Goal: Information Seeking & Learning: Learn about a topic

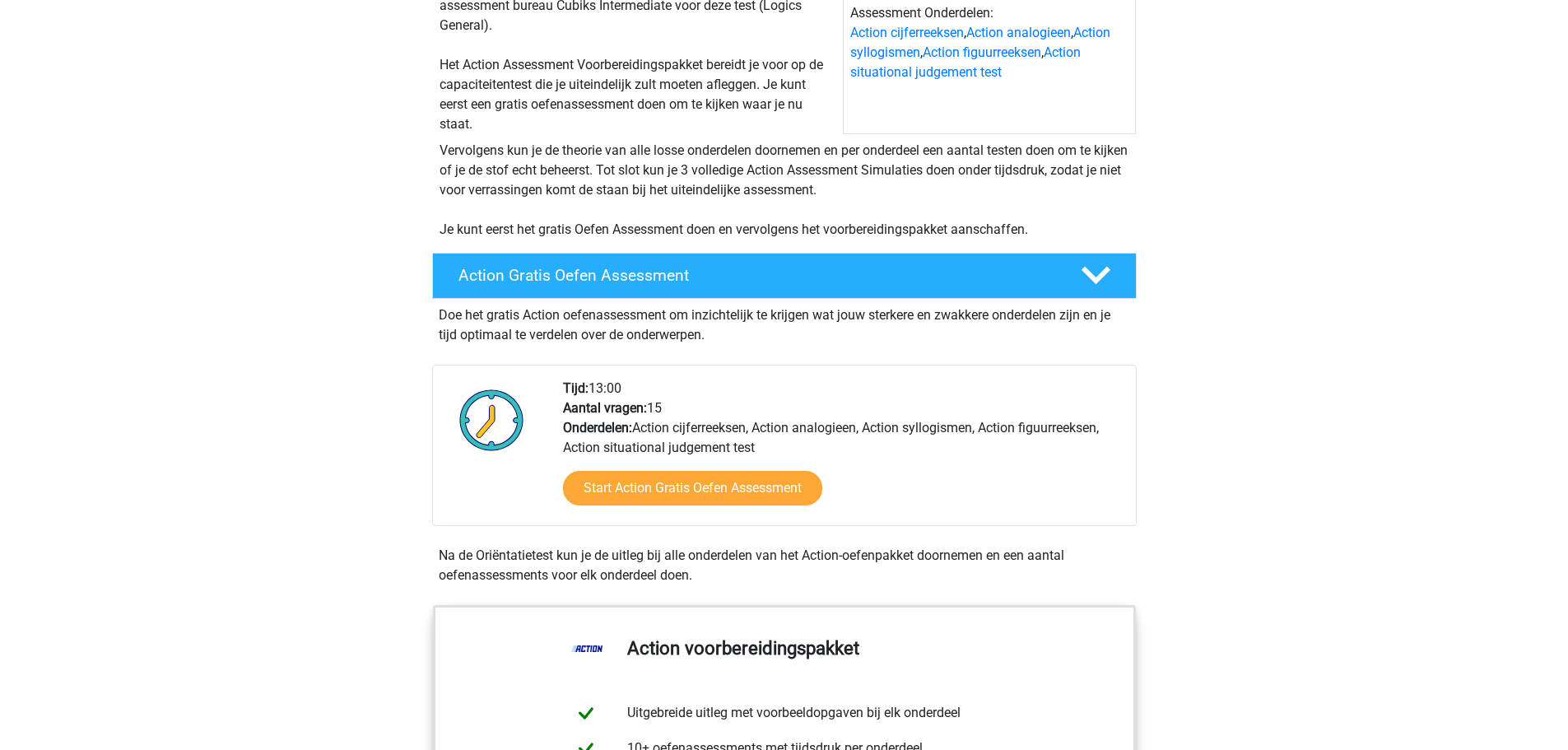
scroll to position [247, 0]
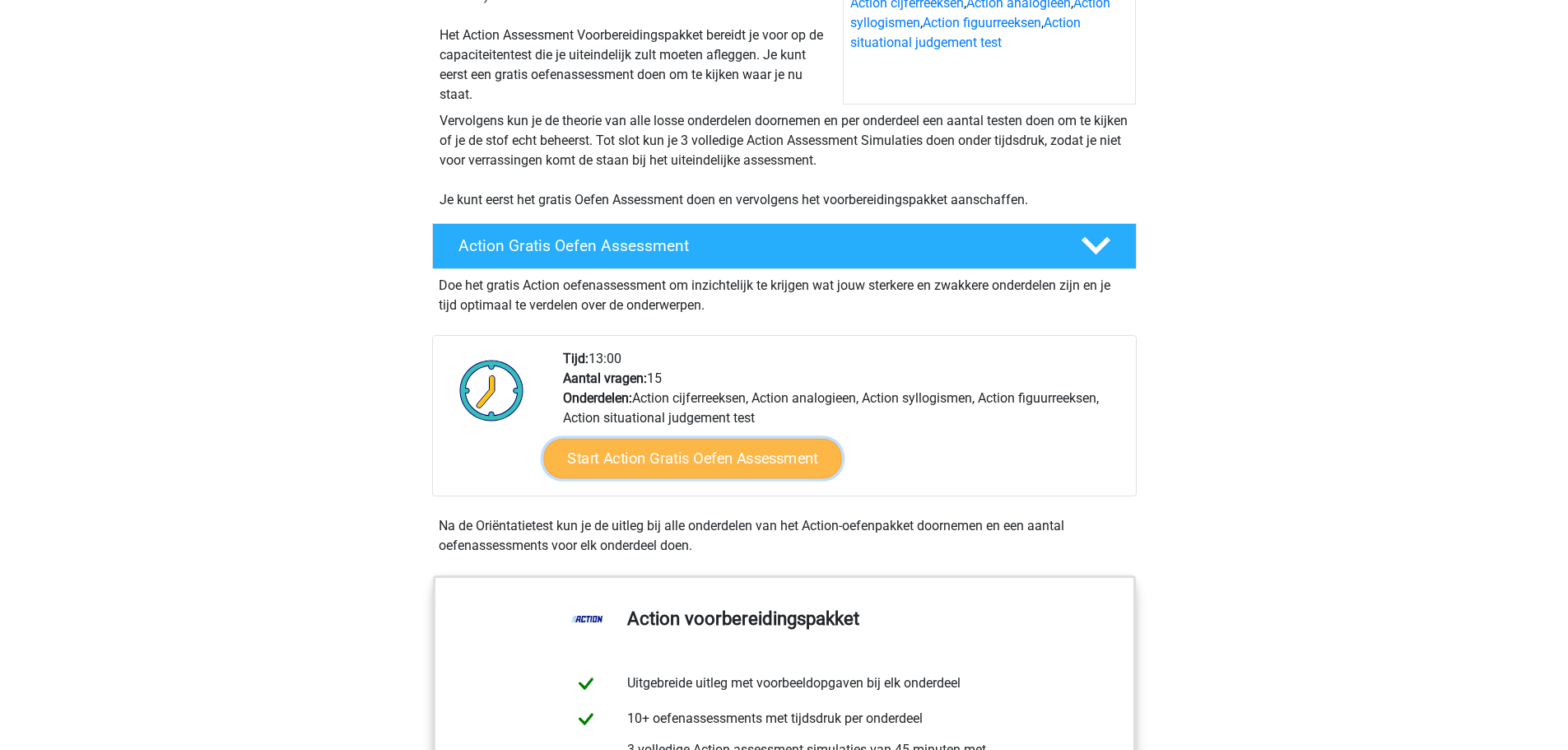
click at [669, 450] on link "Start Action Gratis Oefen Assessment" at bounding box center [692, 458] width 298 height 39
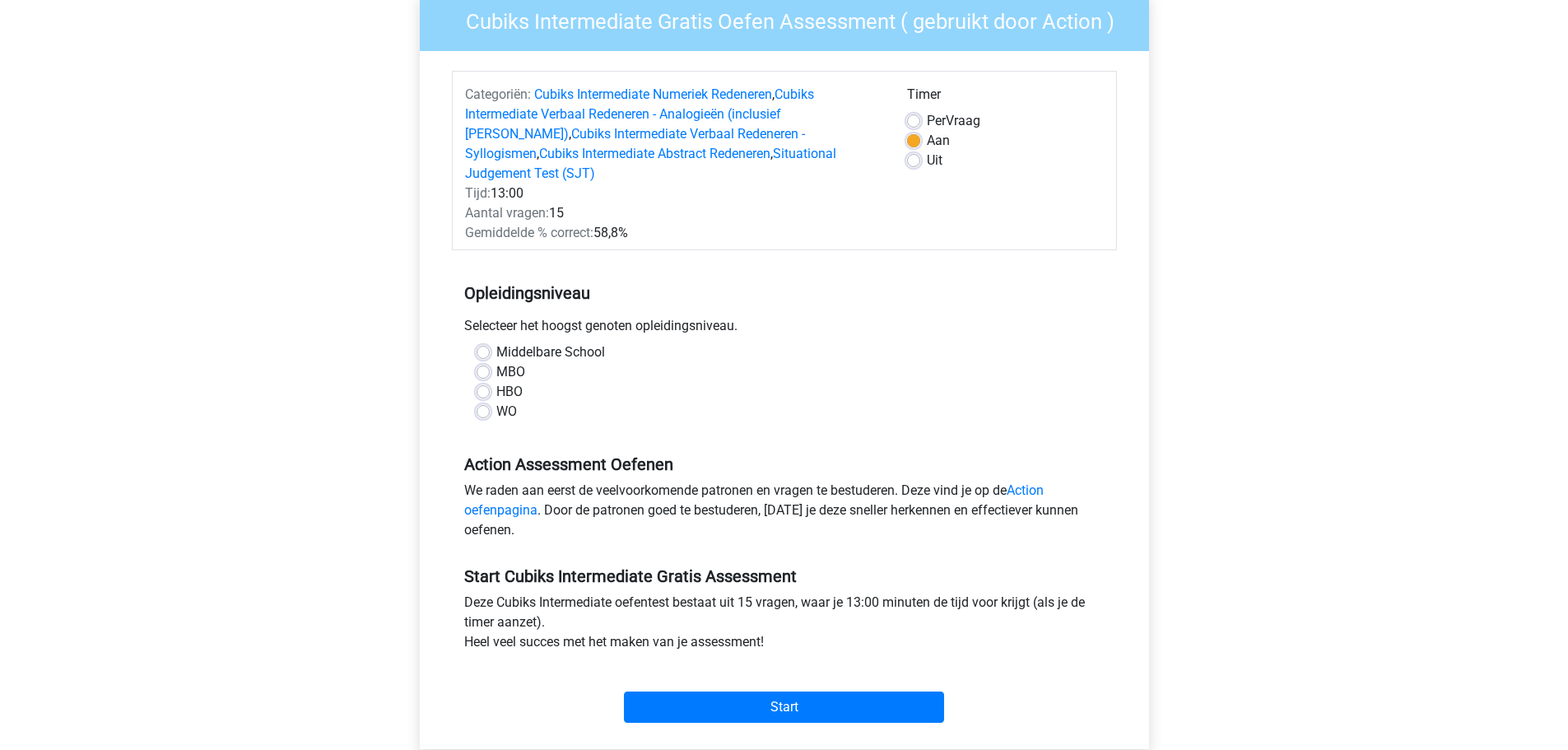
scroll to position [165, 0]
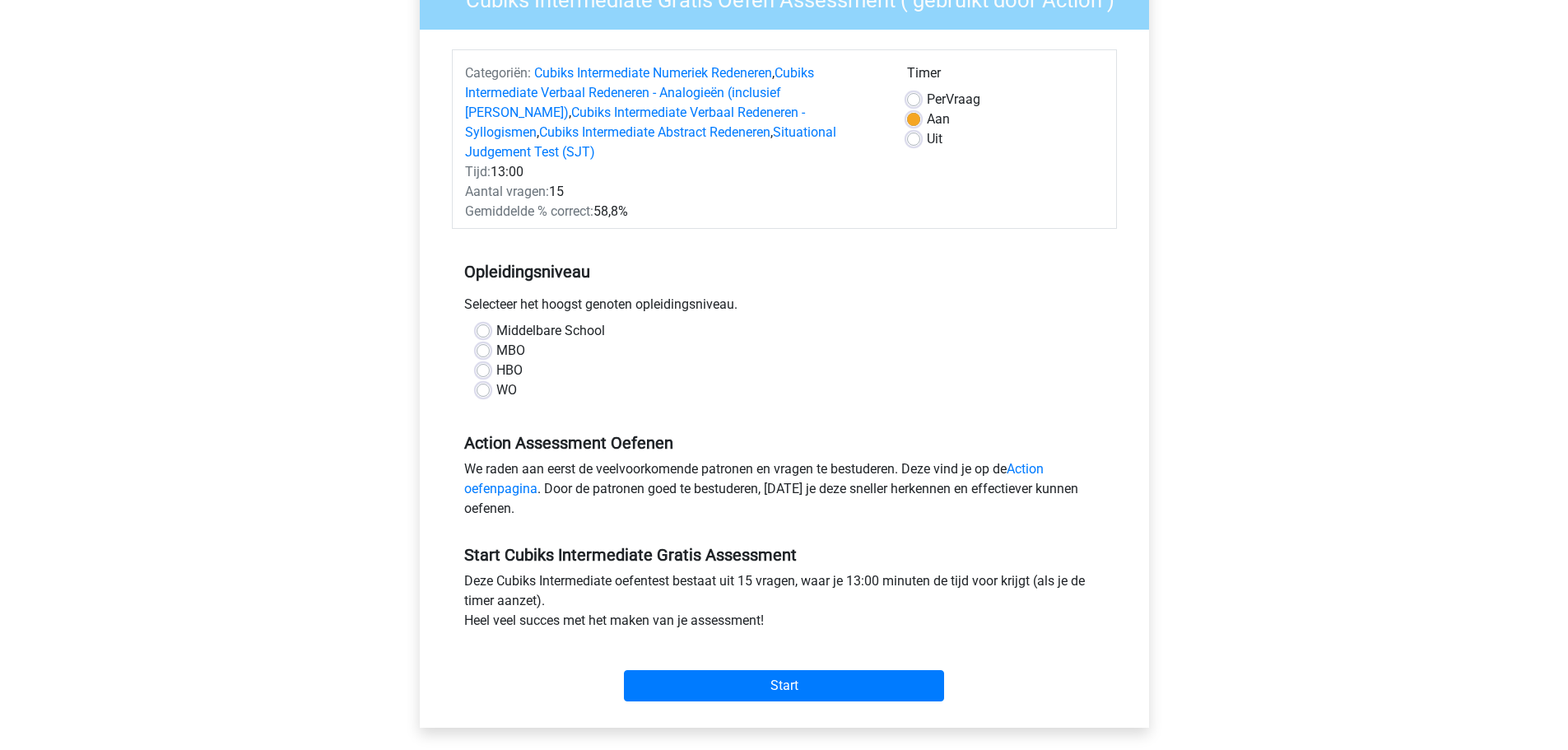
click at [472, 368] on div "Middelbare School MBO HBO WO" at bounding box center [784, 360] width 641 height 79
click at [497, 380] on label "WO" at bounding box center [507, 390] width 21 height 20
click at [480, 380] on input "WO" at bounding box center [483, 388] width 13 height 17
radio input "true"
click at [791, 670] on input "Start" at bounding box center [784, 686] width 320 height 32
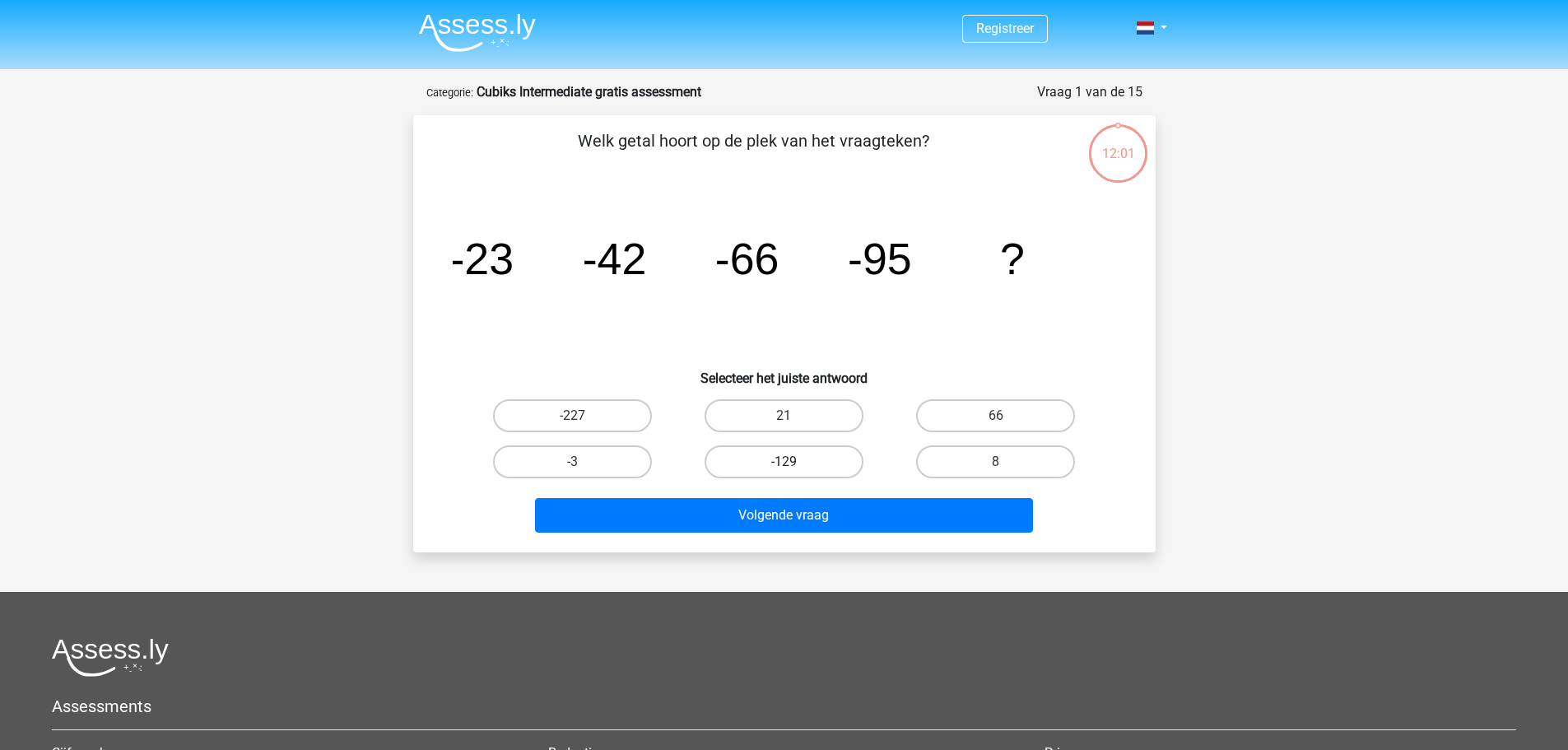
click at [829, 465] on label "-129" at bounding box center [784, 462] width 159 height 33
click at [794, 465] on input "-129" at bounding box center [789, 467] width 11 height 11
radio input "true"
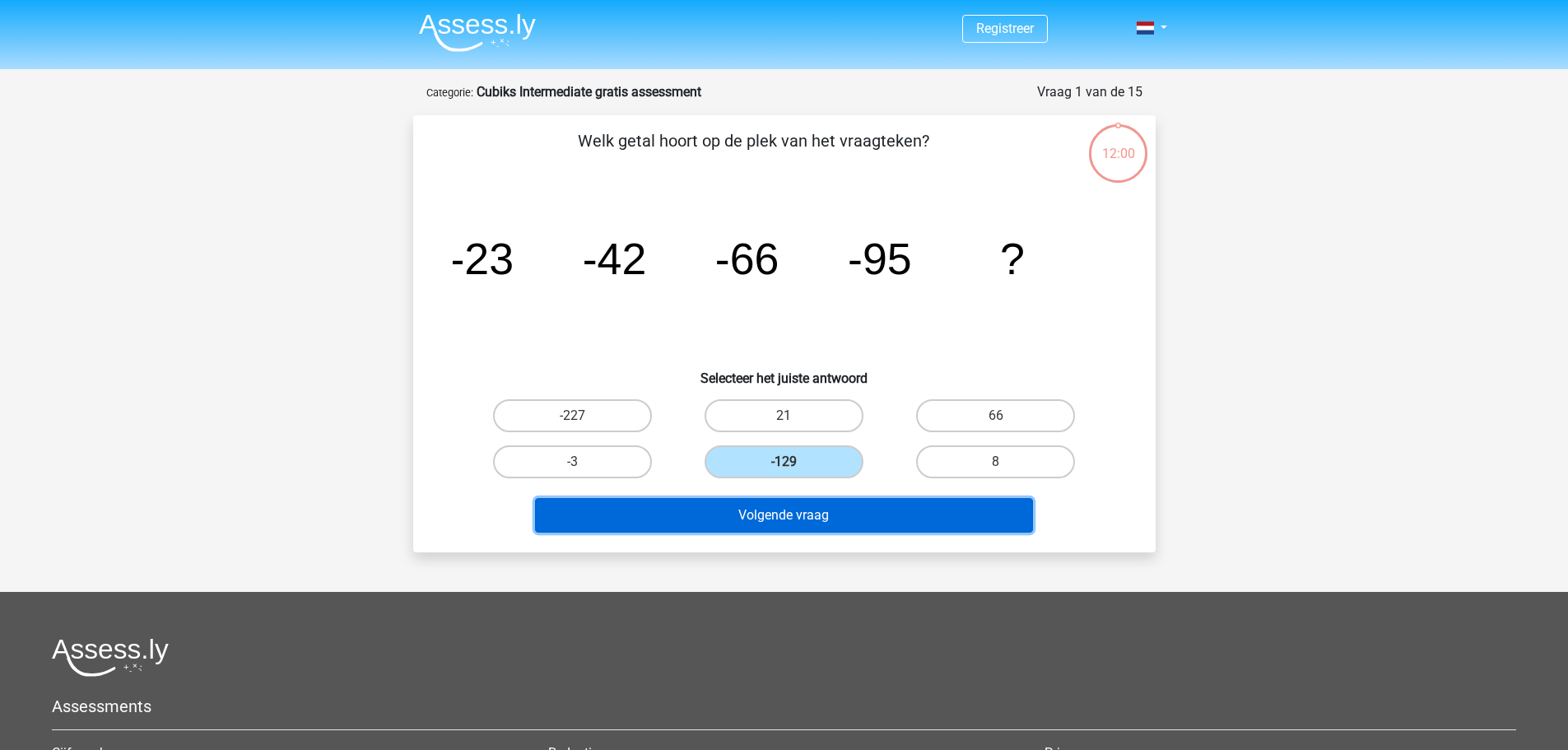
click at [856, 503] on button "Volgende vraag" at bounding box center [784, 515] width 498 height 34
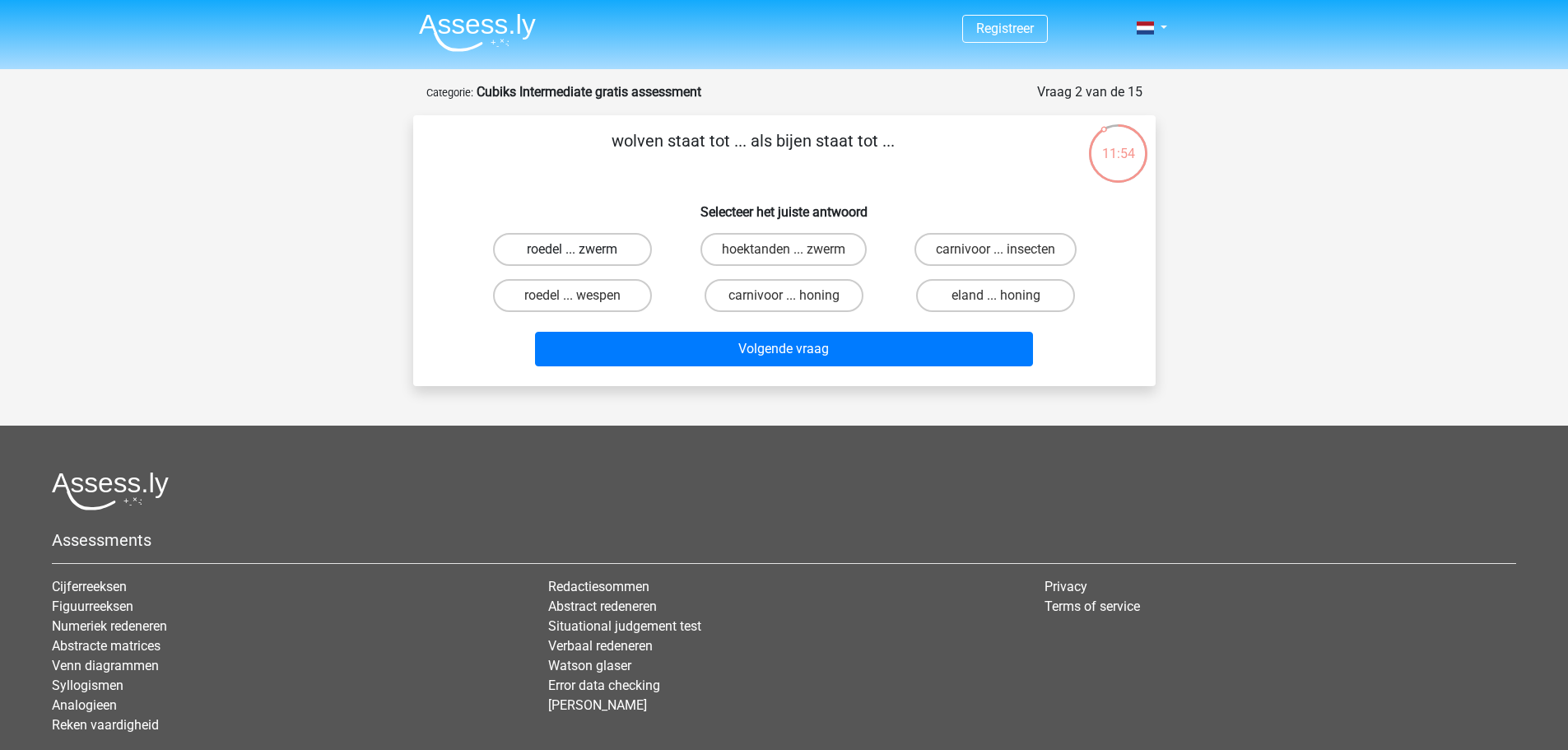
click at [561, 247] on label "roedel ... zwerm" at bounding box center [572, 250] width 159 height 33
click at [572, 249] on input "roedel ... zwerm" at bounding box center [577, 254] width 11 height 11
radio input "true"
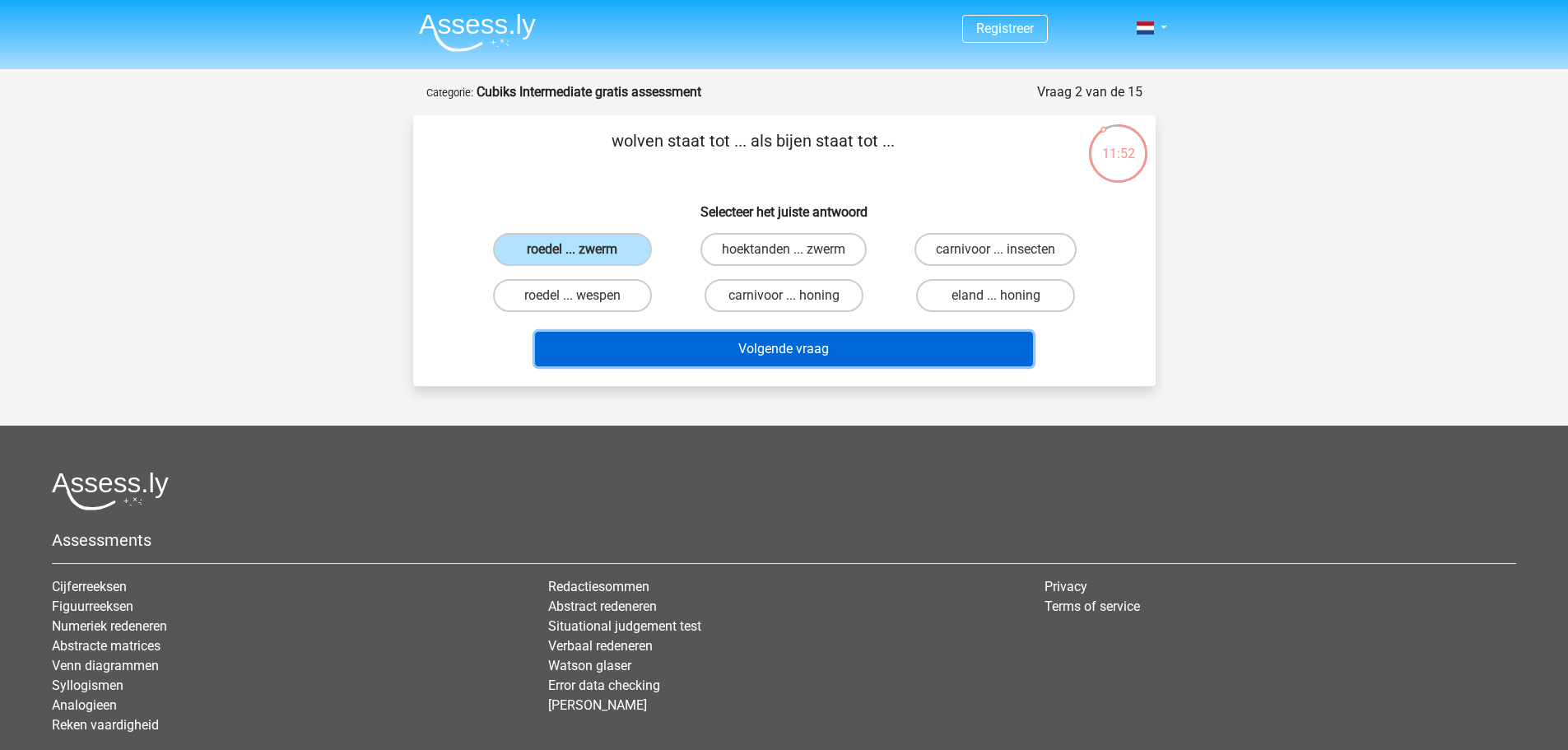
click at [836, 358] on button "Volgende vraag" at bounding box center [784, 348] width 498 height 34
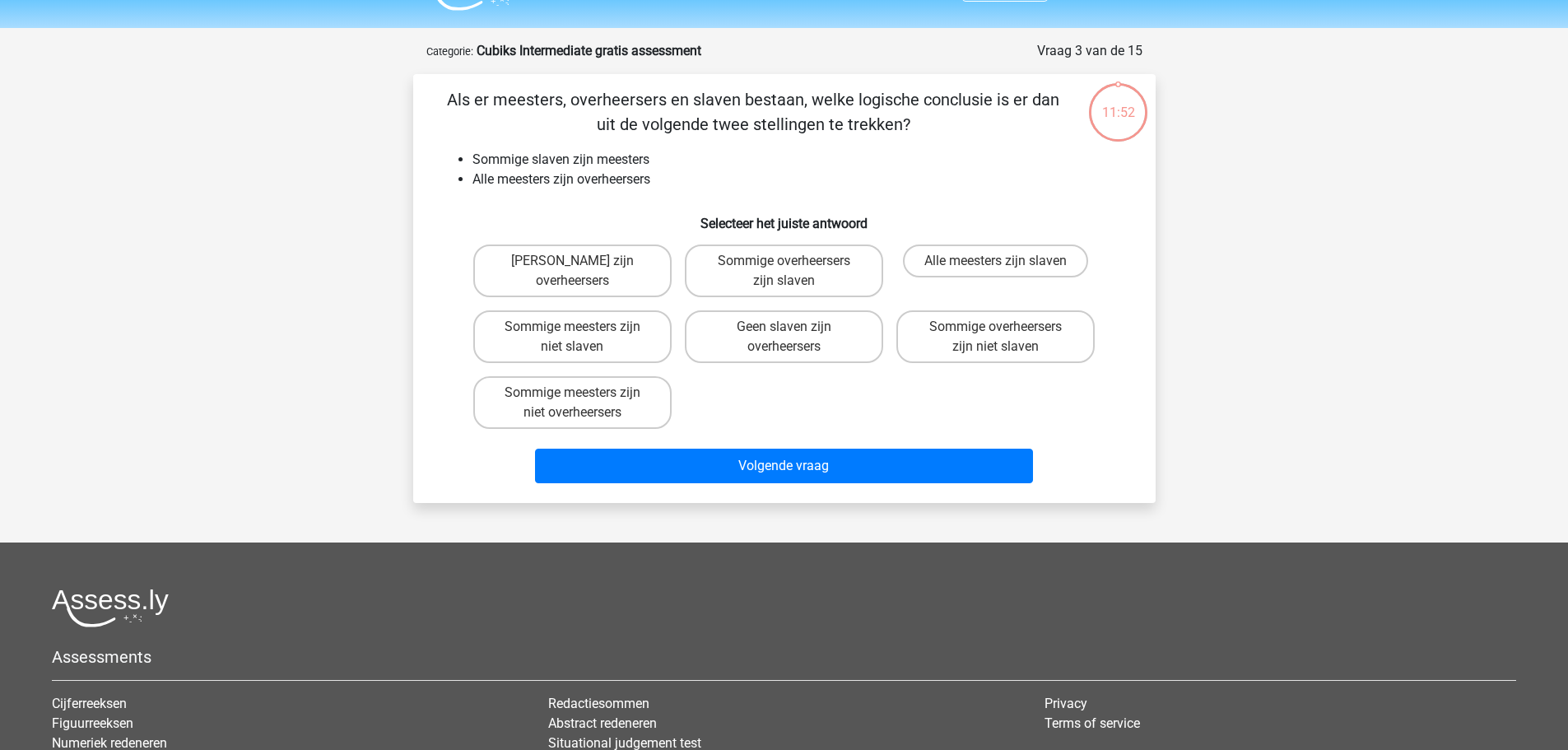
scroll to position [82, 0]
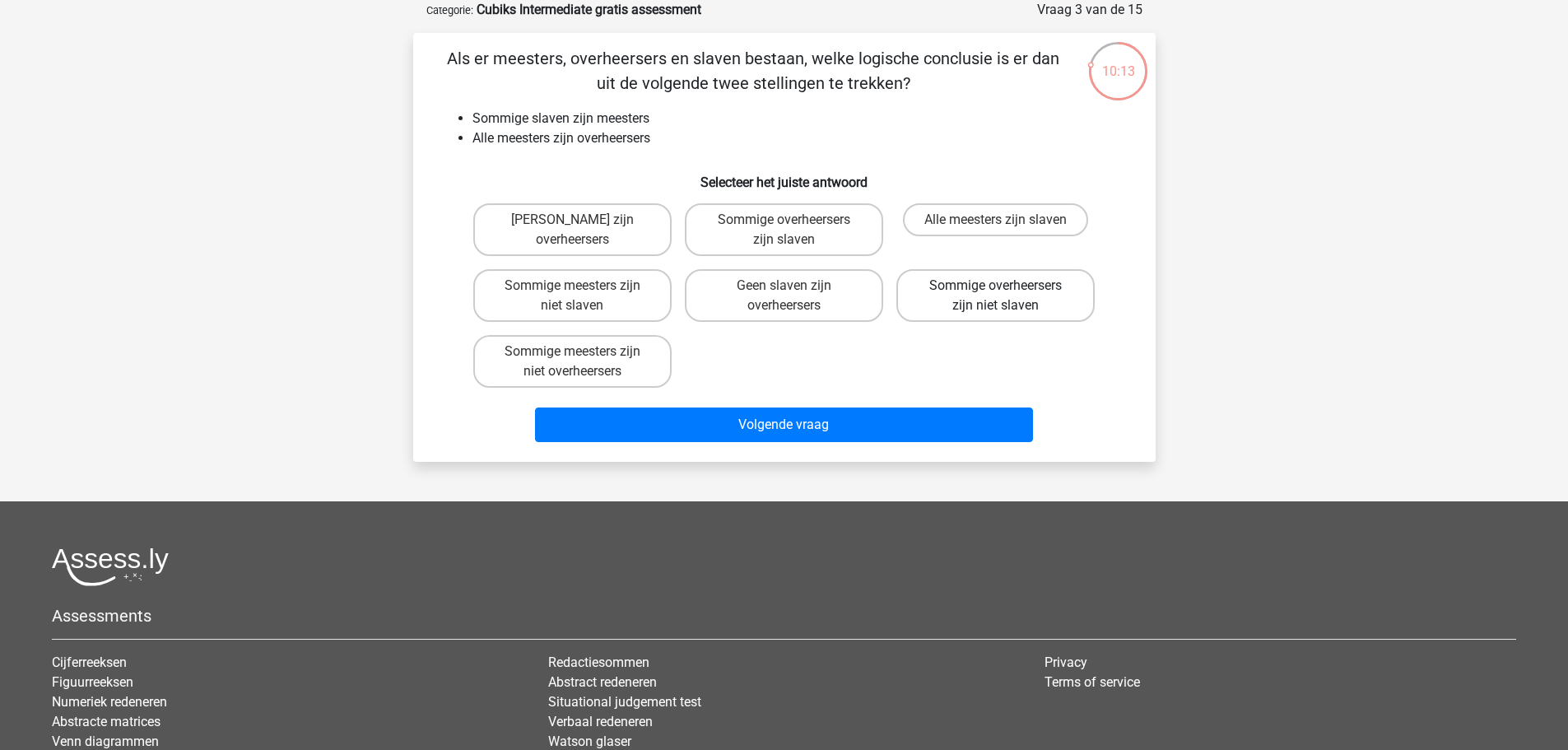
click at [937, 307] on label "Sommige overheersers zijn niet slaven" at bounding box center [996, 295] width 198 height 52
click at [996, 297] on input "Sommige overheersers zijn niet slaven" at bounding box center [1001, 291] width 11 height 11
radio input "true"
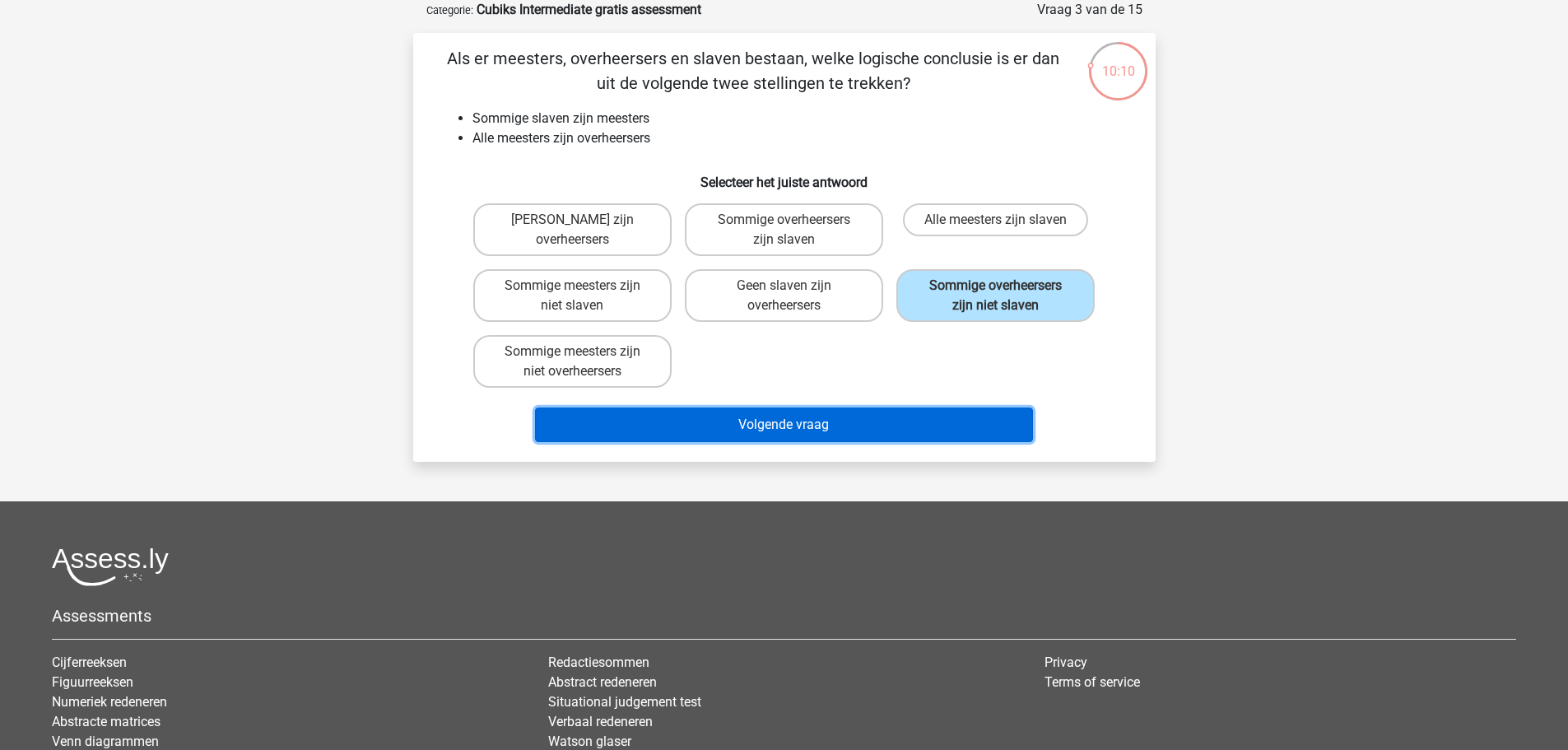
click at [892, 412] on button "Volgende vraag" at bounding box center [784, 424] width 498 height 34
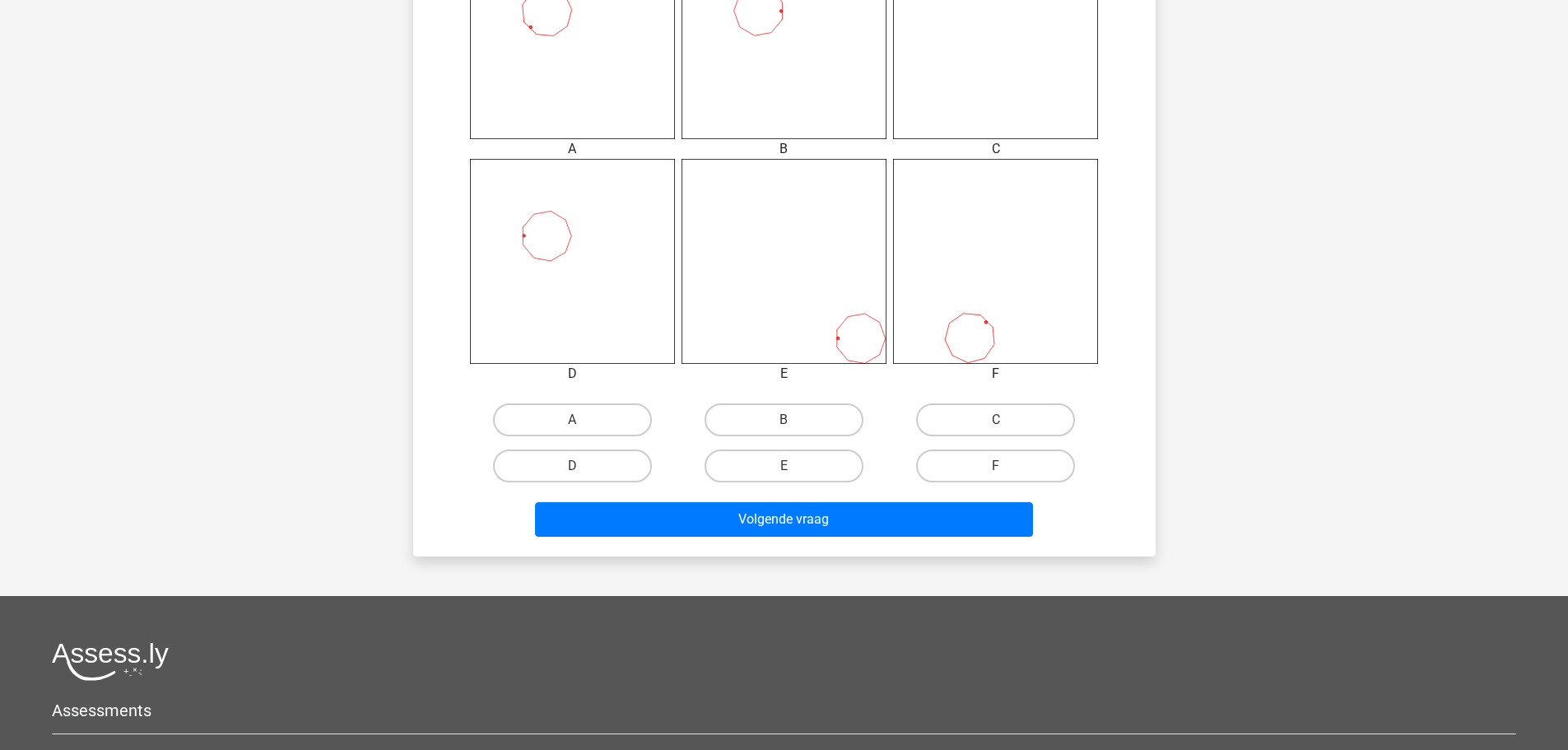
scroll to position [823, 0]
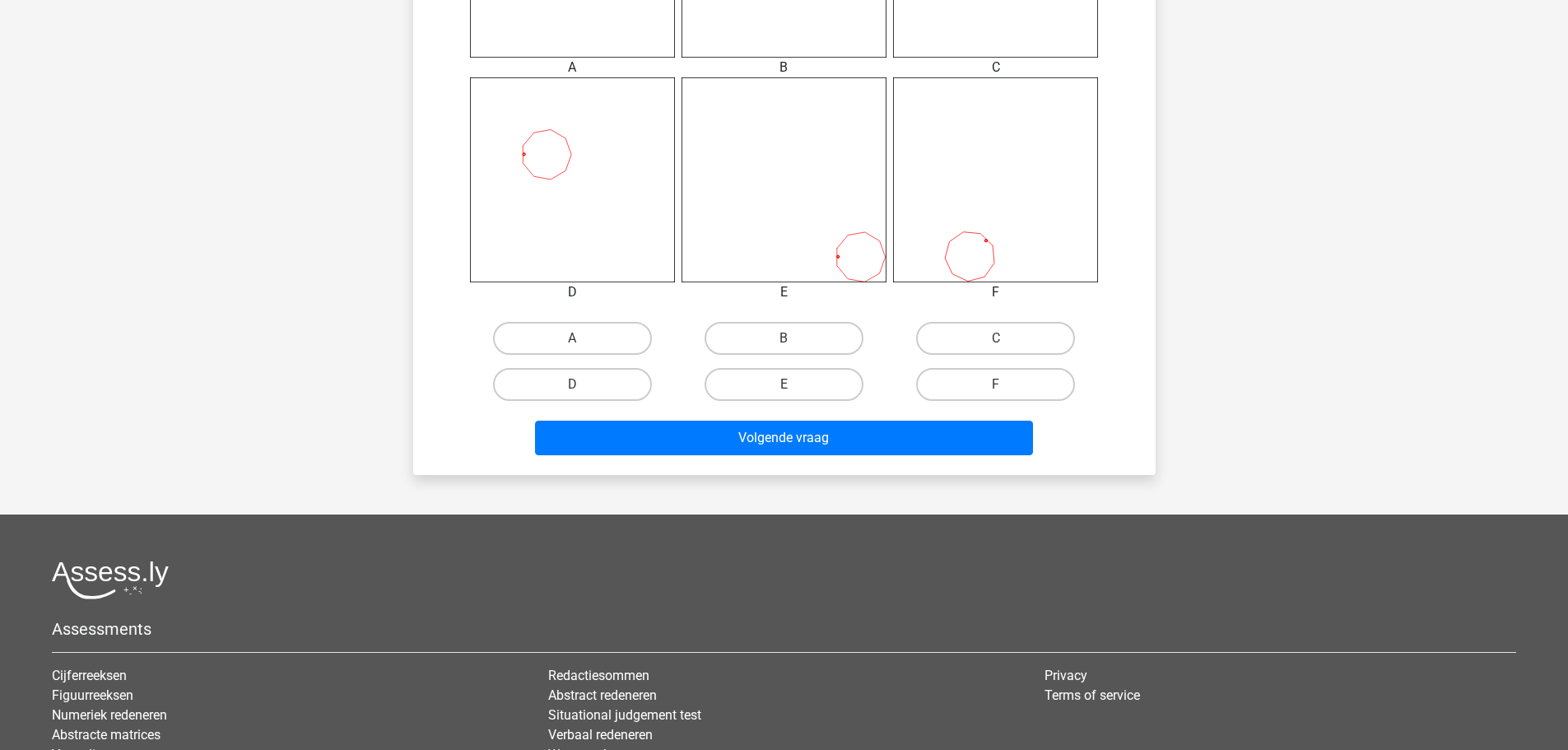
click at [791, 346] on input "B" at bounding box center [789, 343] width 11 height 11
radio input "true"
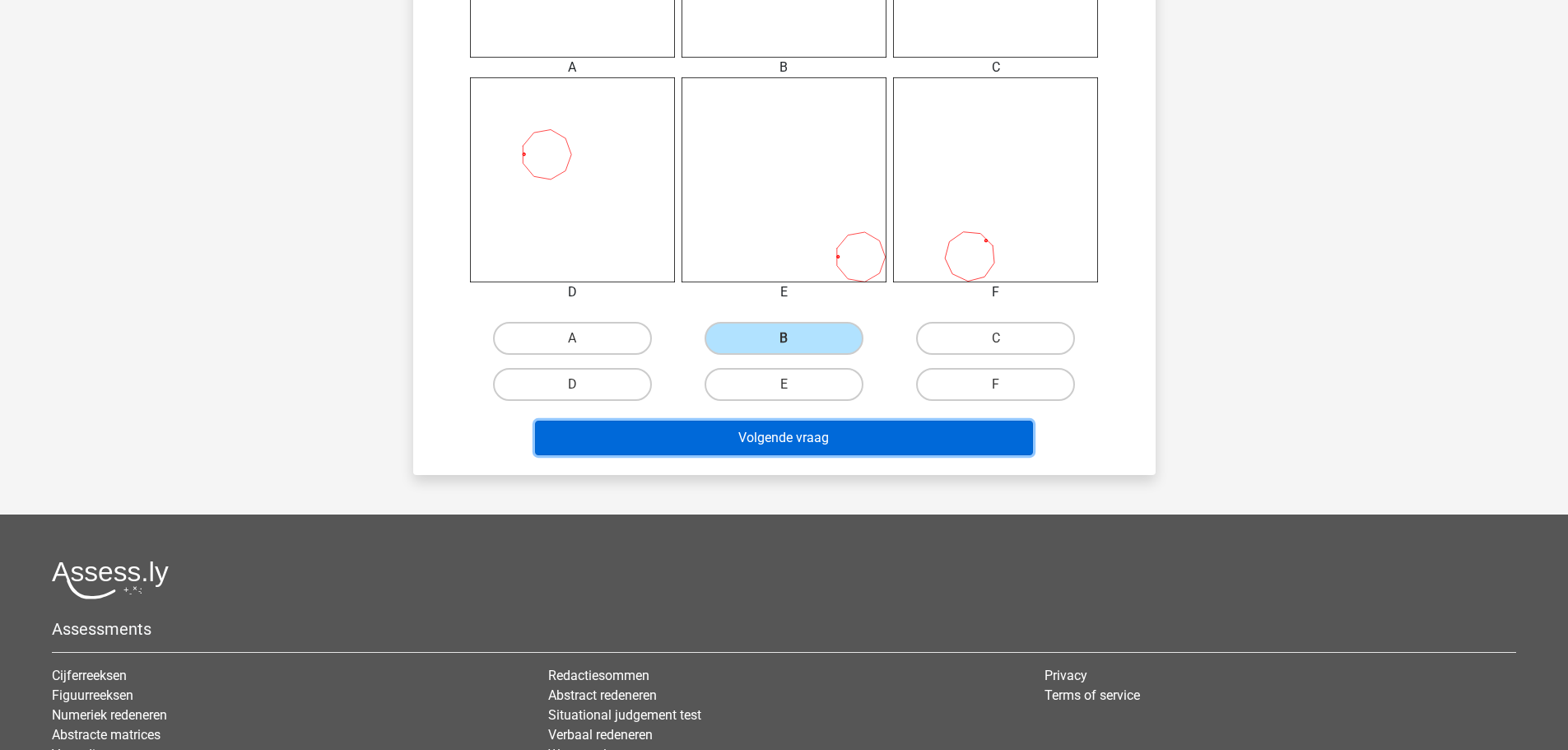
click at [751, 426] on button "Volgende vraag" at bounding box center [784, 438] width 498 height 34
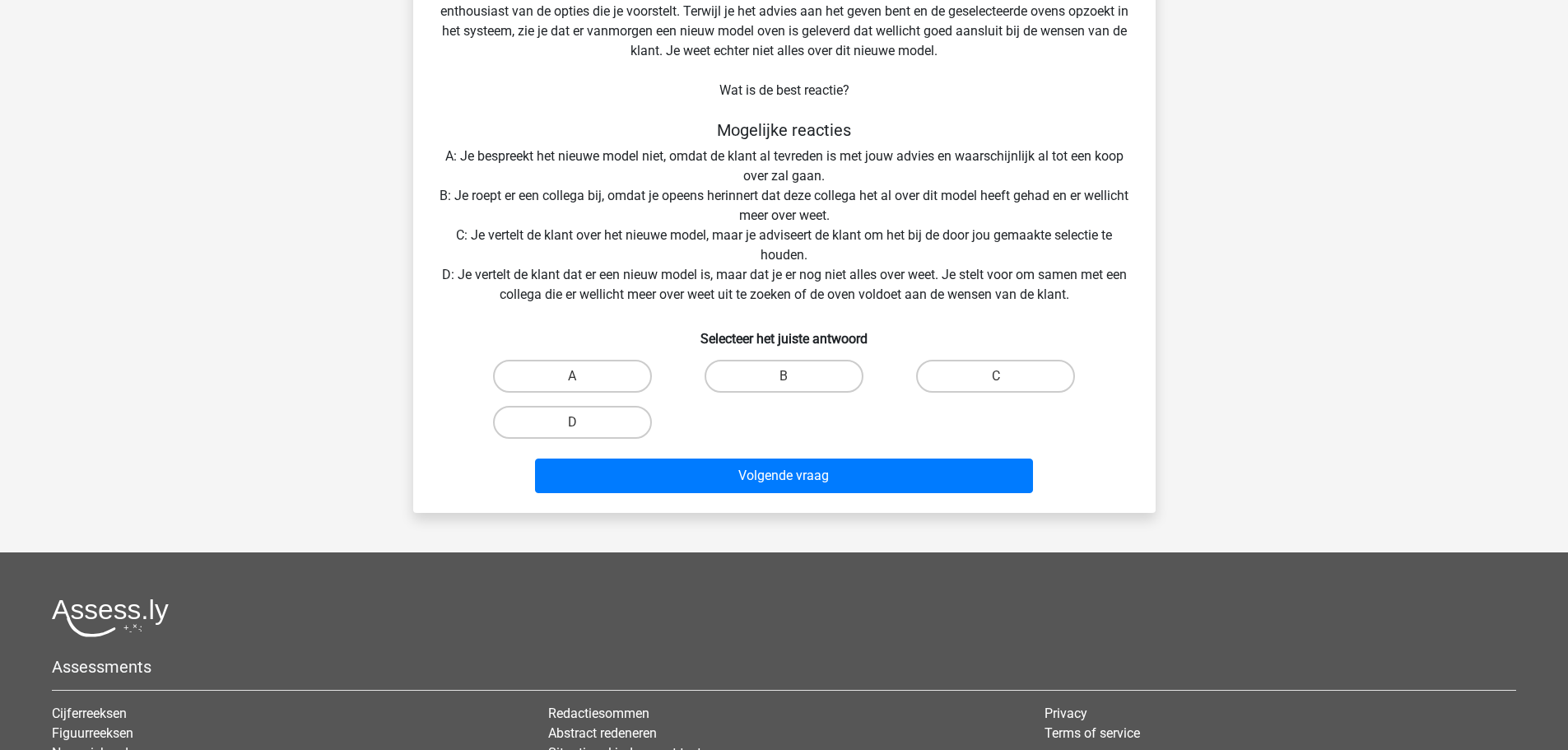
scroll to position [165, 0]
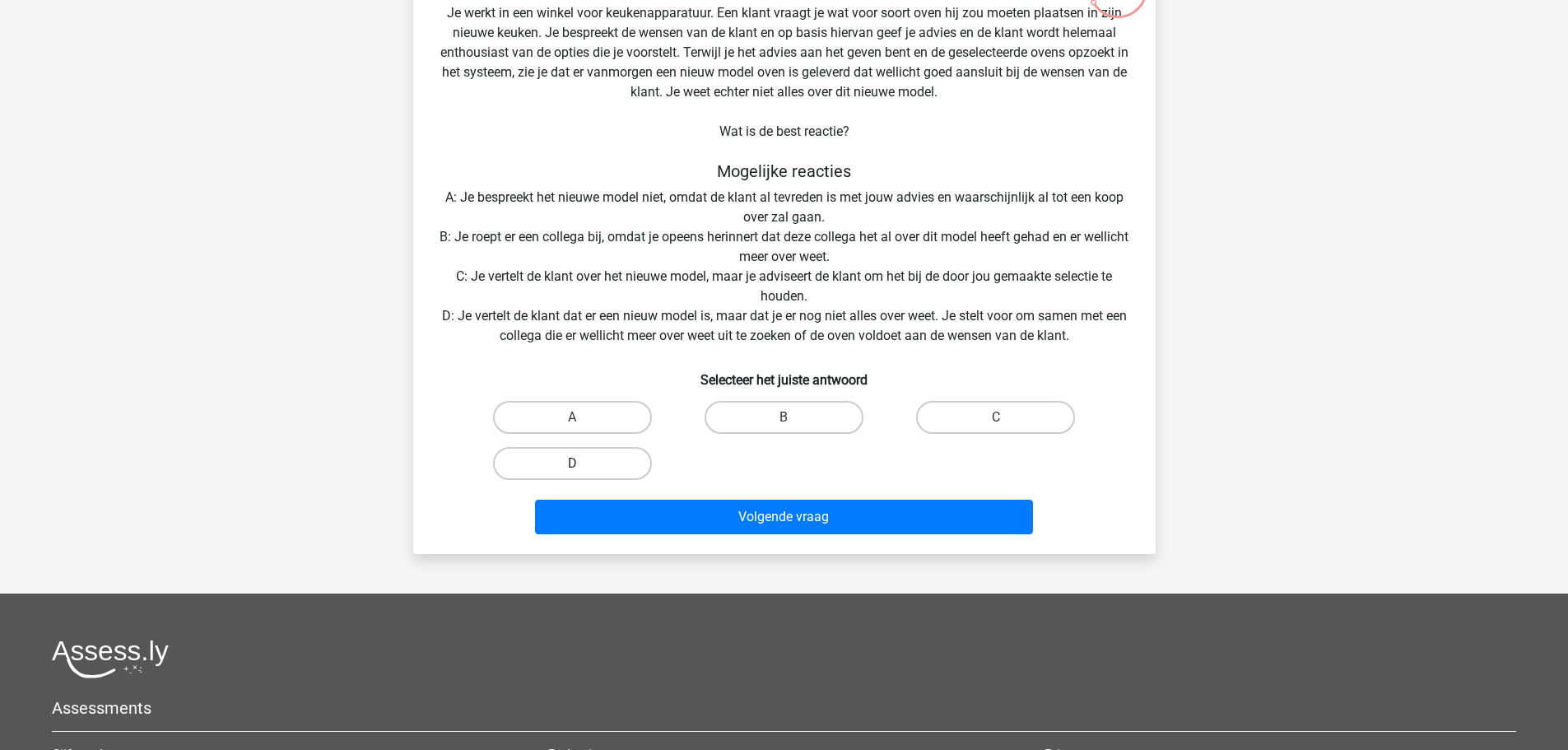
click at [624, 462] on label "D" at bounding box center [572, 463] width 159 height 33
click at [582, 463] on input "D" at bounding box center [577, 468] width 11 height 11
radio input "true"
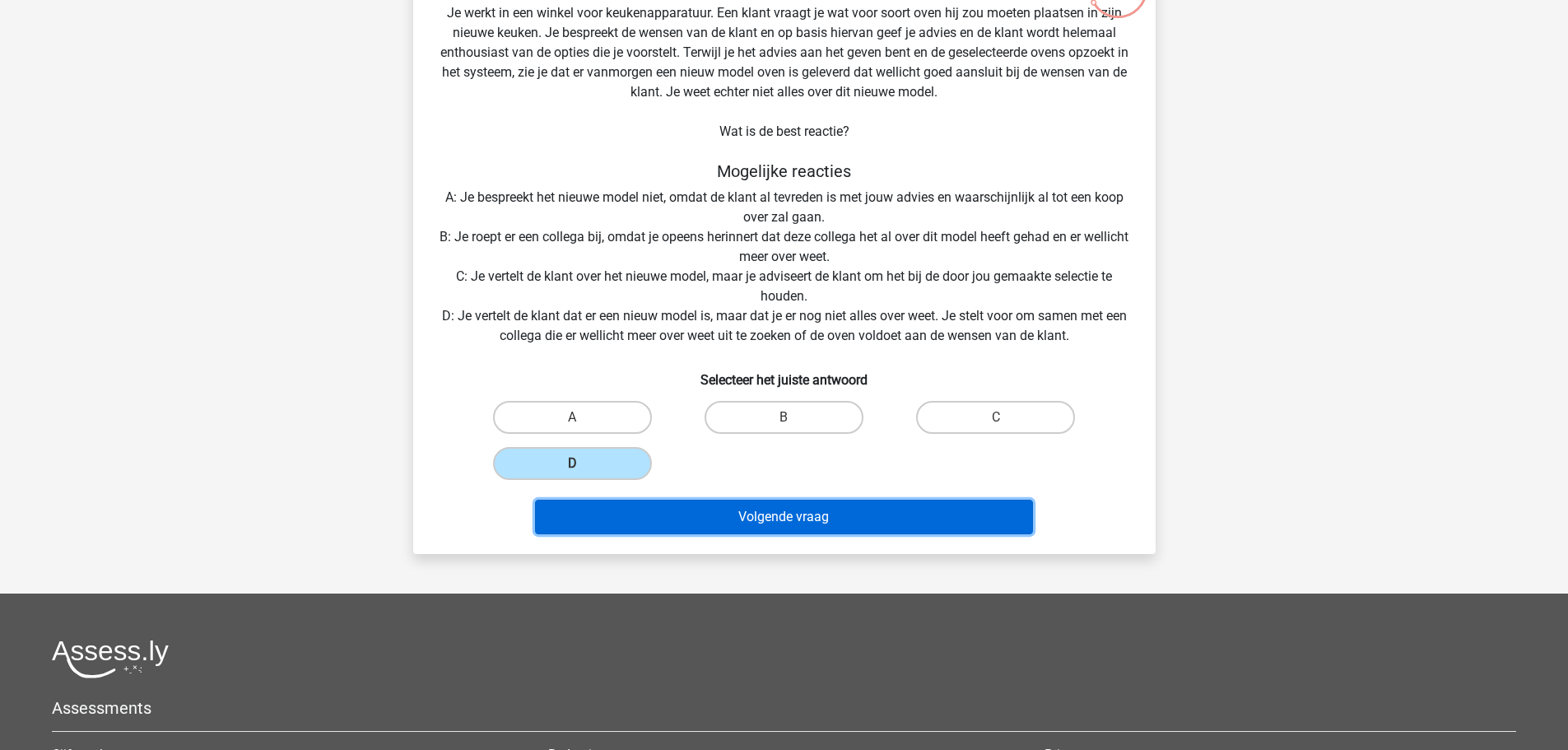
click at [707, 522] on button "Volgende vraag" at bounding box center [784, 517] width 498 height 34
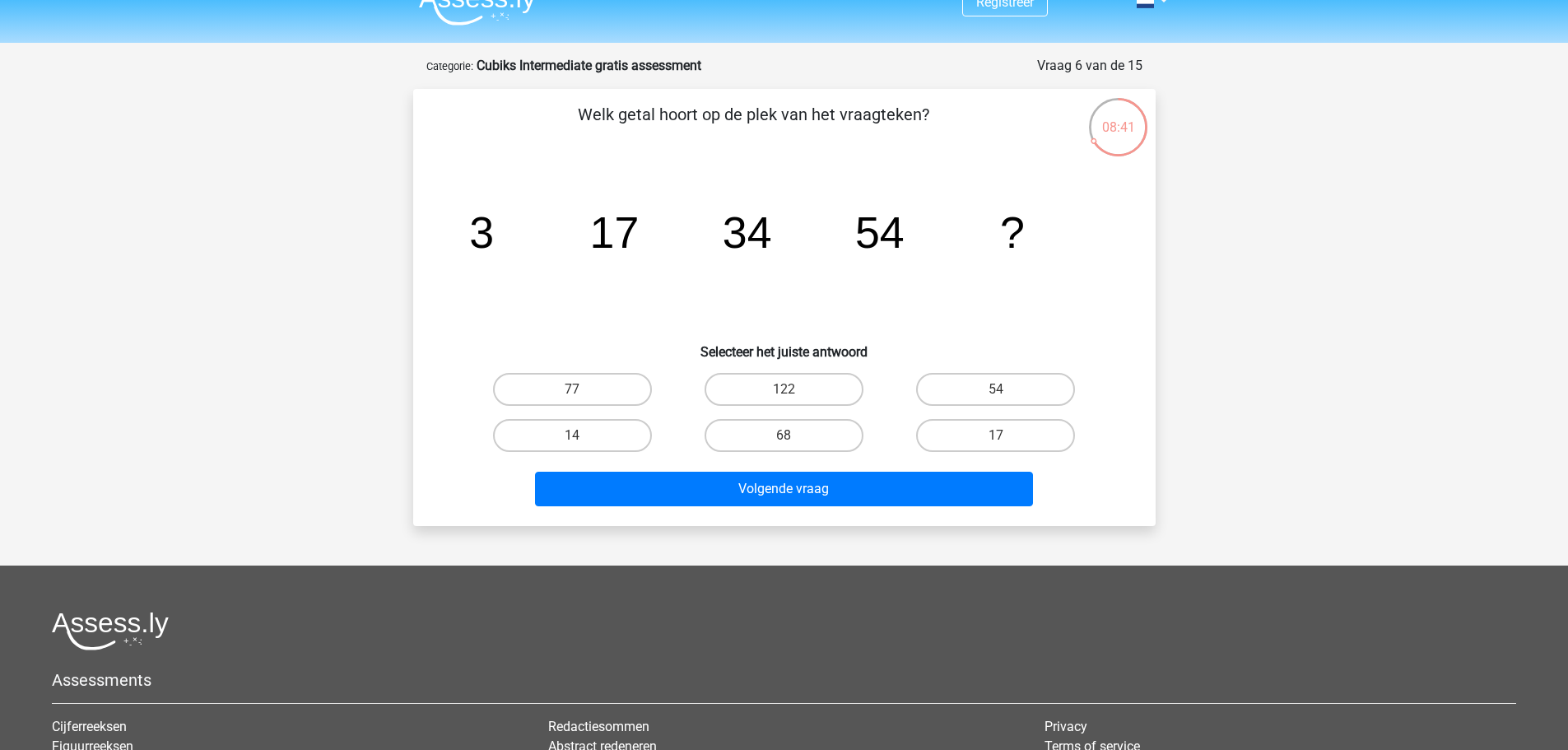
scroll to position [0, 0]
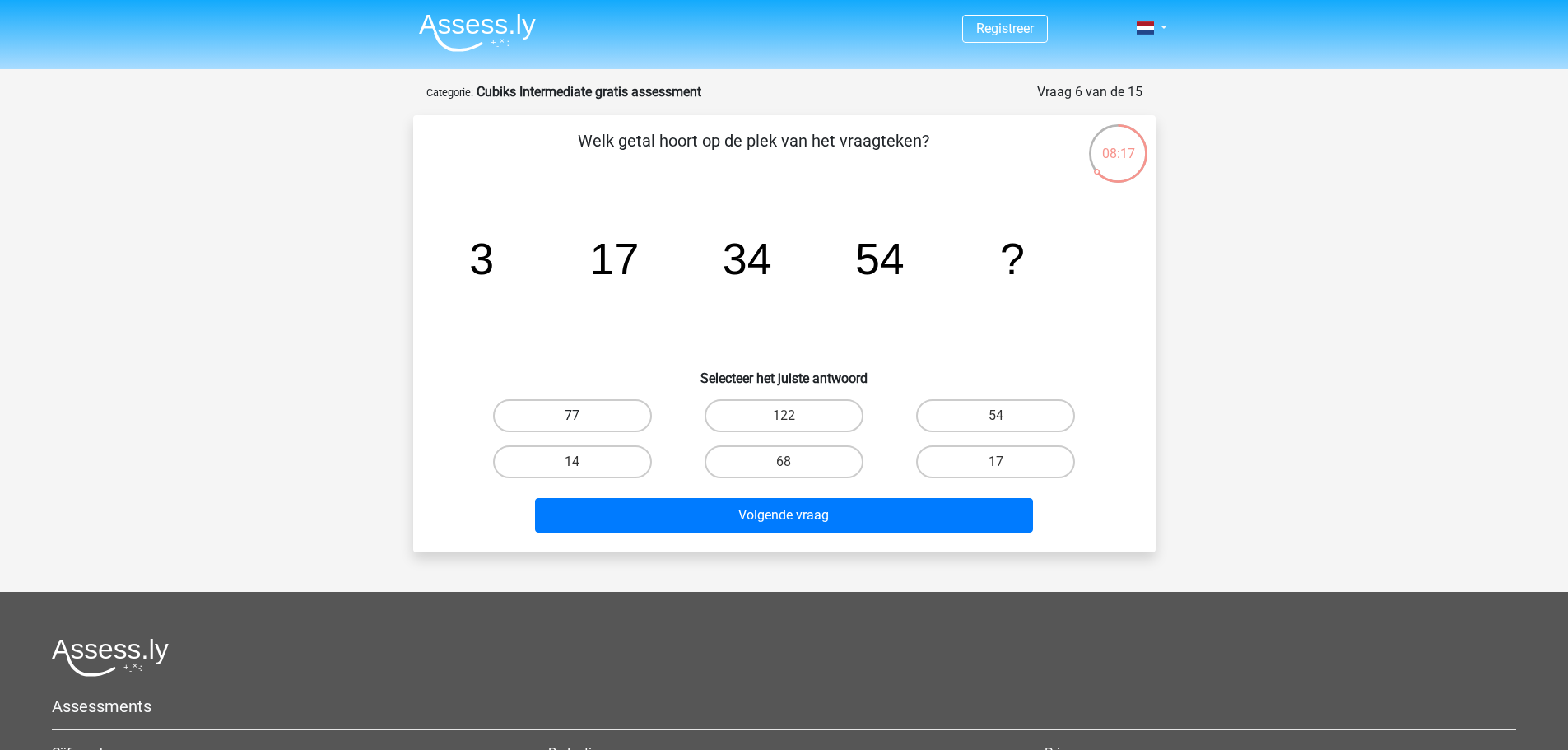
click at [601, 418] on label "77" at bounding box center [572, 416] width 159 height 33
click at [582, 418] on input "77" at bounding box center [577, 421] width 11 height 11
radio input "true"
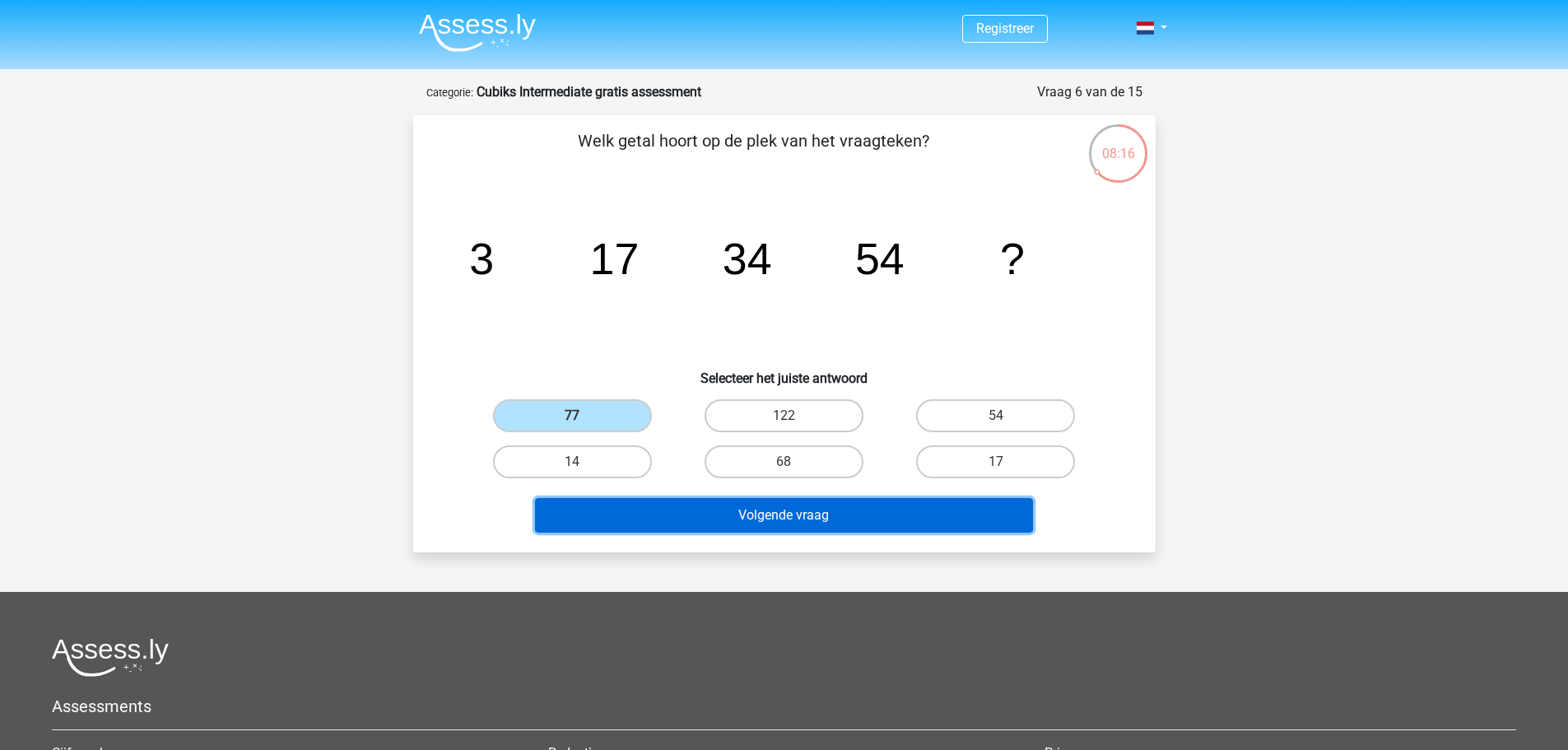
click at [788, 513] on button "Volgende vraag" at bounding box center [784, 515] width 498 height 34
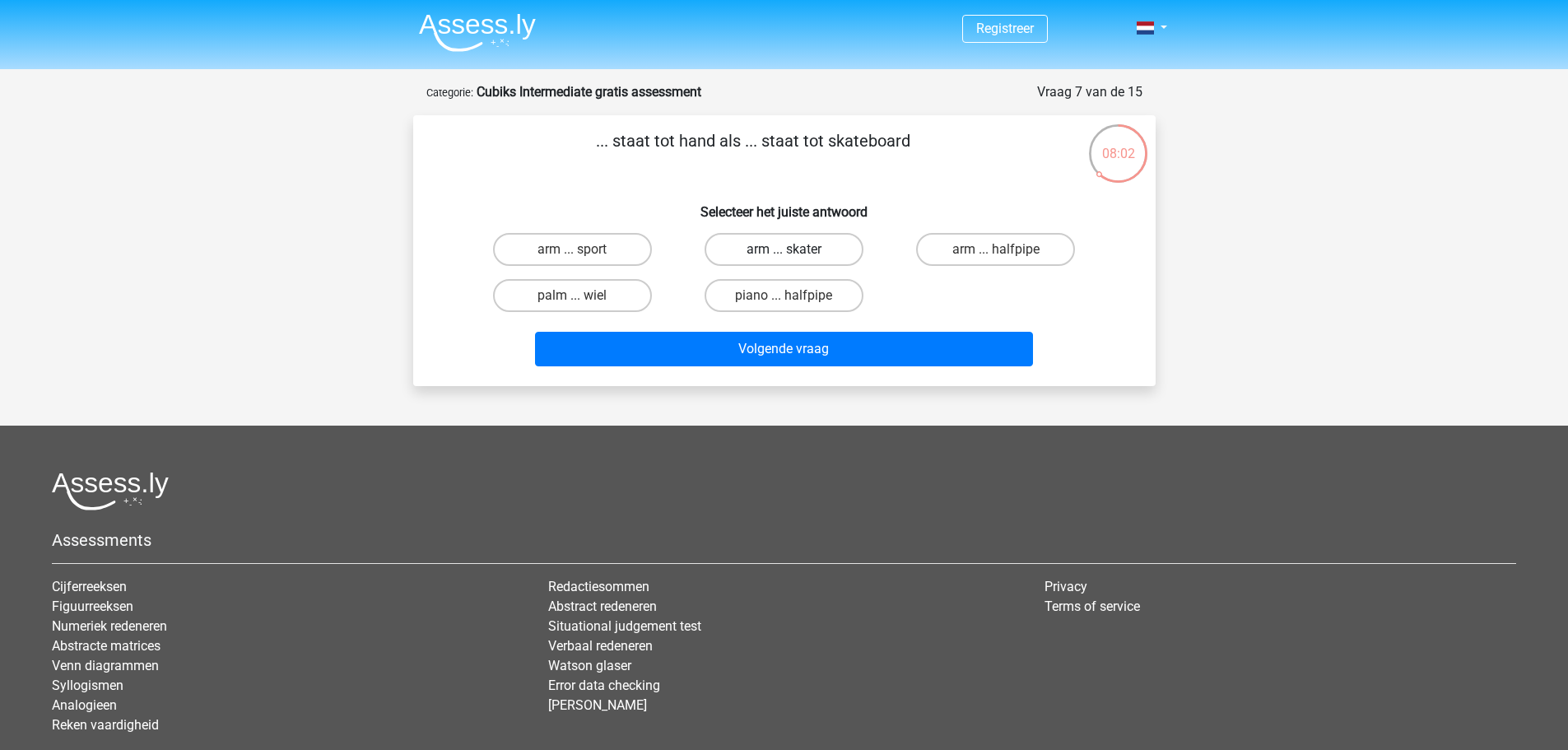
click at [765, 253] on label "arm ... skater" at bounding box center [784, 250] width 159 height 33
click at [784, 253] on input "arm ... skater" at bounding box center [789, 254] width 11 height 11
radio input "true"
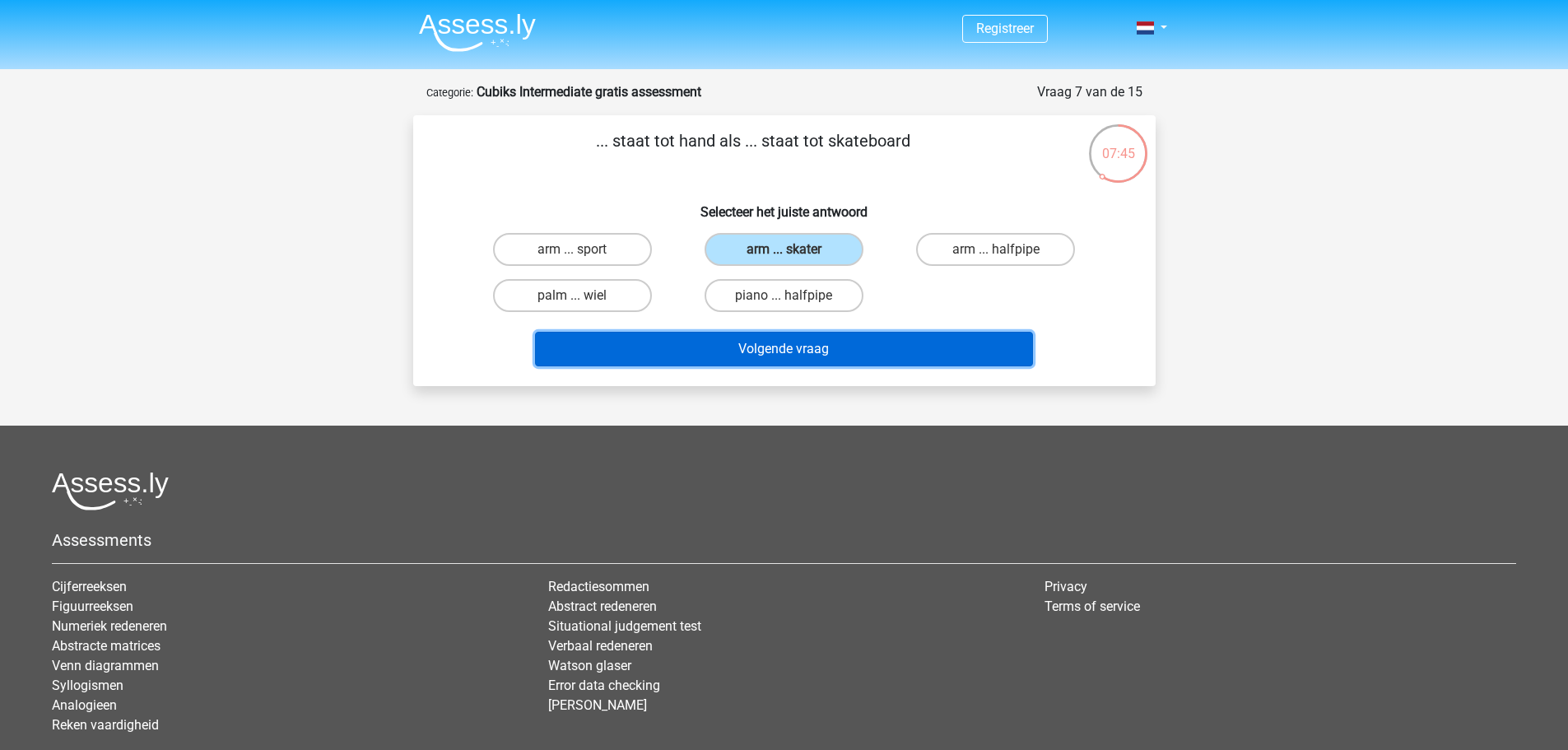
click at [722, 348] on button "Volgende vraag" at bounding box center [784, 348] width 498 height 34
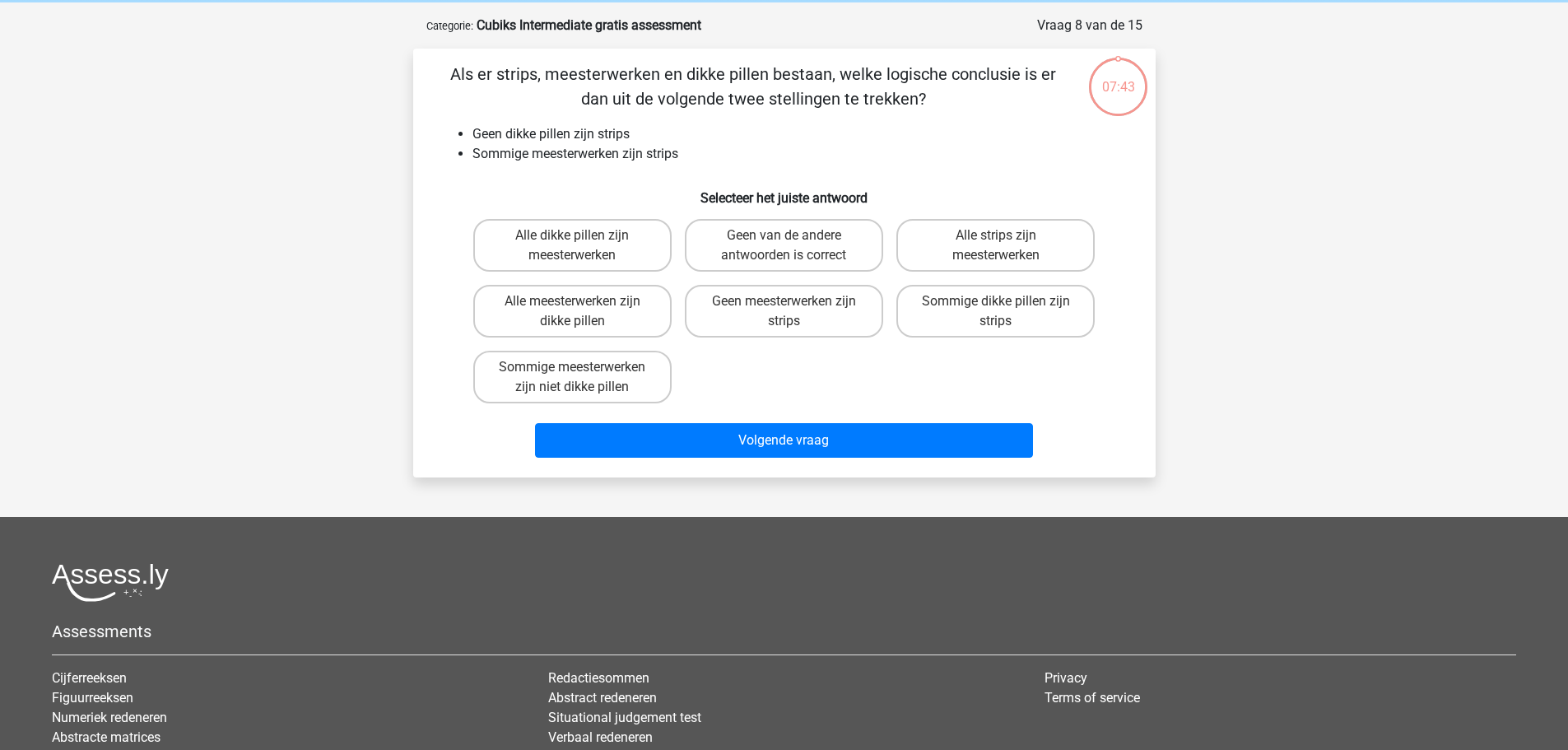
scroll to position [82, 0]
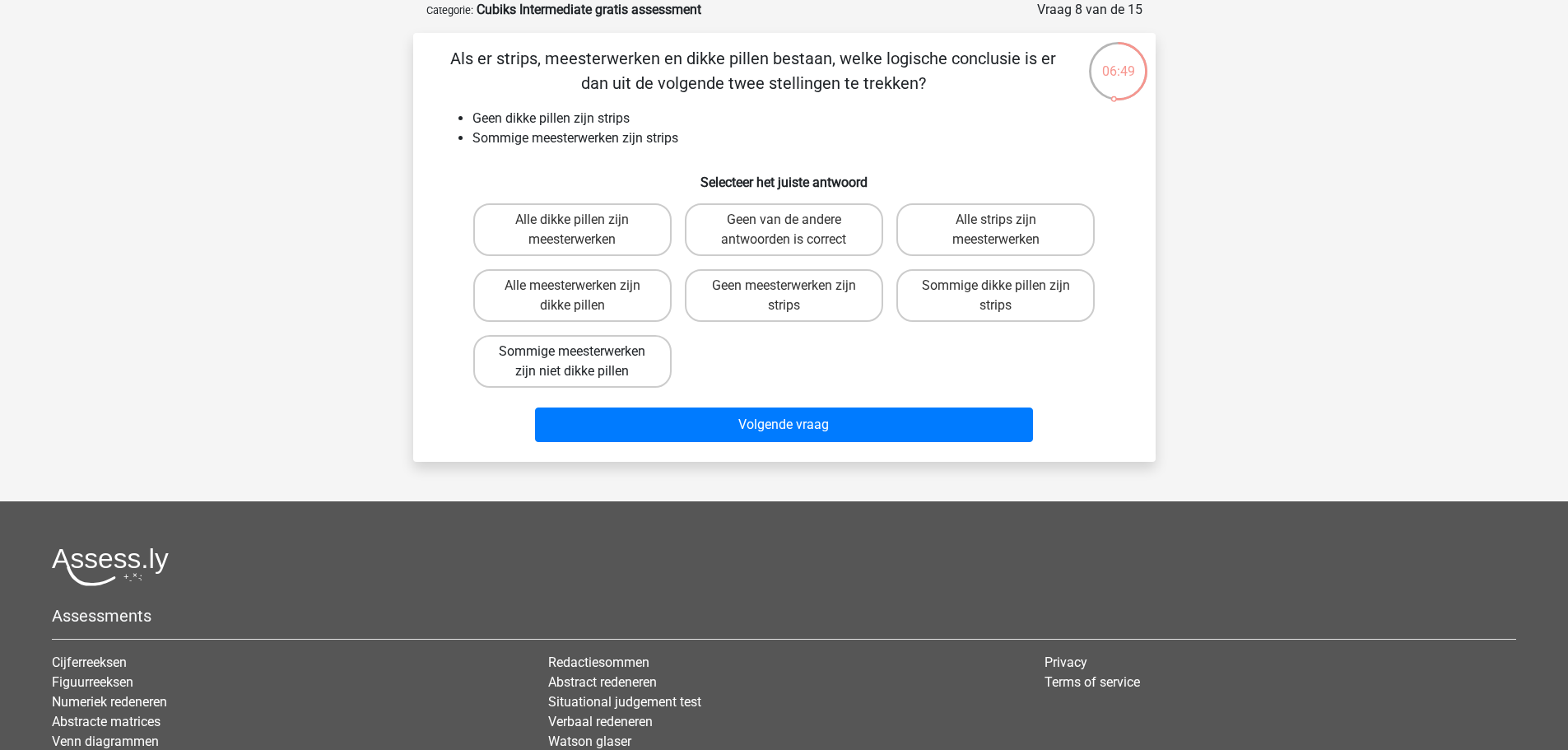
click at [652, 354] on label "Sommige meesterwerken zijn niet dikke pillen" at bounding box center [572, 361] width 198 height 52
click at [582, 354] on input "Sommige meesterwerken zijn niet dikke pillen" at bounding box center [577, 357] width 11 height 11
radio input "true"
click at [806, 222] on label "Geen van de andere antwoorden is correct" at bounding box center [784, 229] width 198 height 52
click at [794, 222] on input "Geen van de andere antwoorden is correct" at bounding box center [789, 225] width 11 height 11
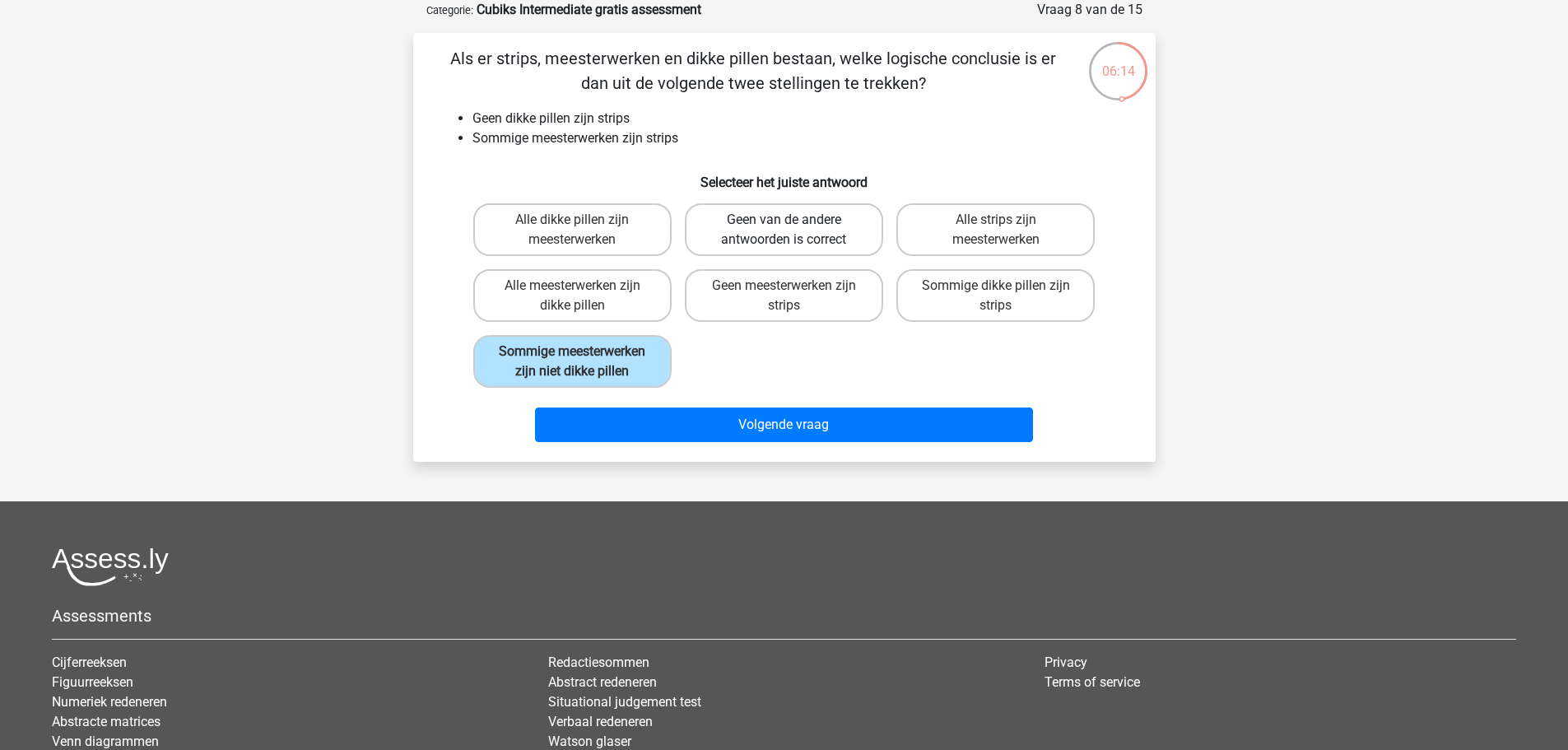
radio input "true"
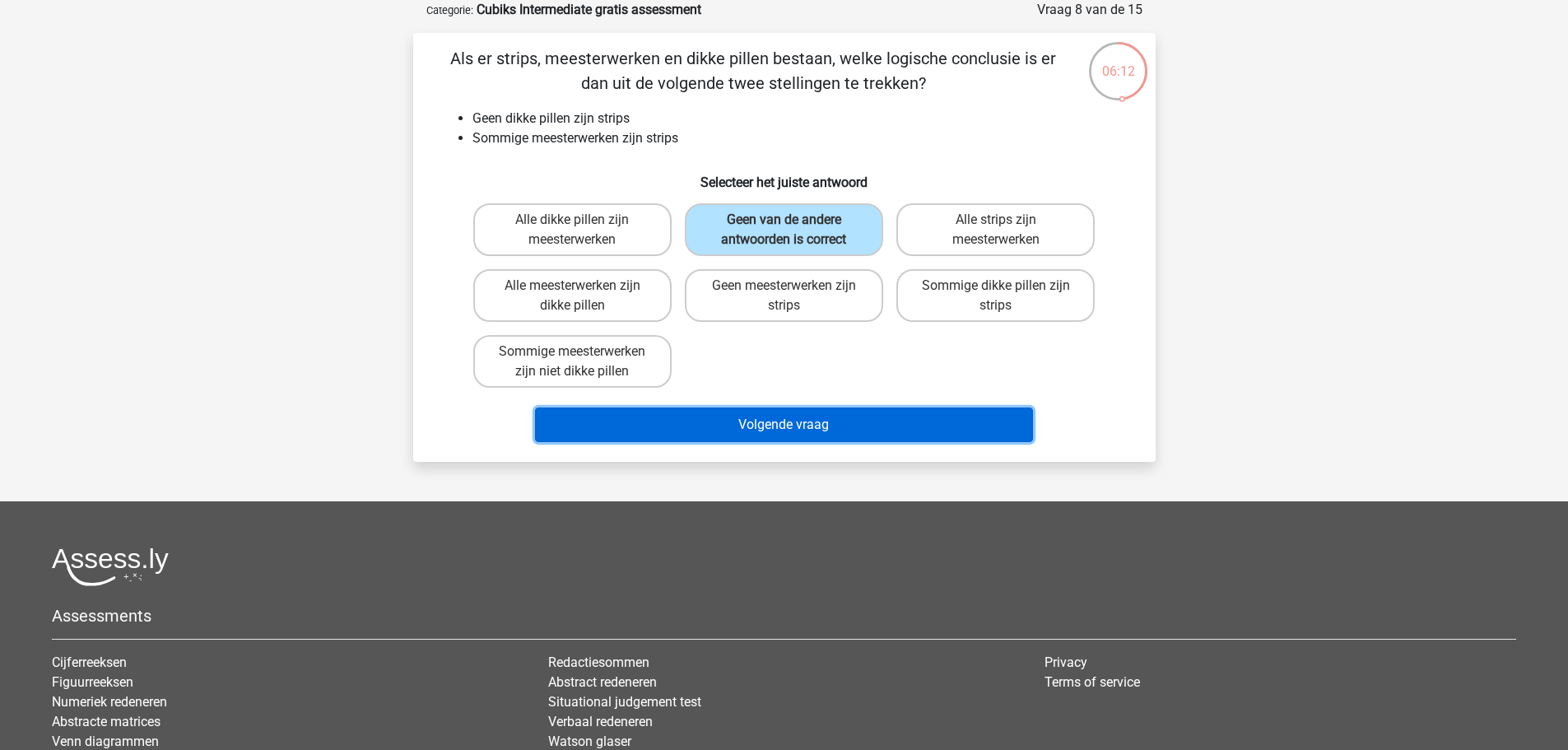
click at [845, 411] on button "Volgende vraag" at bounding box center [784, 424] width 498 height 34
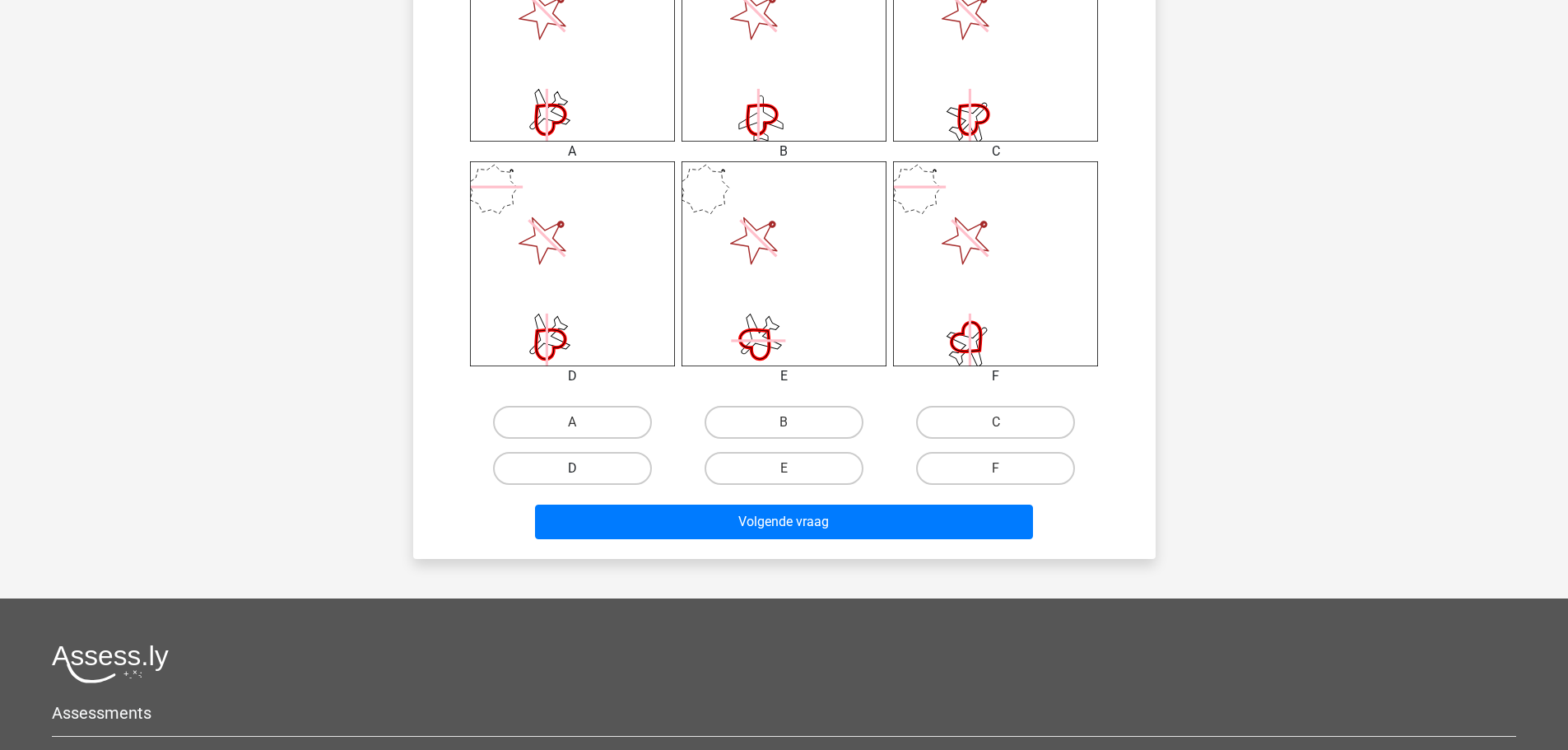
scroll to position [741, 0]
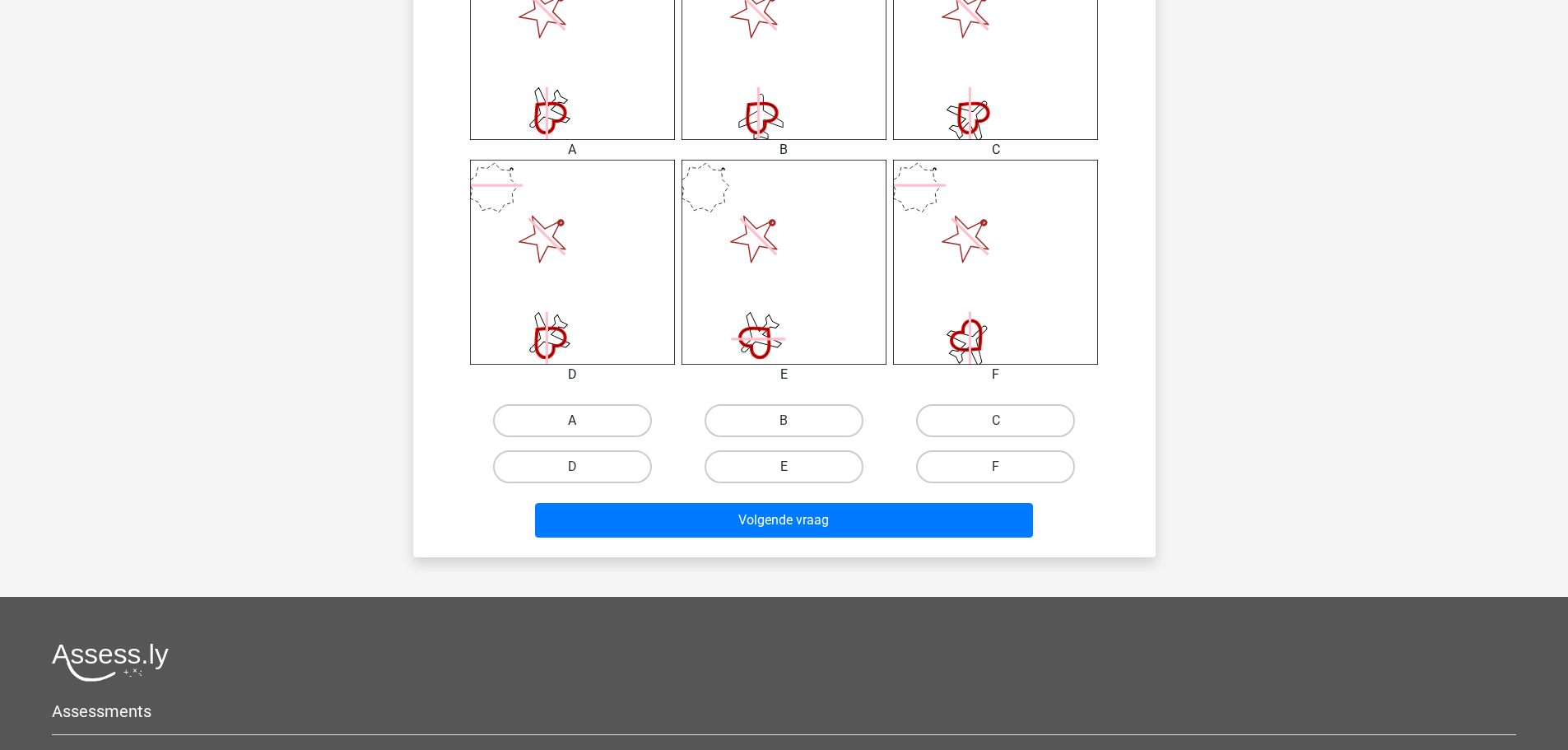
click at [598, 412] on label "A" at bounding box center [572, 421] width 159 height 33
click at [582, 421] on input "A" at bounding box center [577, 426] width 11 height 11
radio input "true"
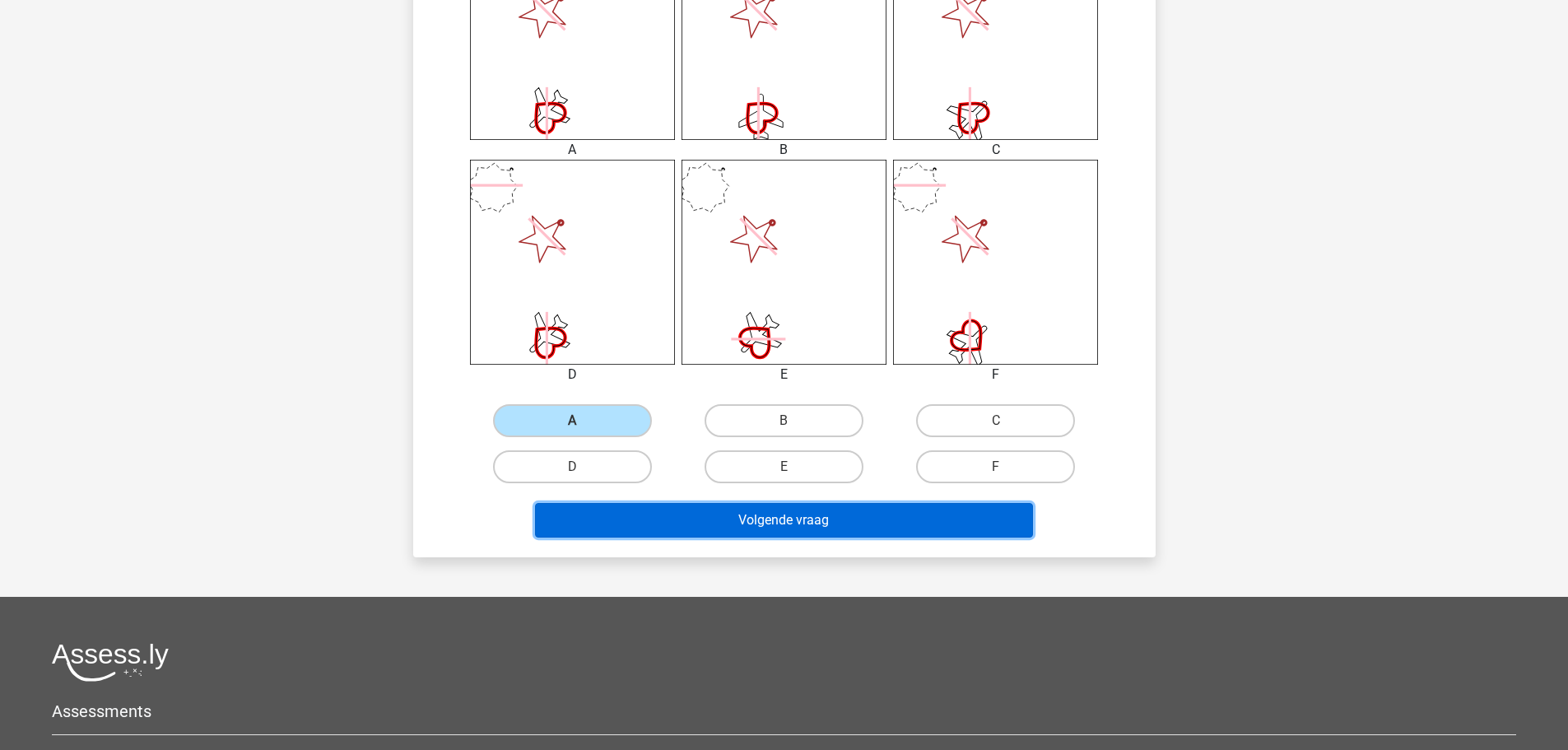
click at [672, 520] on button "Volgende vraag" at bounding box center [784, 520] width 498 height 34
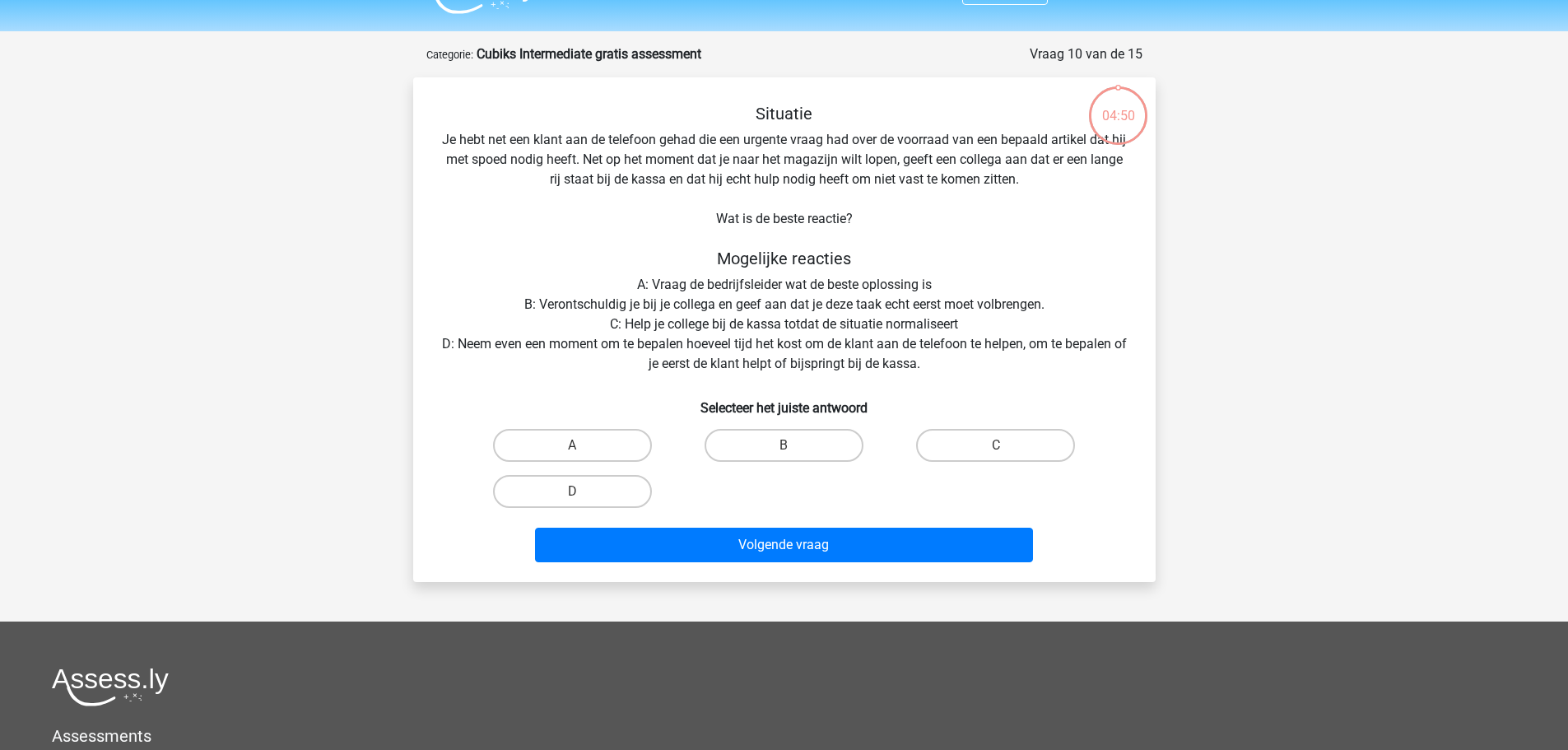
scroll to position [0, 0]
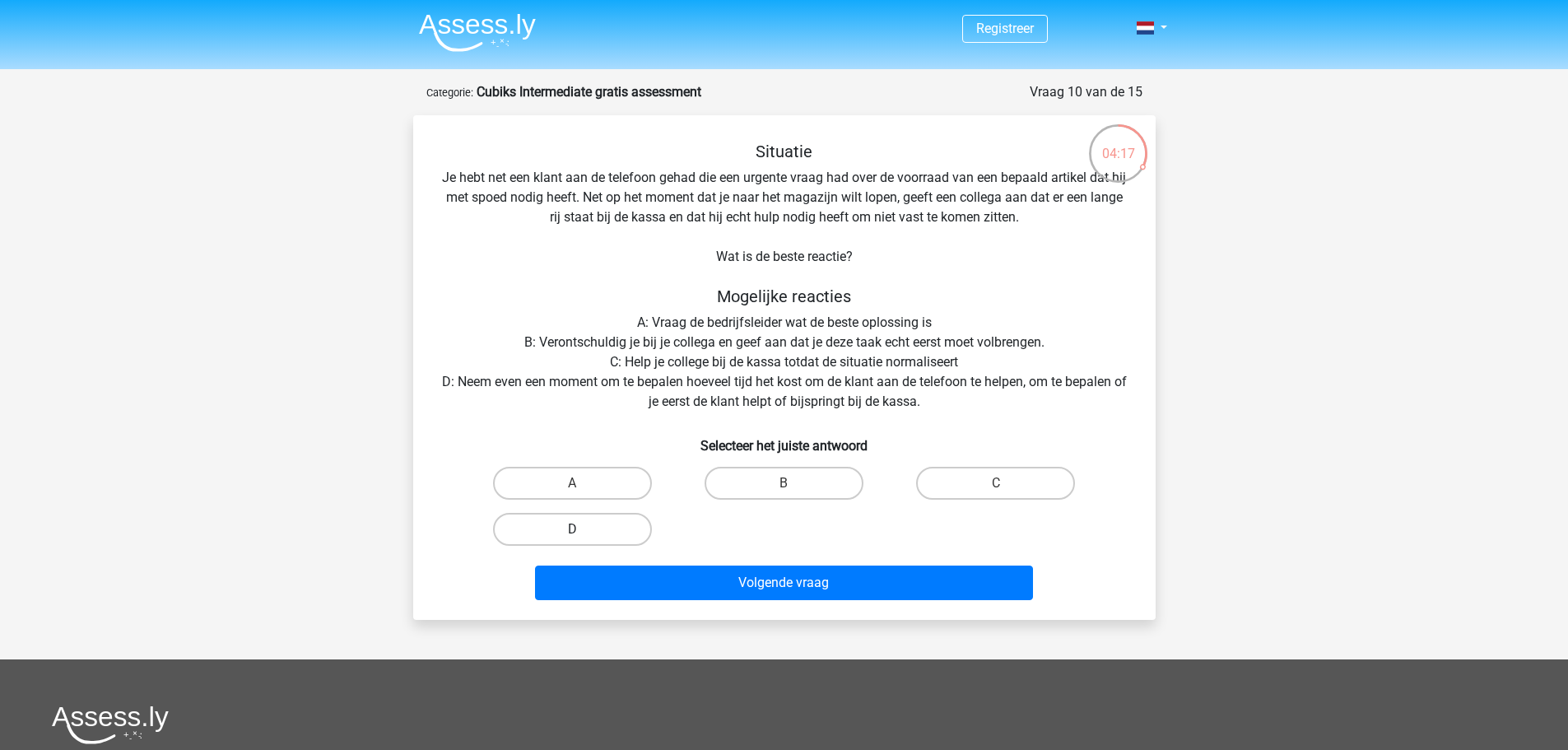
click at [631, 532] on label "D" at bounding box center [572, 530] width 159 height 33
click at [582, 532] on input "D" at bounding box center [577, 534] width 11 height 11
radio input "true"
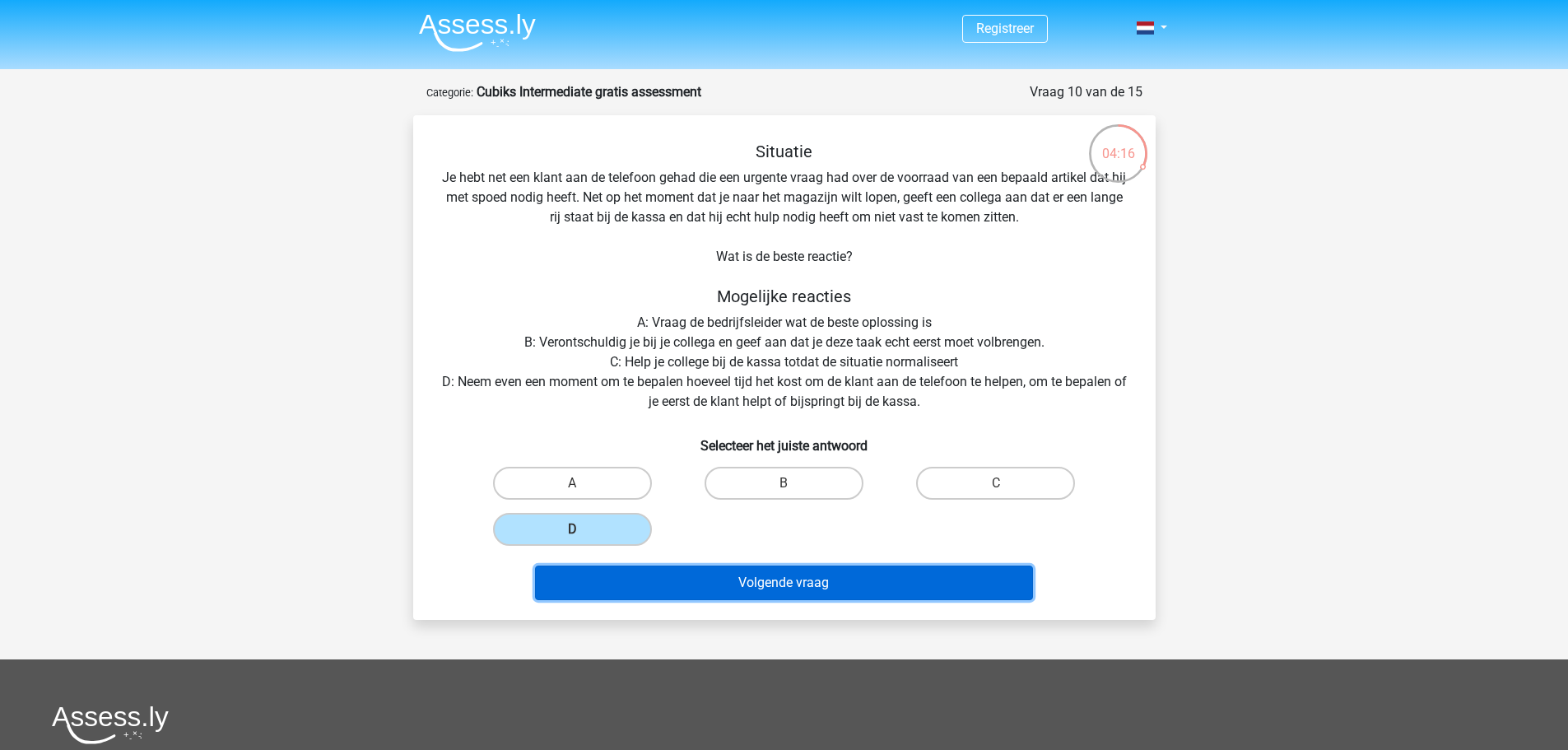
click at [723, 583] on button "Volgende vraag" at bounding box center [784, 582] width 498 height 34
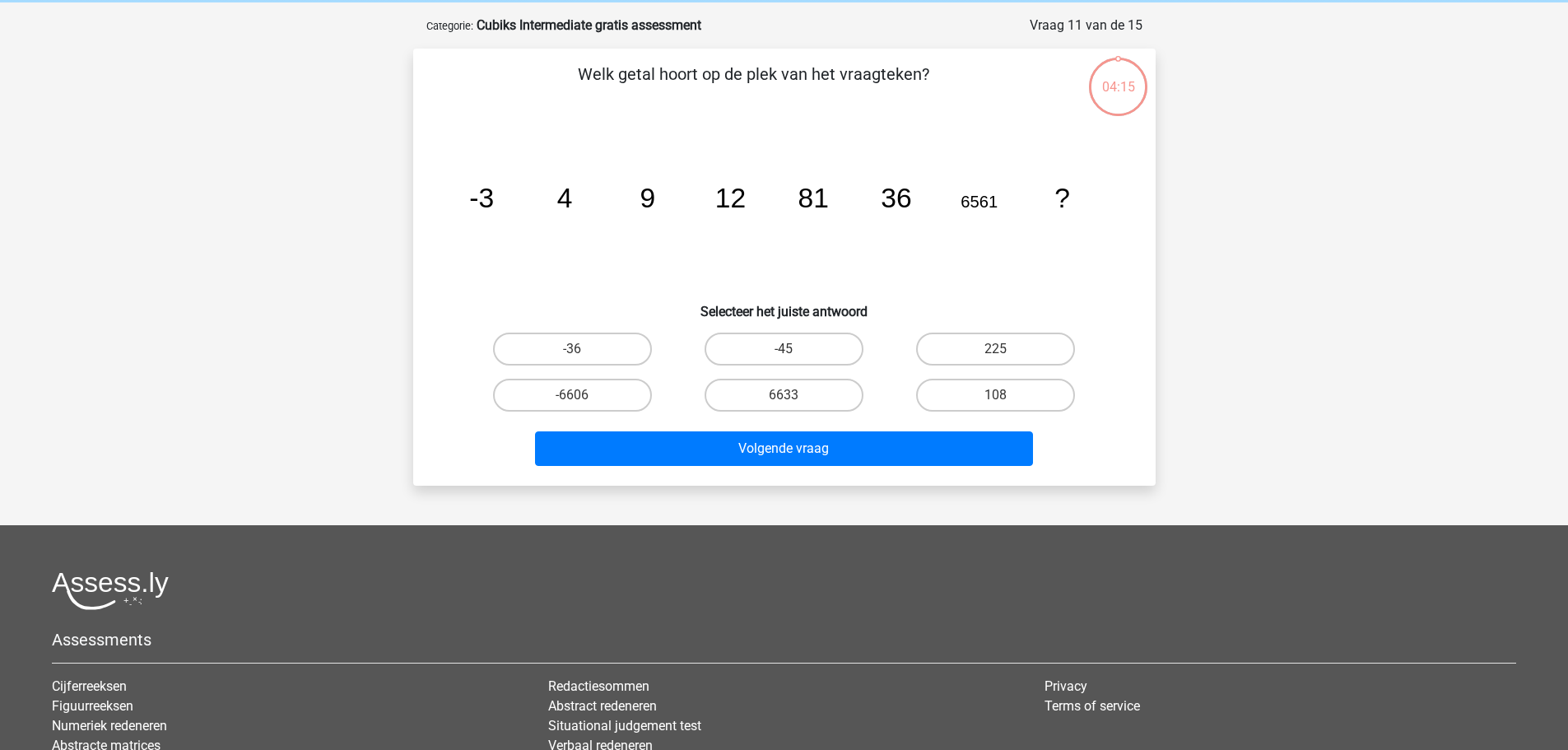
scroll to position [82, 0]
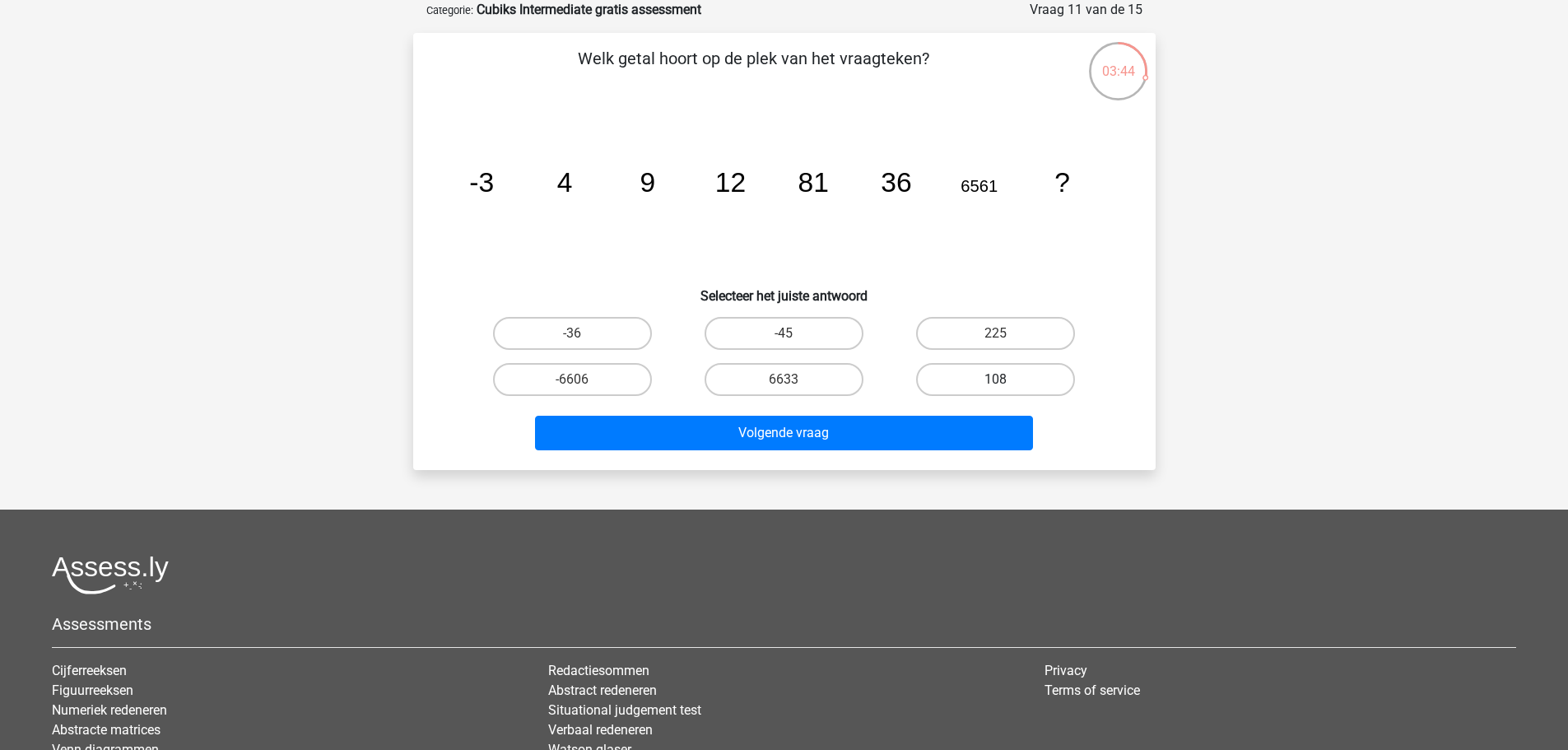
click at [951, 378] on label "108" at bounding box center [996, 380] width 159 height 33
click at [996, 379] on input "108" at bounding box center [1001, 384] width 11 height 11
radio input "true"
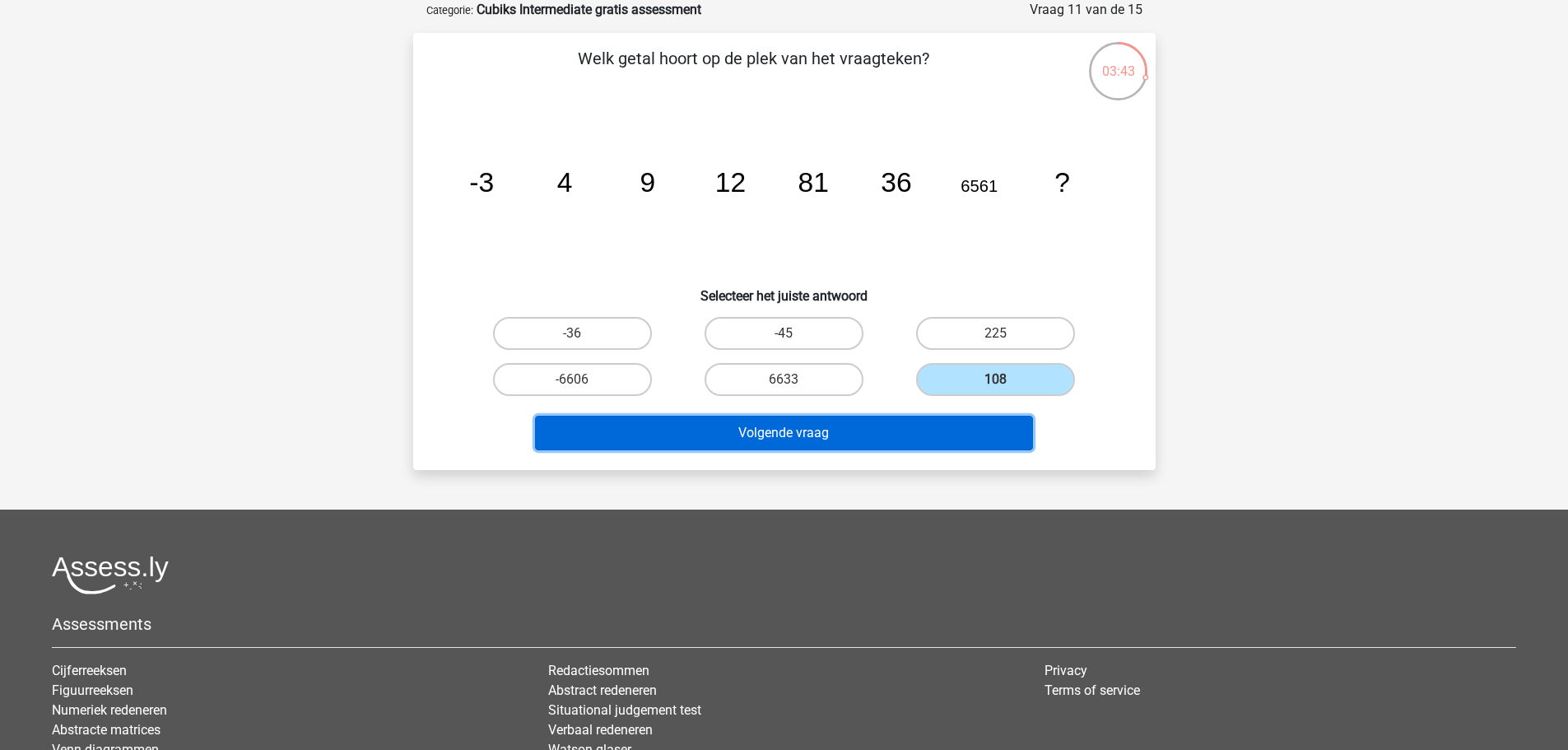
click at [914, 418] on button "Volgende vraag" at bounding box center [784, 432] width 498 height 34
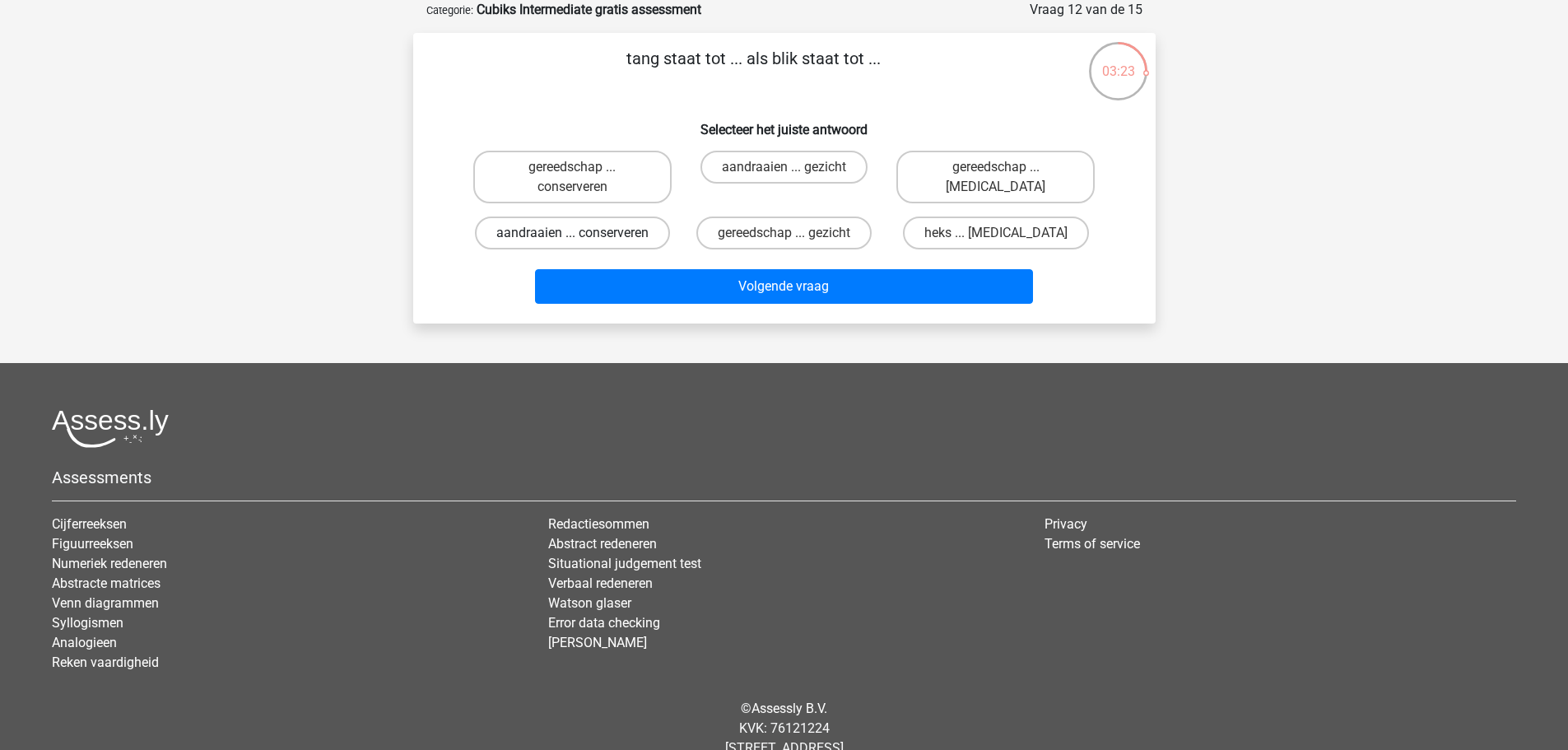
click at [622, 222] on label "aandraaien ... conserveren" at bounding box center [572, 233] width 195 height 33
click at [582, 233] on input "aandraaien ... conserveren" at bounding box center [577, 238] width 11 height 11
radio input "true"
click at [664, 267] on div "Volgende vraag" at bounding box center [785, 282] width 690 height 54
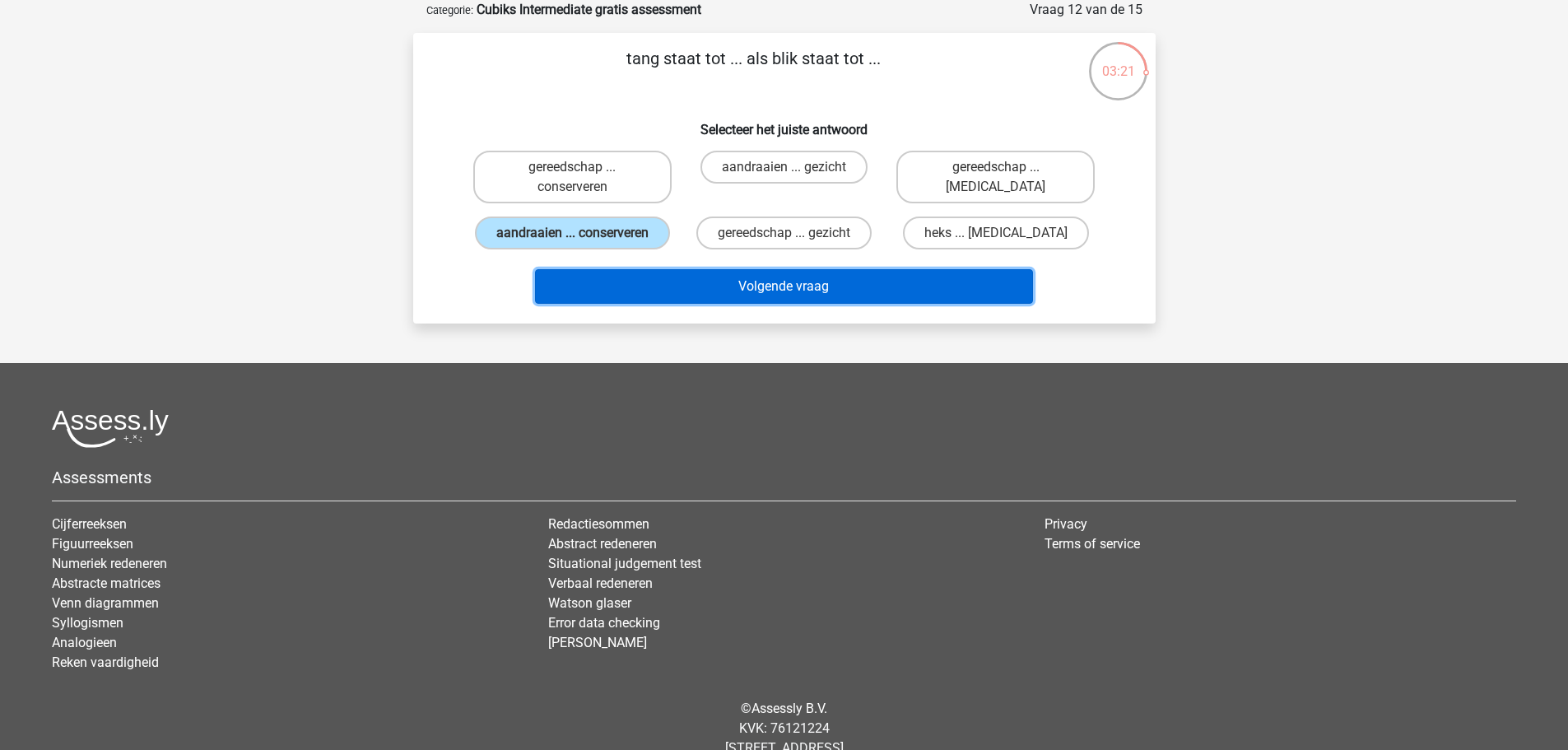
click at [604, 286] on button "Volgende vraag" at bounding box center [784, 286] width 498 height 34
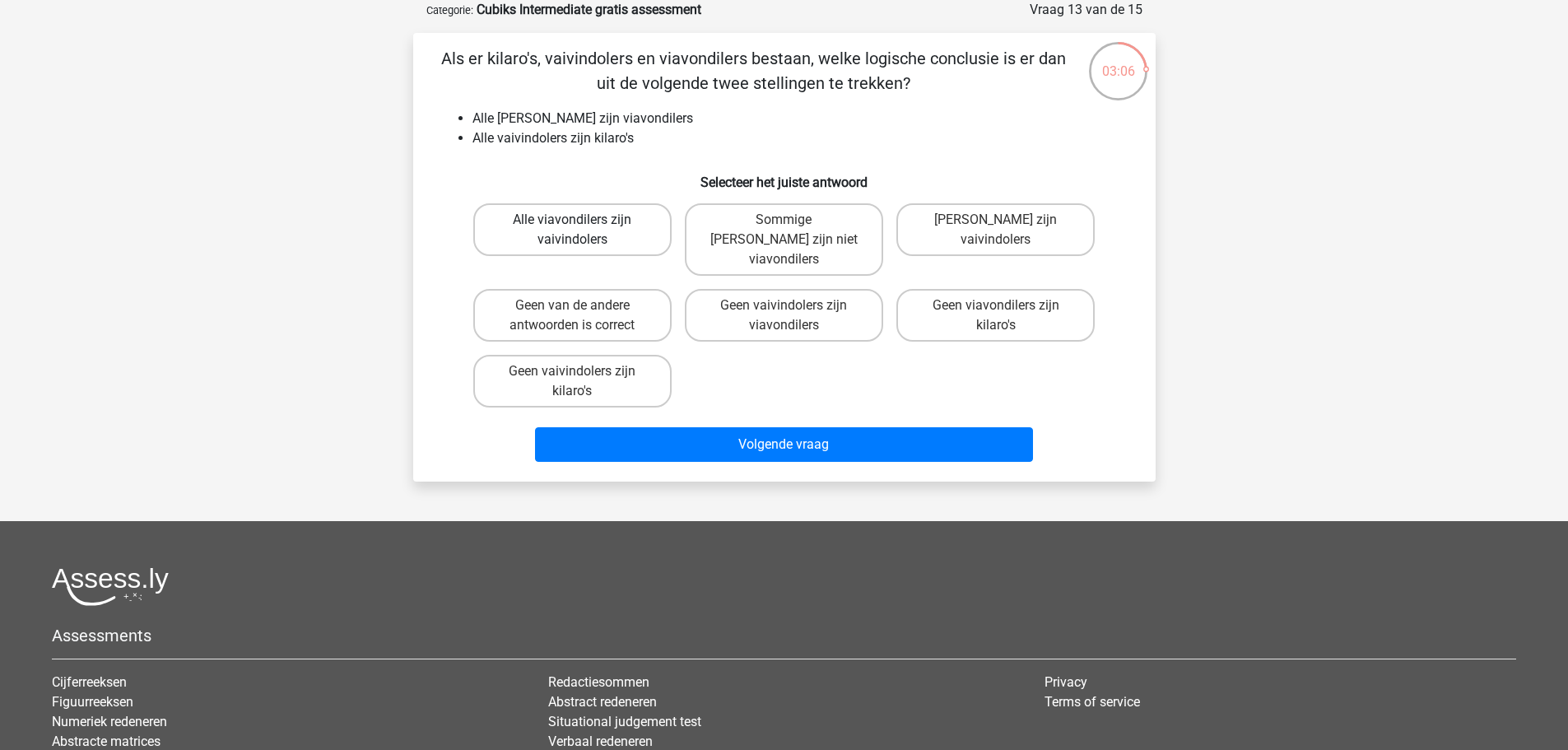
click at [586, 228] on label "Alle viavondilers zijn vaivindolers" at bounding box center [572, 229] width 198 height 52
click at [582, 228] on input "Alle viavondilers zijn vaivindolers" at bounding box center [577, 225] width 11 height 11
radio input "true"
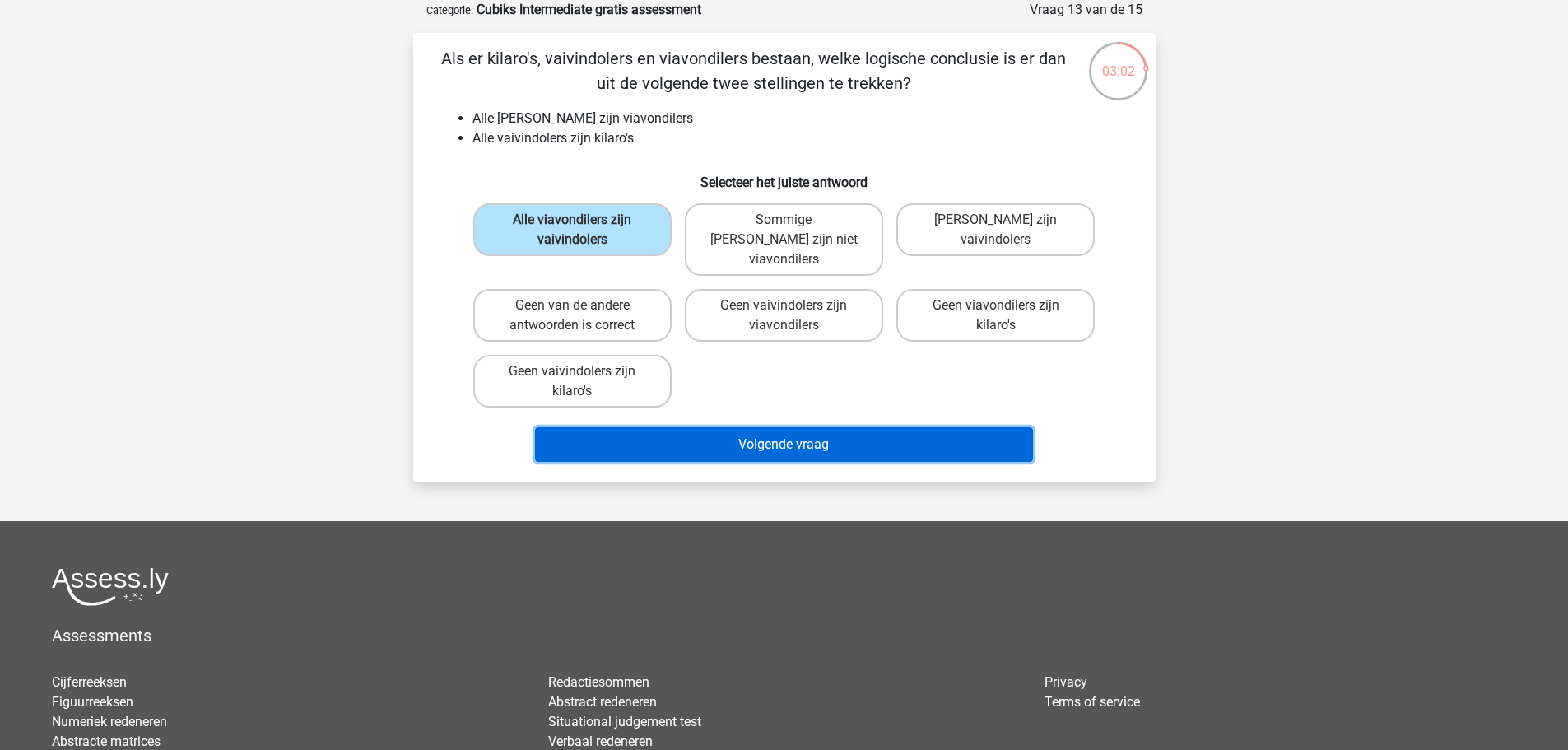
click at [940, 428] on button "Volgende vraag" at bounding box center [784, 444] width 498 height 34
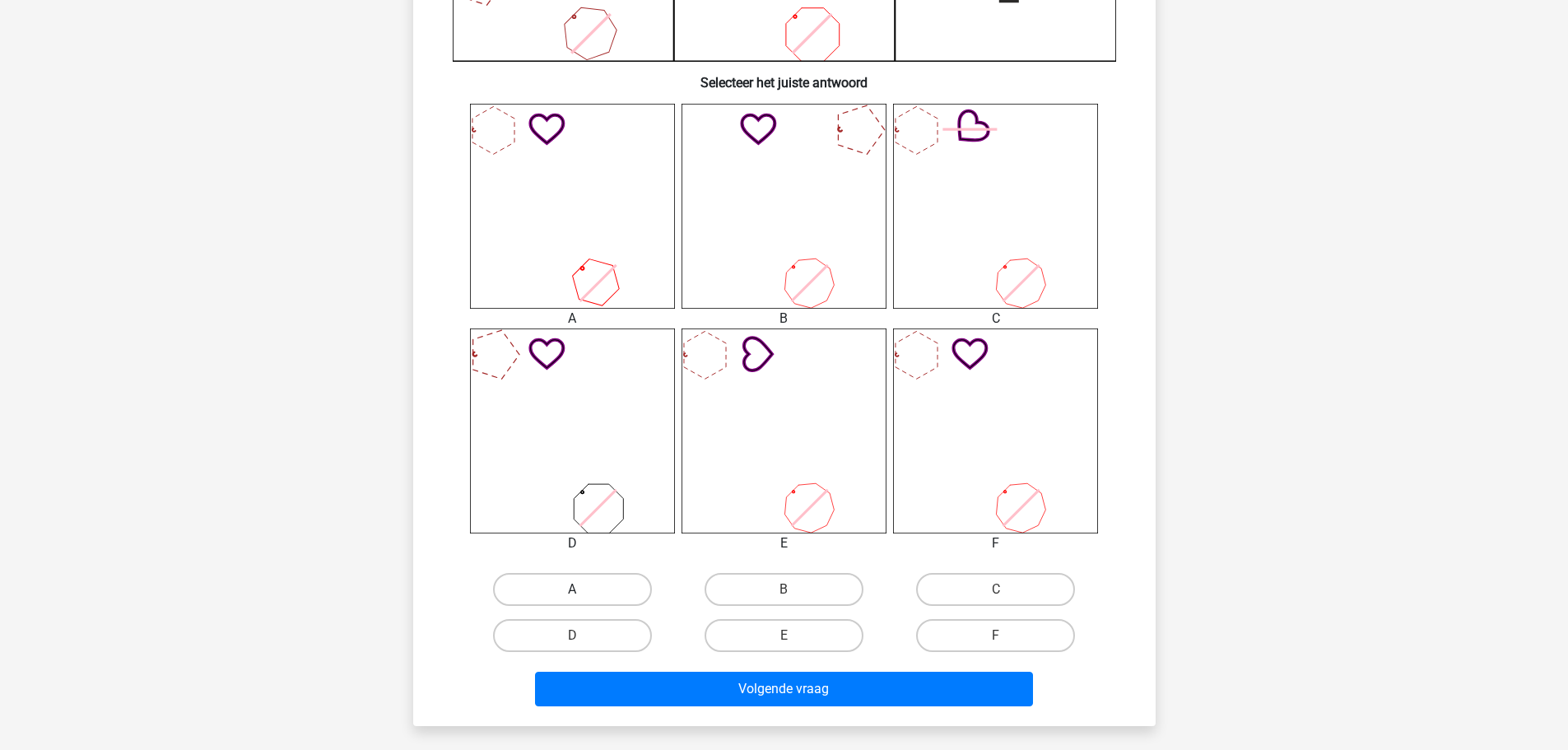
scroll to position [658, 0]
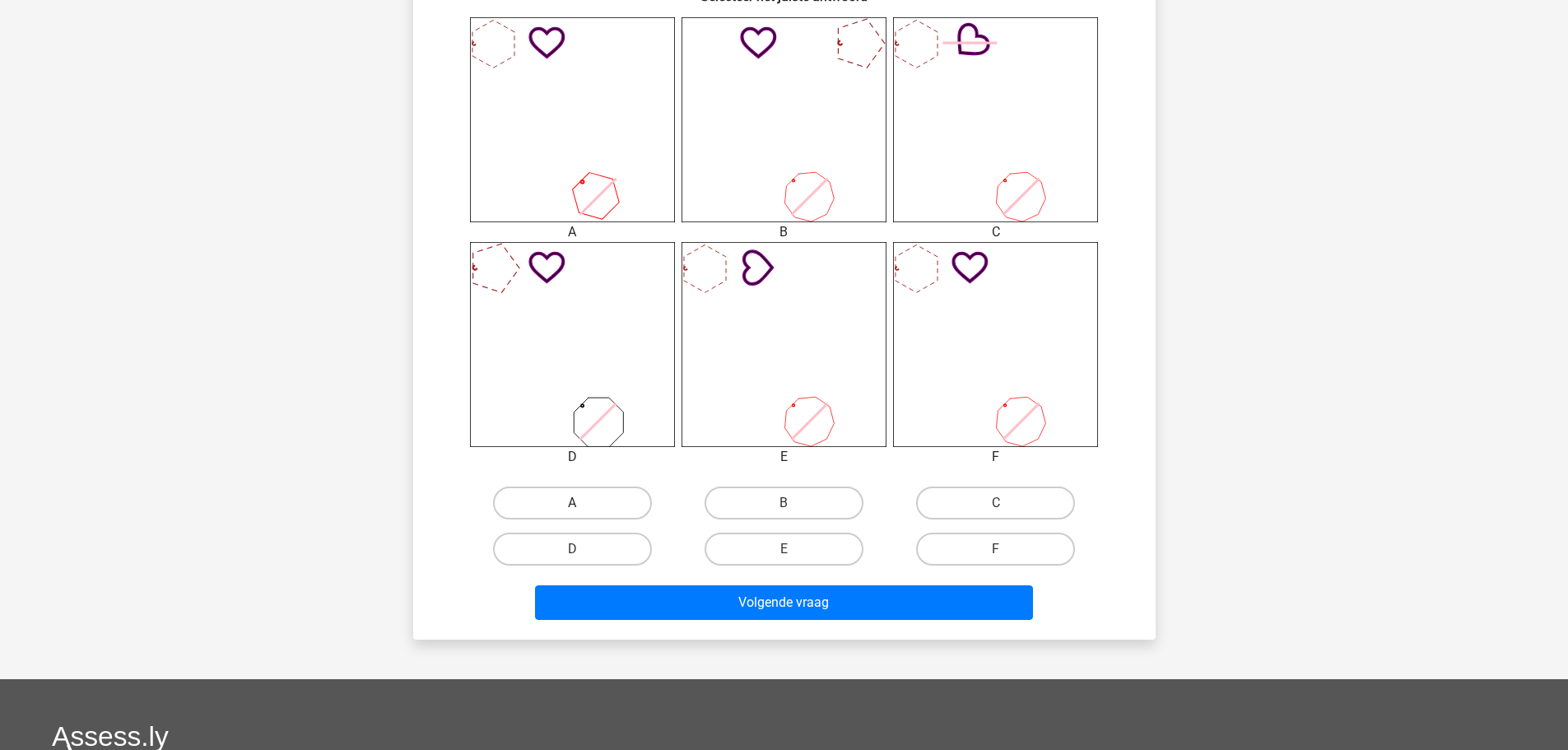
click at [585, 498] on label "A" at bounding box center [572, 503] width 159 height 33
click at [582, 503] on input "A" at bounding box center [577, 508] width 11 height 11
radio input "true"
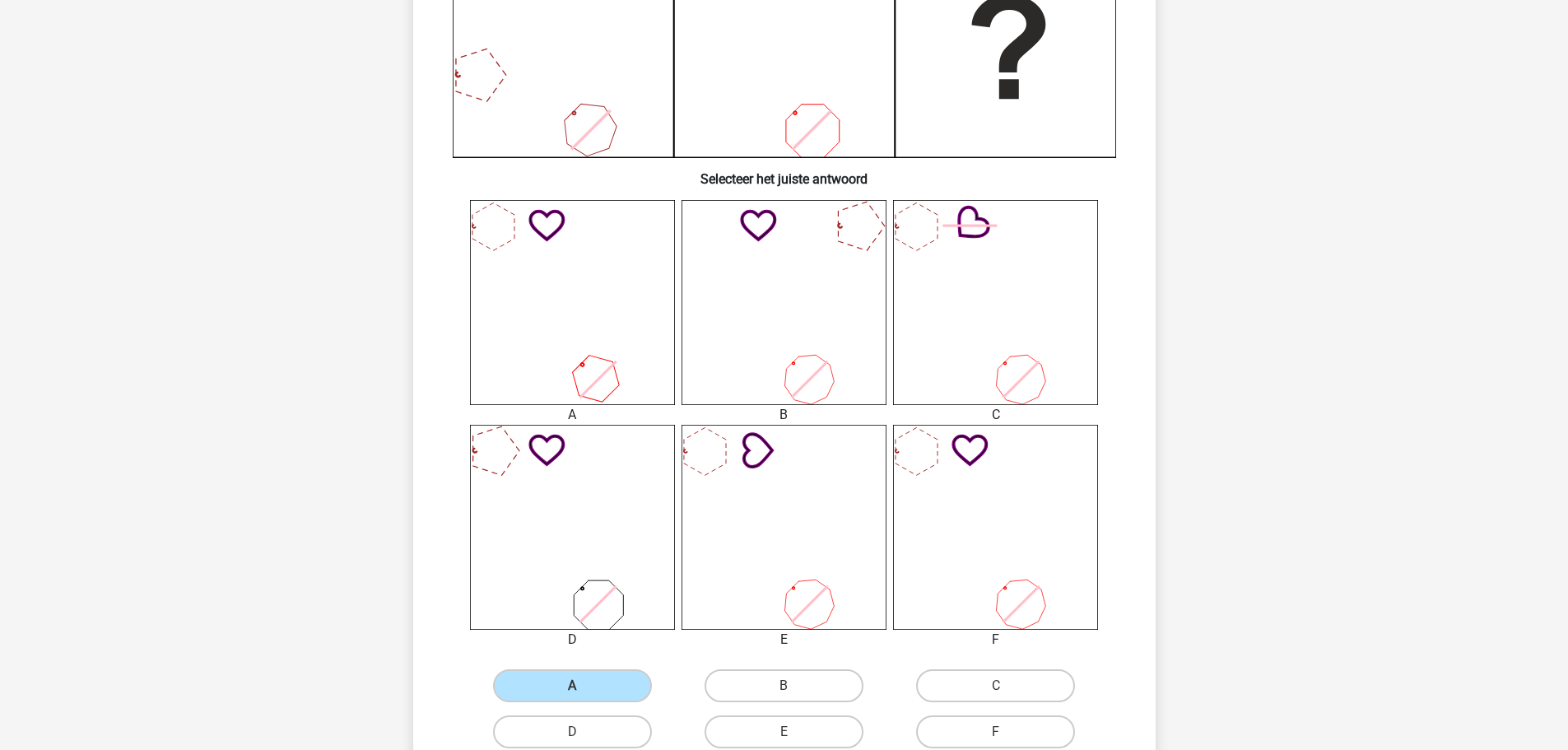
scroll to position [577, 0]
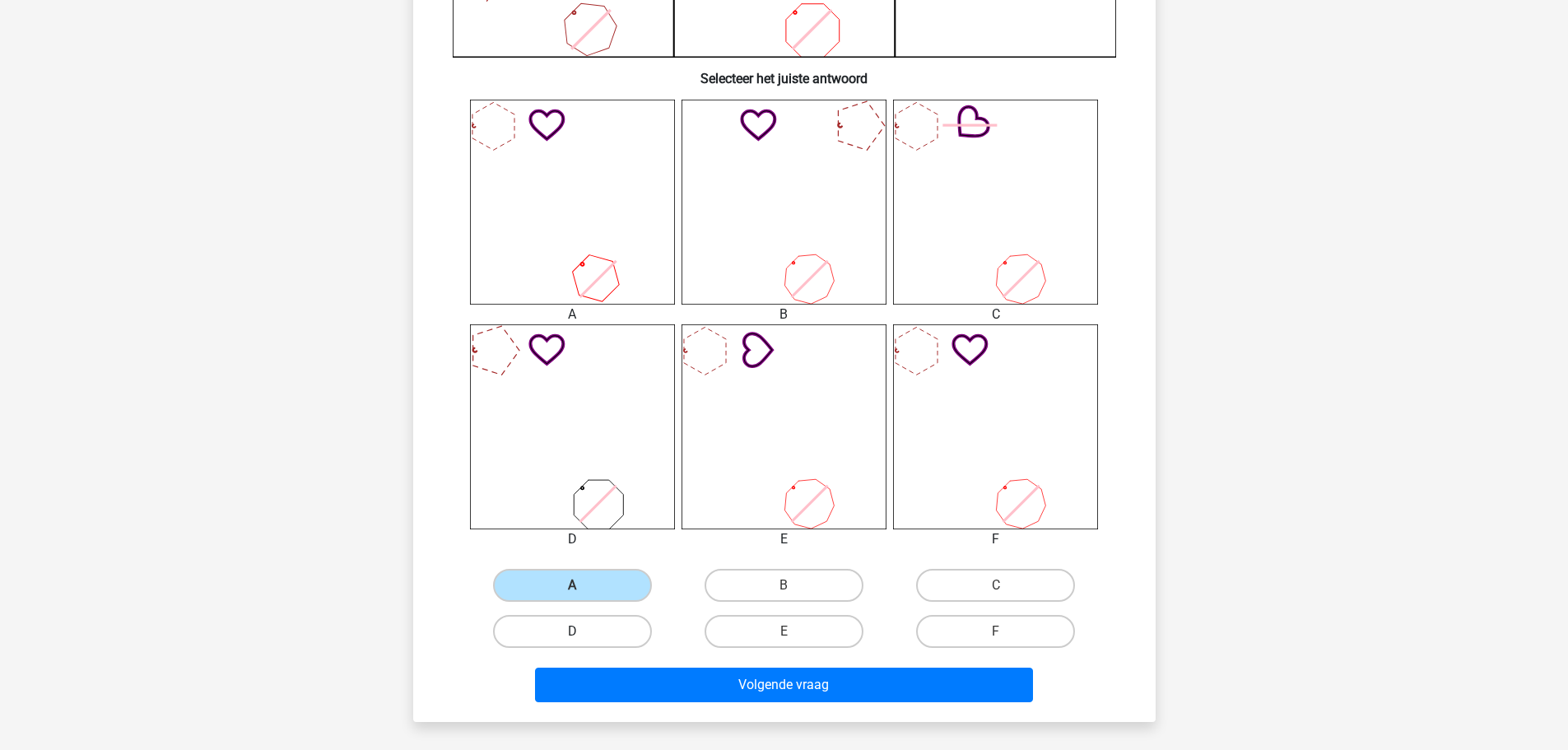
click at [635, 623] on label "D" at bounding box center [572, 632] width 159 height 33
click at [582, 632] on input "D" at bounding box center [577, 637] width 11 height 11
radio input "true"
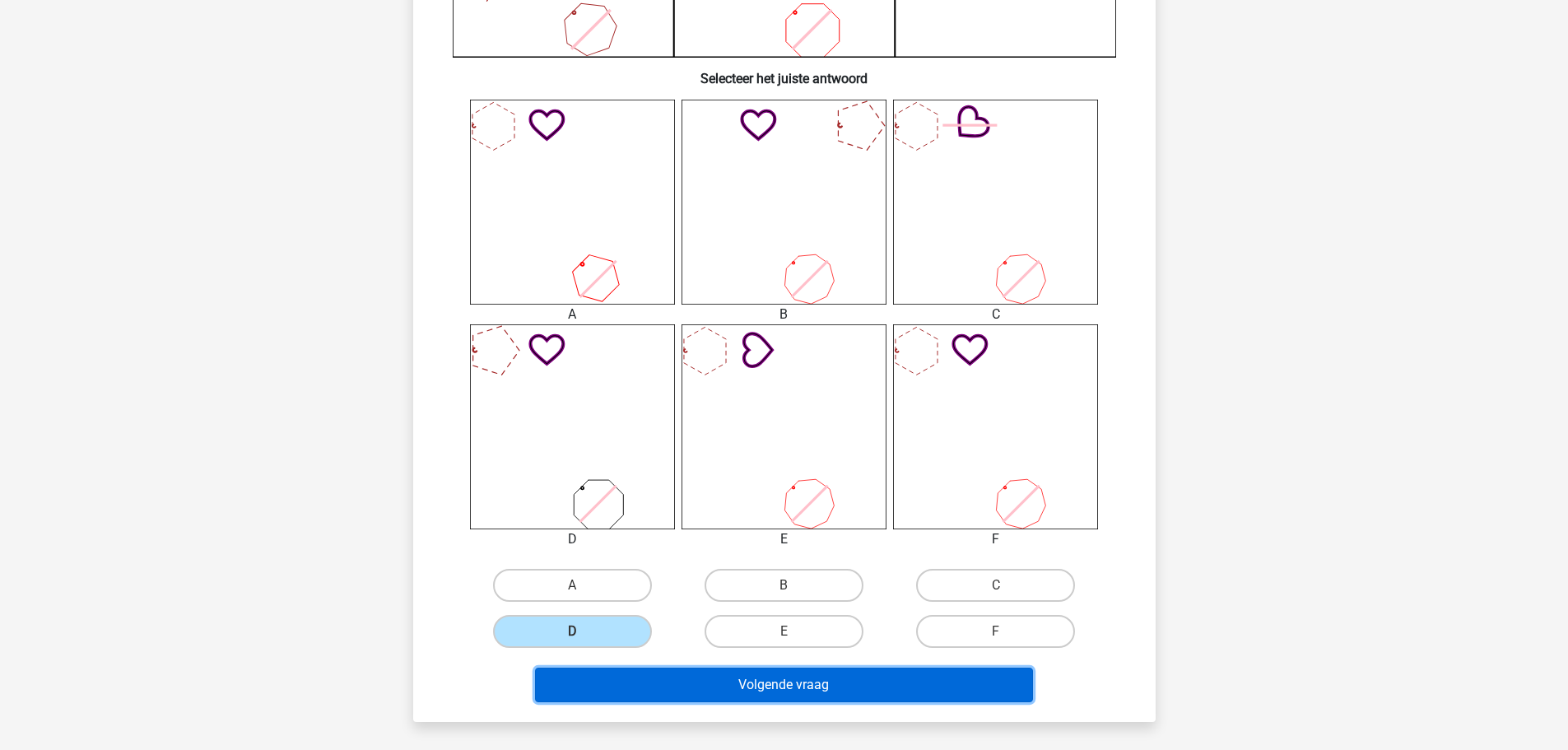
click at [667, 668] on button "Volgende vraag" at bounding box center [784, 684] width 498 height 34
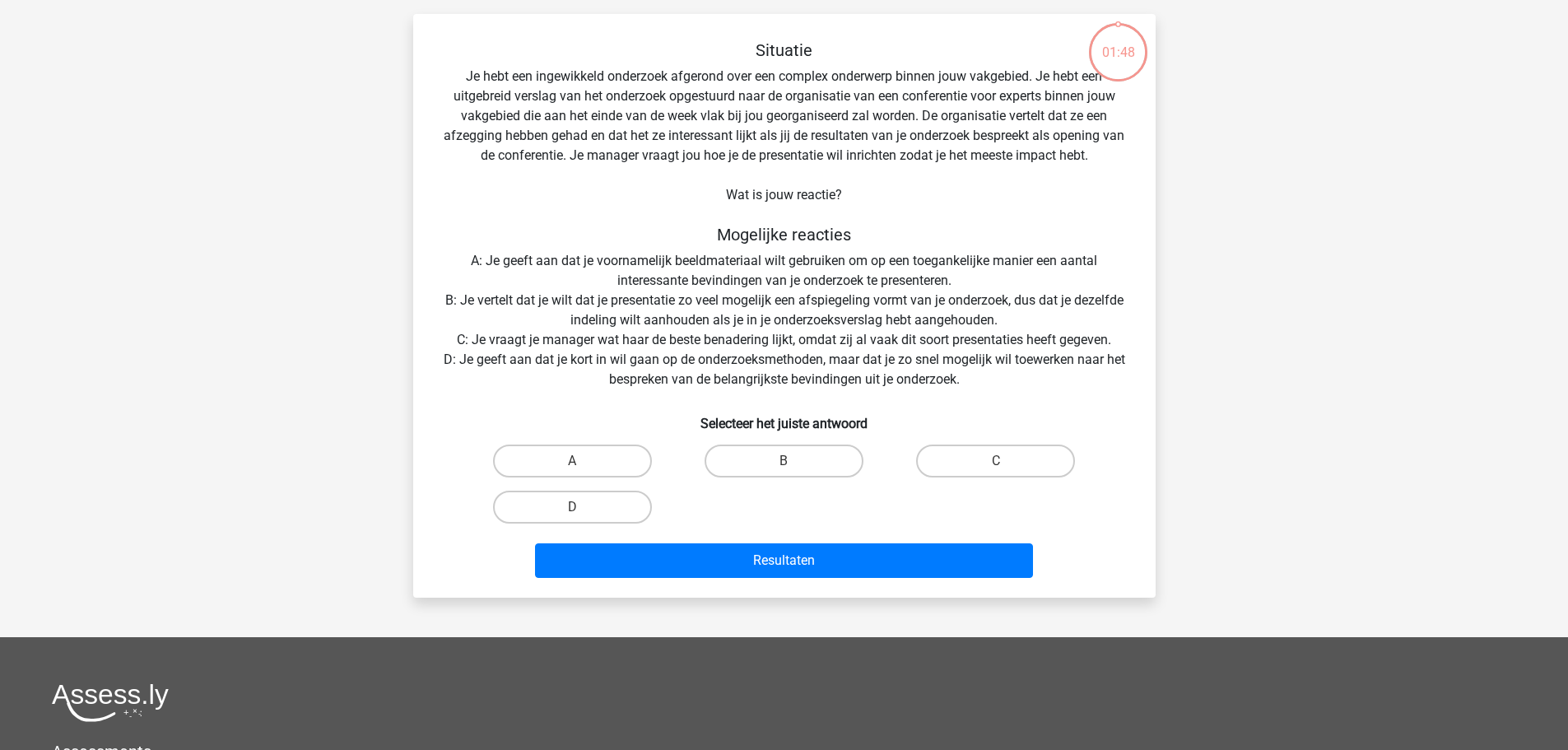
scroll to position [82, 0]
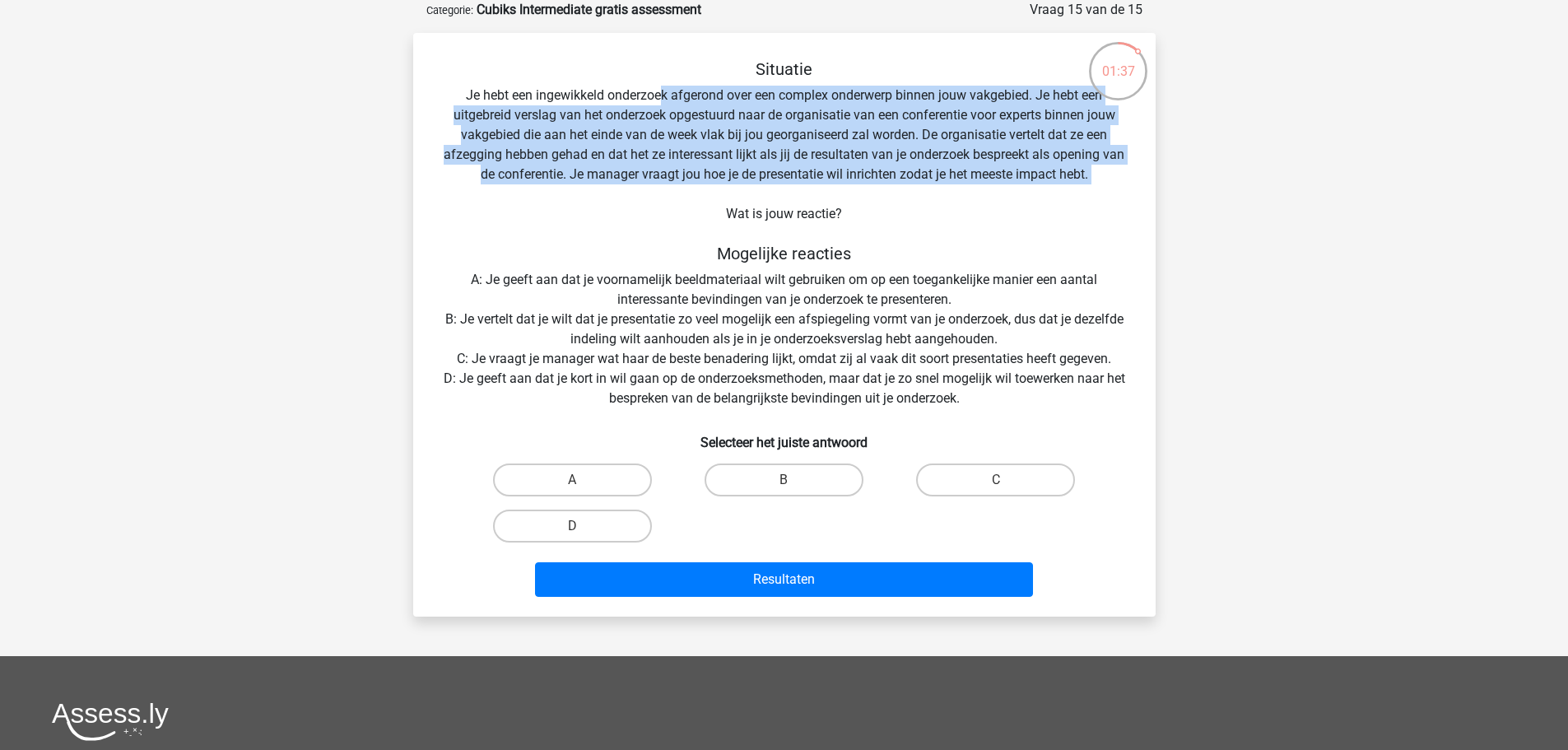
drag, startPoint x: 663, startPoint y: 100, endPoint x: 708, endPoint y: 201, distance: 110.6
click at [708, 201] on div "Situatie Je hebt een ingewikkeld onderzoek afgerond over een complex onderwerp …" at bounding box center [784, 331] width 729 height 544
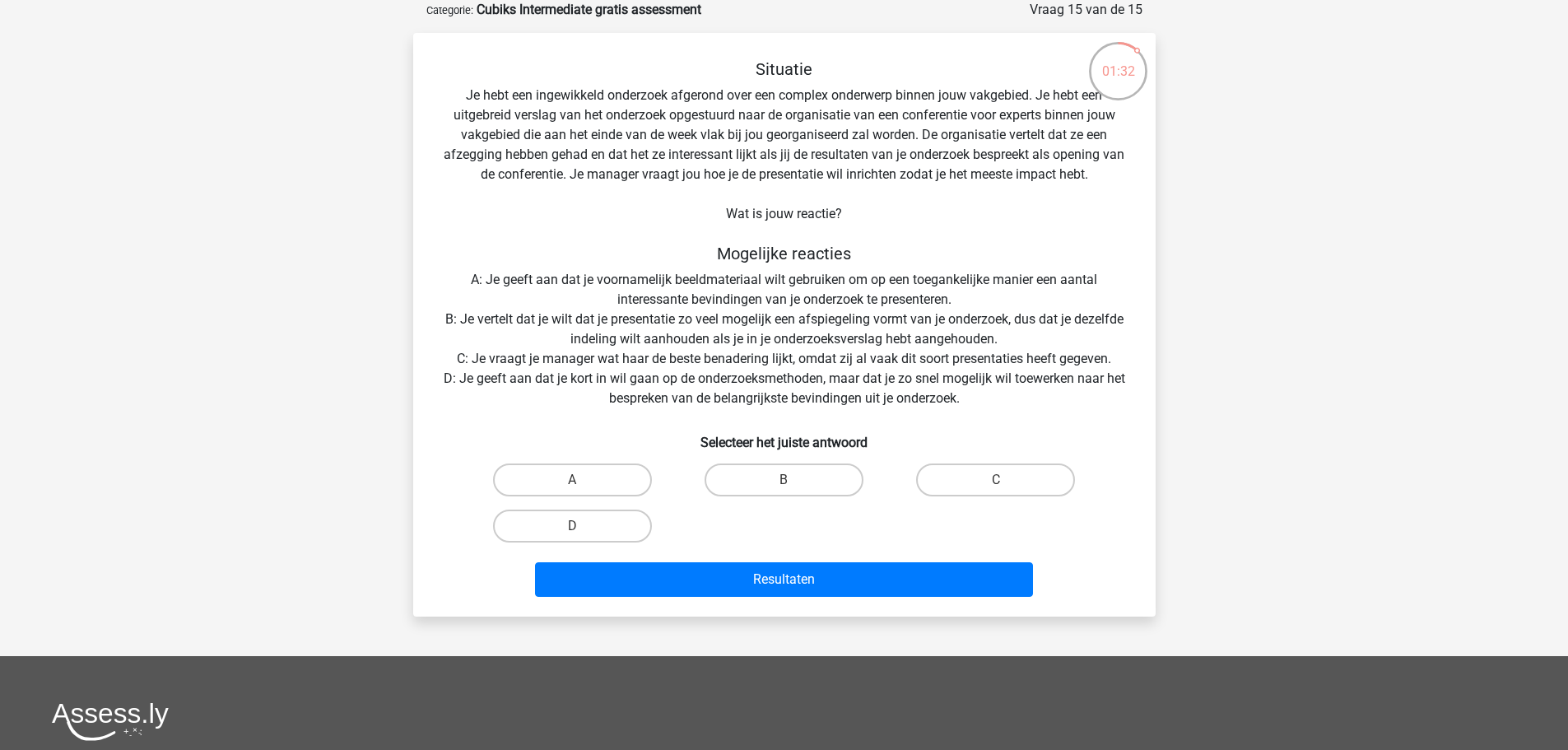
click at [632, 237] on div "Situatie Je hebt een ingewikkeld onderzoek afgerond over een complex onderwerp …" at bounding box center [784, 331] width 729 height 544
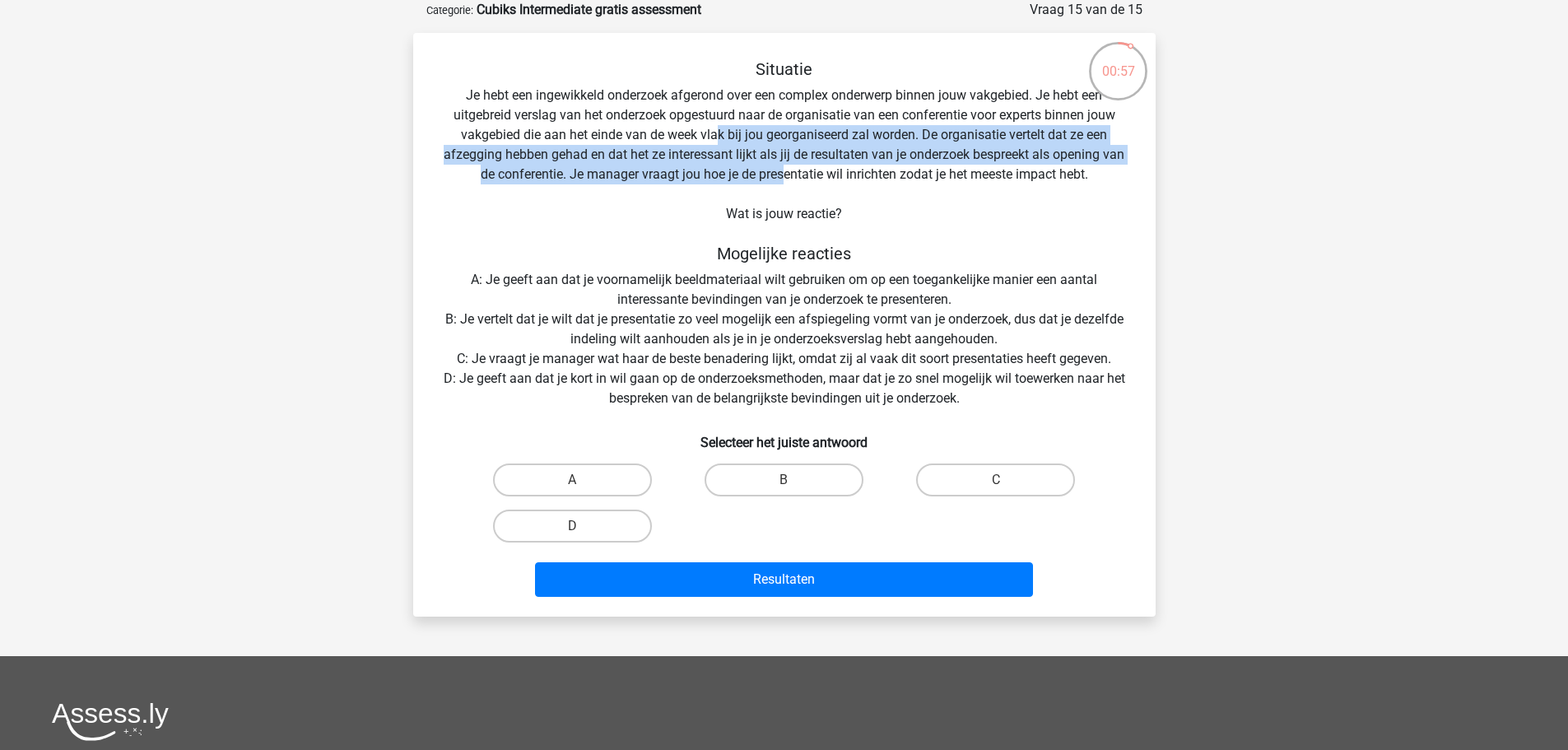
drag, startPoint x: 724, startPoint y: 129, endPoint x: 780, endPoint y: 178, distance: 74.4
click at [780, 178] on div "Situatie Je hebt een ingewikkeld onderzoek afgerond over een complex onderwerp …" at bounding box center [784, 331] width 729 height 544
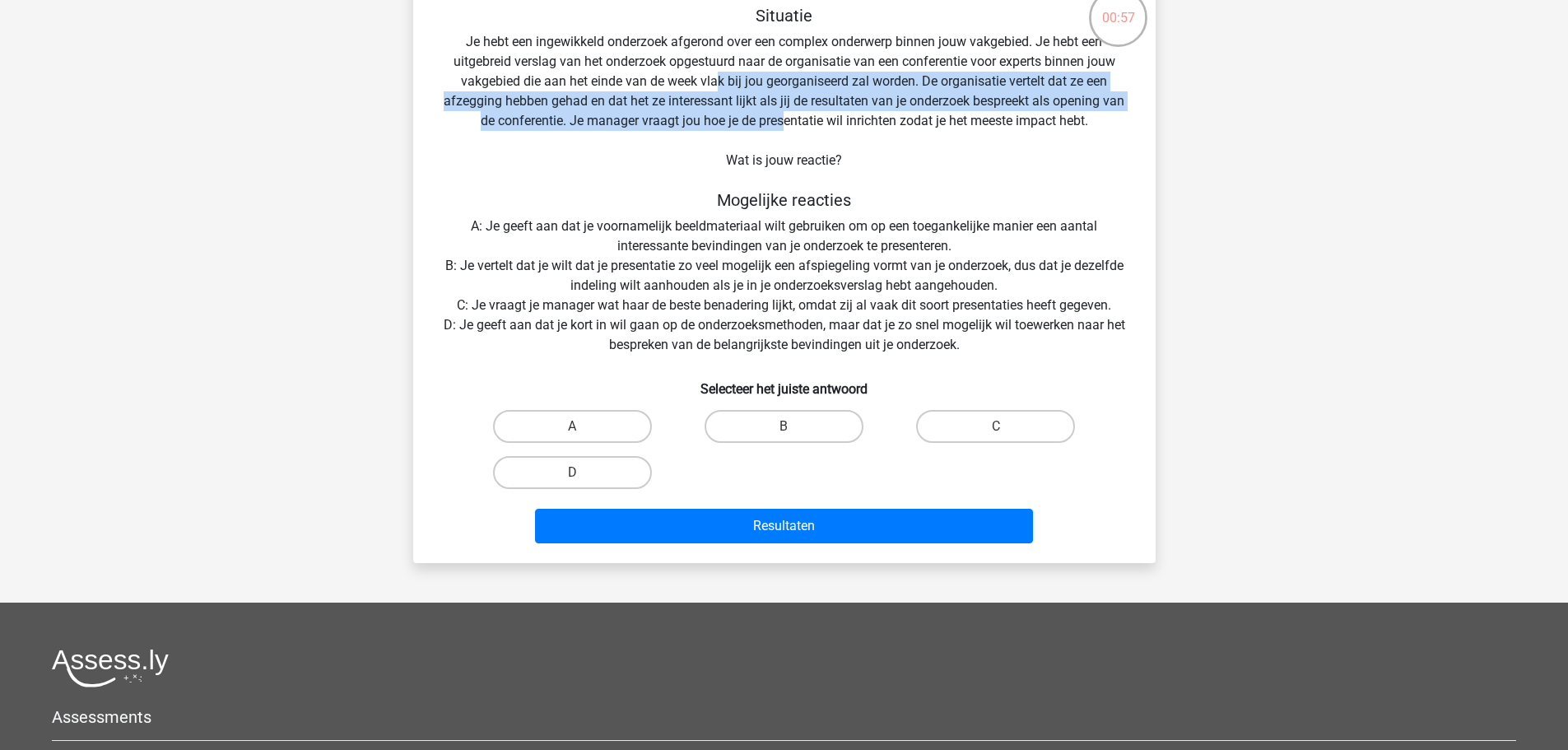
scroll to position [165, 0]
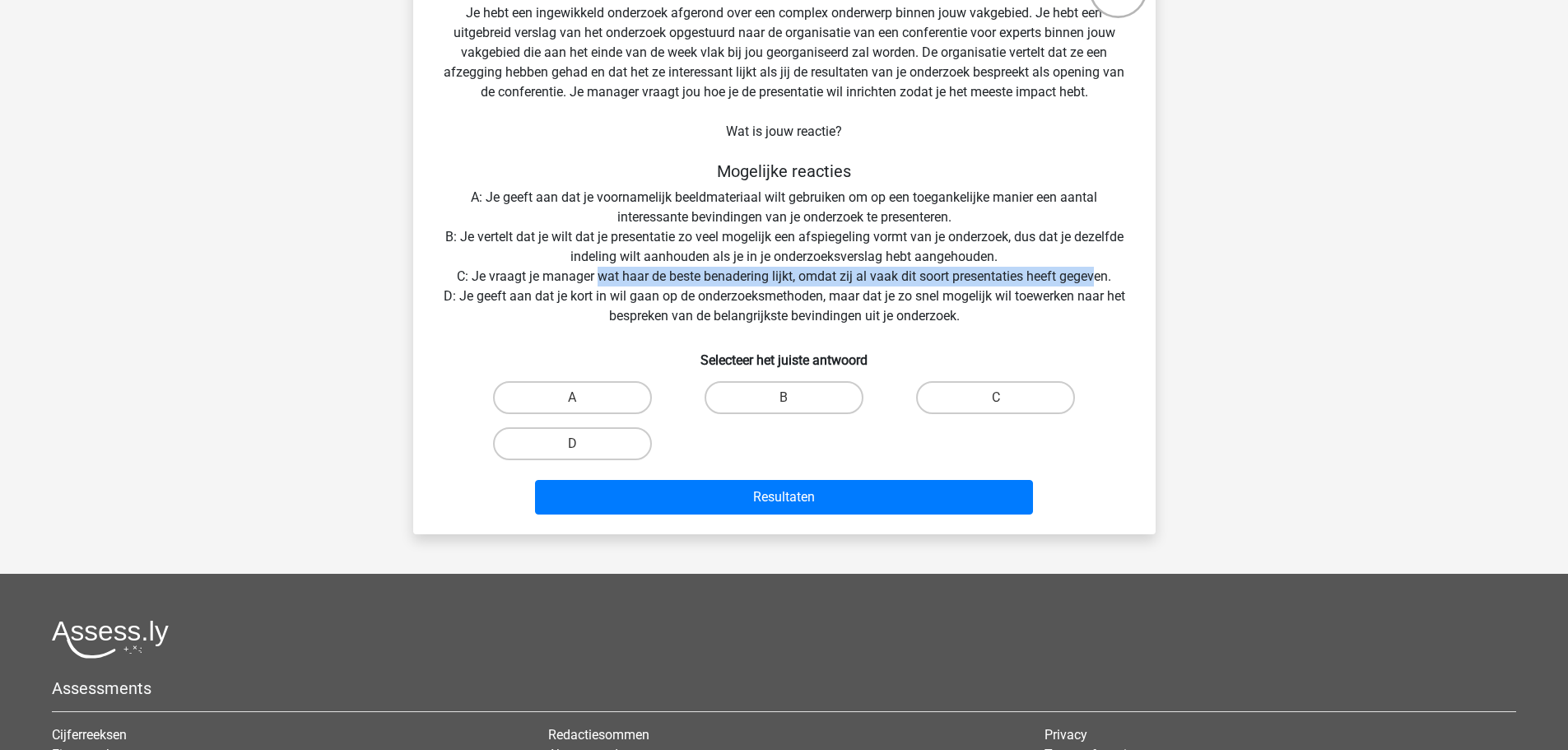
drag, startPoint x: 596, startPoint y: 273, endPoint x: 1094, endPoint y: 275, distance: 498.0
click at [1094, 275] on div "Situatie Je hebt een ingewikkeld onderzoek afgerond over een complex onderwerp …" at bounding box center [784, 248] width 729 height 544
click at [1035, 321] on div "Situatie Je hebt een ingewikkeld onderzoek afgerond over een complex onderwerp …" at bounding box center [784, 248] width 729 height 544
click at [986, 400] on label "C" at bounding box center [996, 398] width 159 height 33
click at [996, 400] on input "C" at bounding box center [1001, 402] width 11 height 11
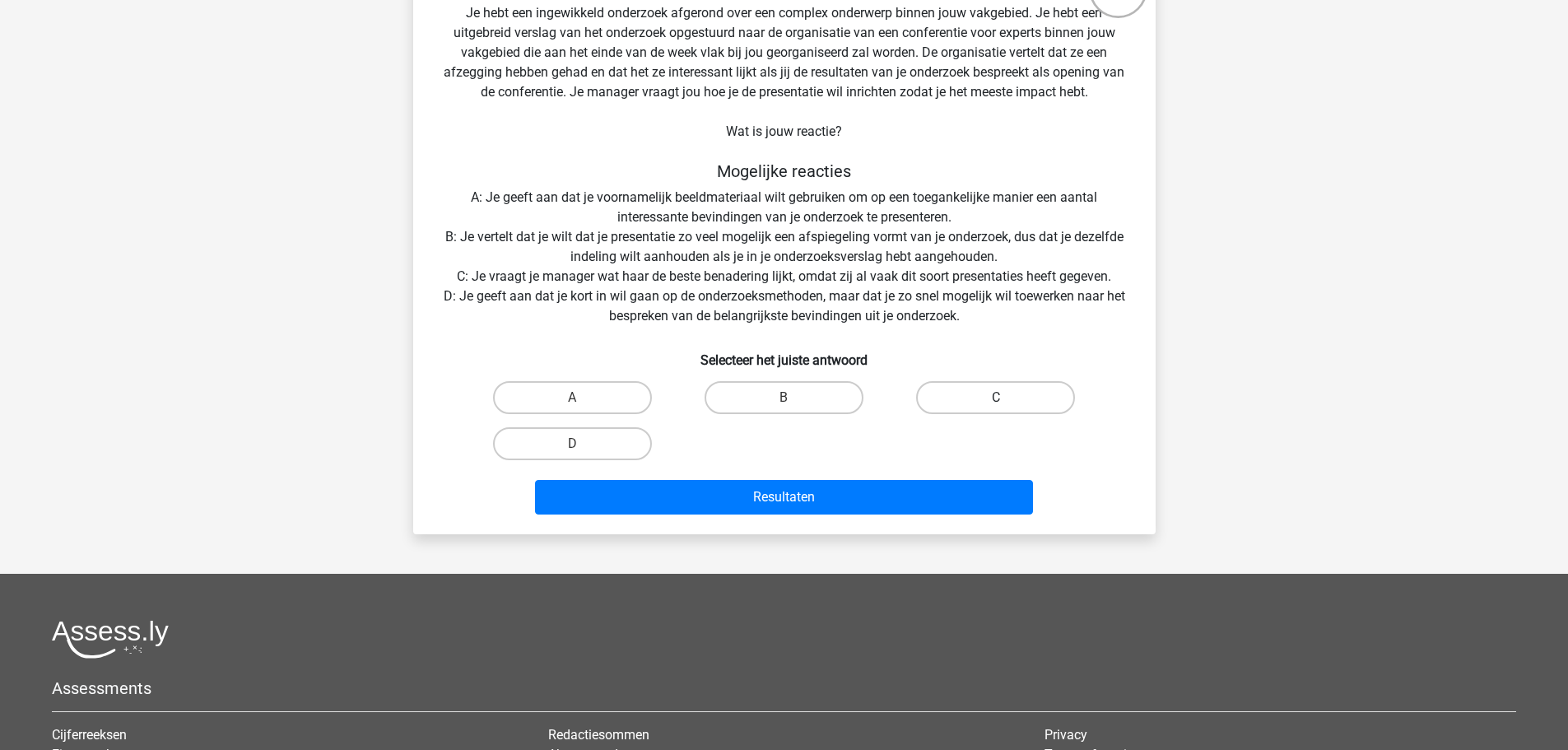
radio input "true"
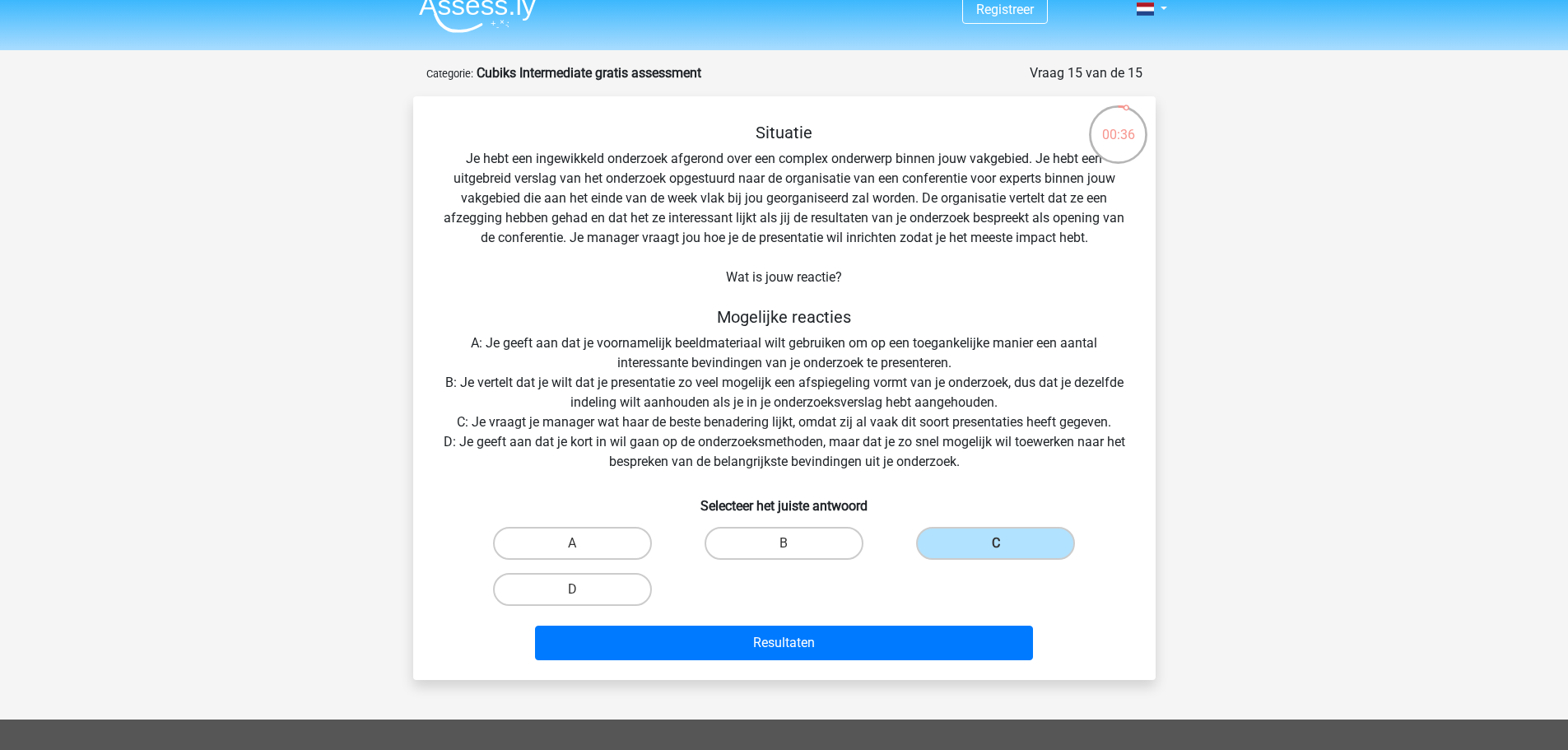
scroll to position [0, 0]
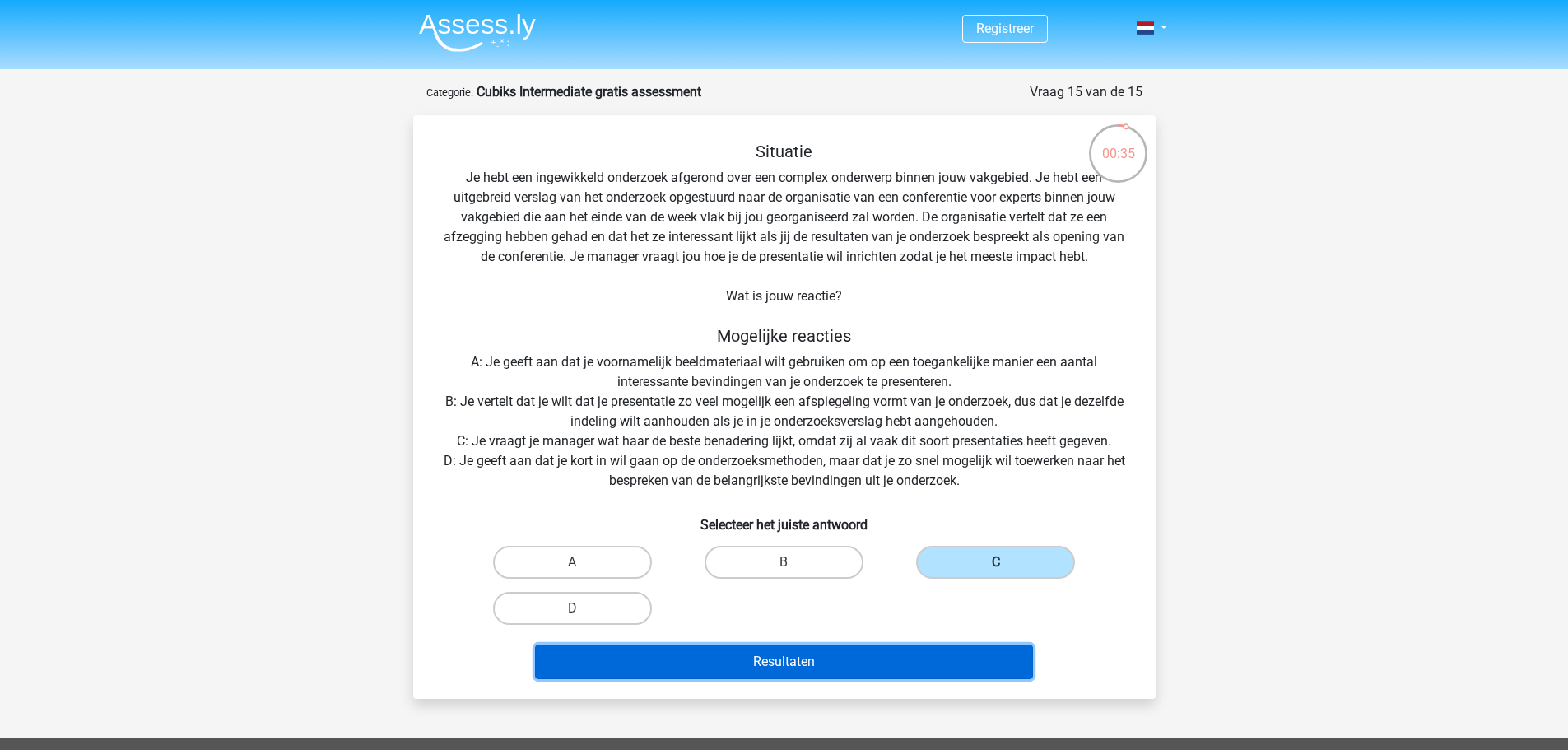
click at [854, 654] on button "Resultaten" at bounding box center [784, 662] width 498 height 34
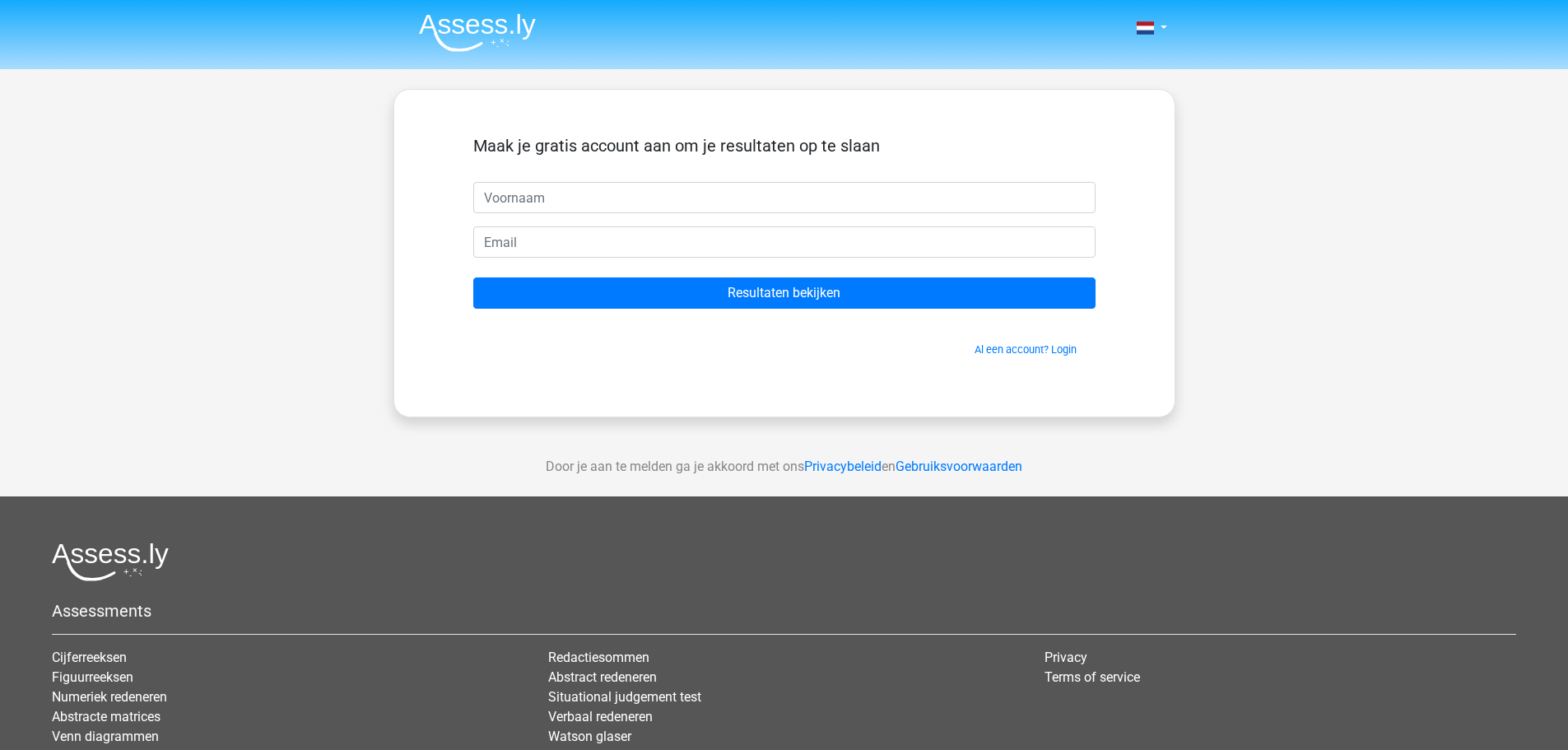
click at [512, 198] on input "text" at bounding box center [784, 198] width 622 height 32
type input "Amar"
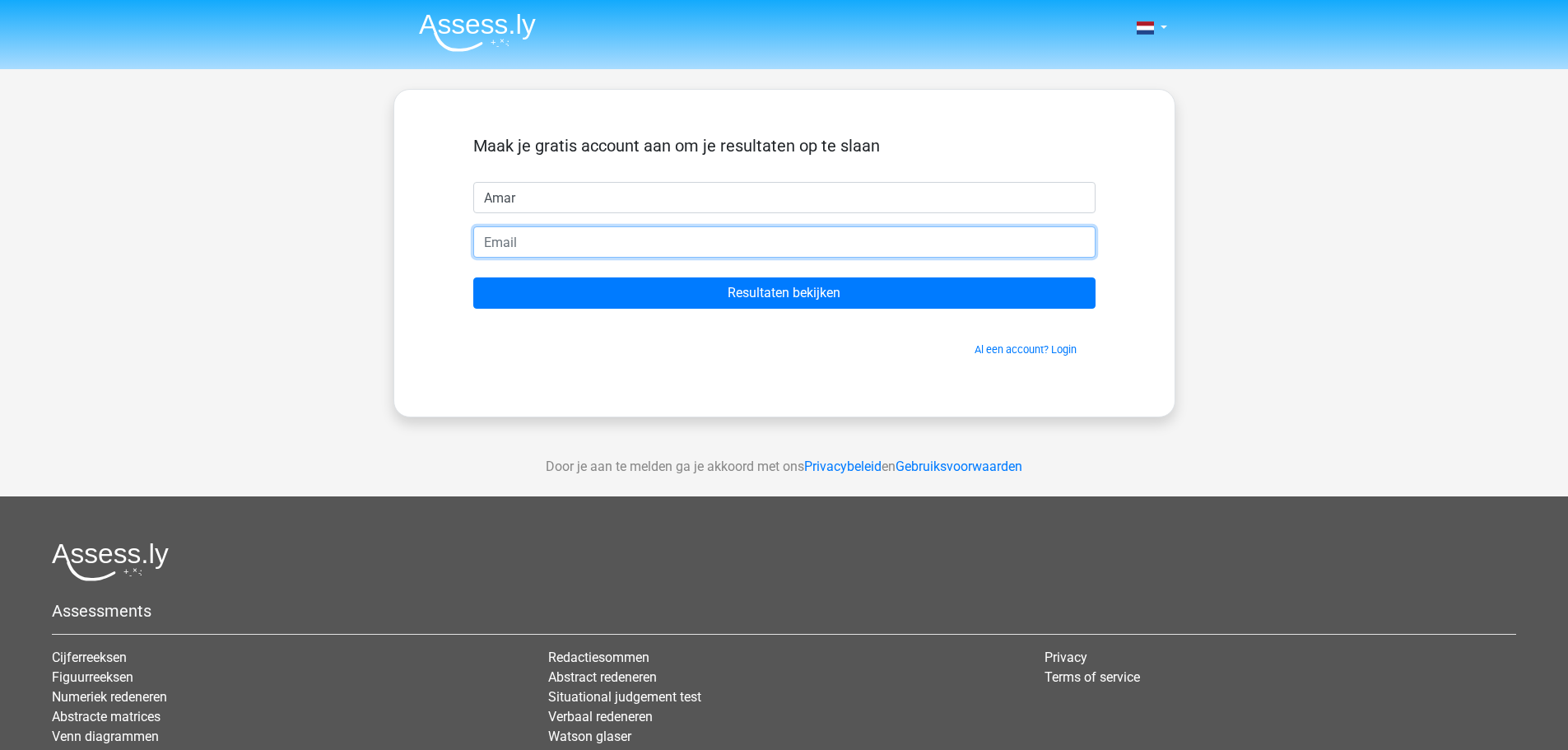
click at [527, 240] on input "email" at bounding box center [784, 242] width 622 height 32
type input "[EMAIL_ADDRESS][DOMAIN_NAME]"
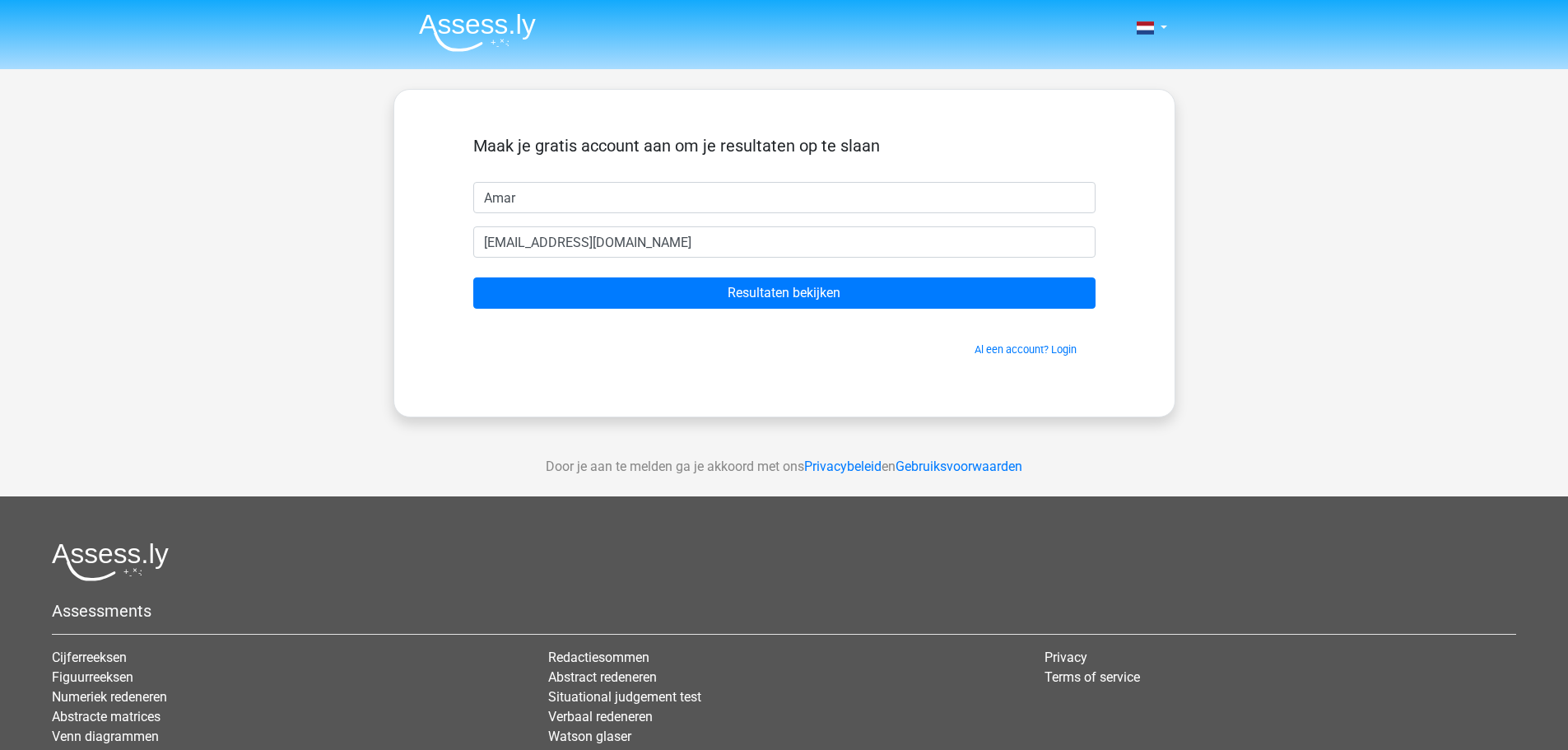
click at [508, 346] on span "Al een account? Login" at bounding box center [784, 349] width 609 height 16
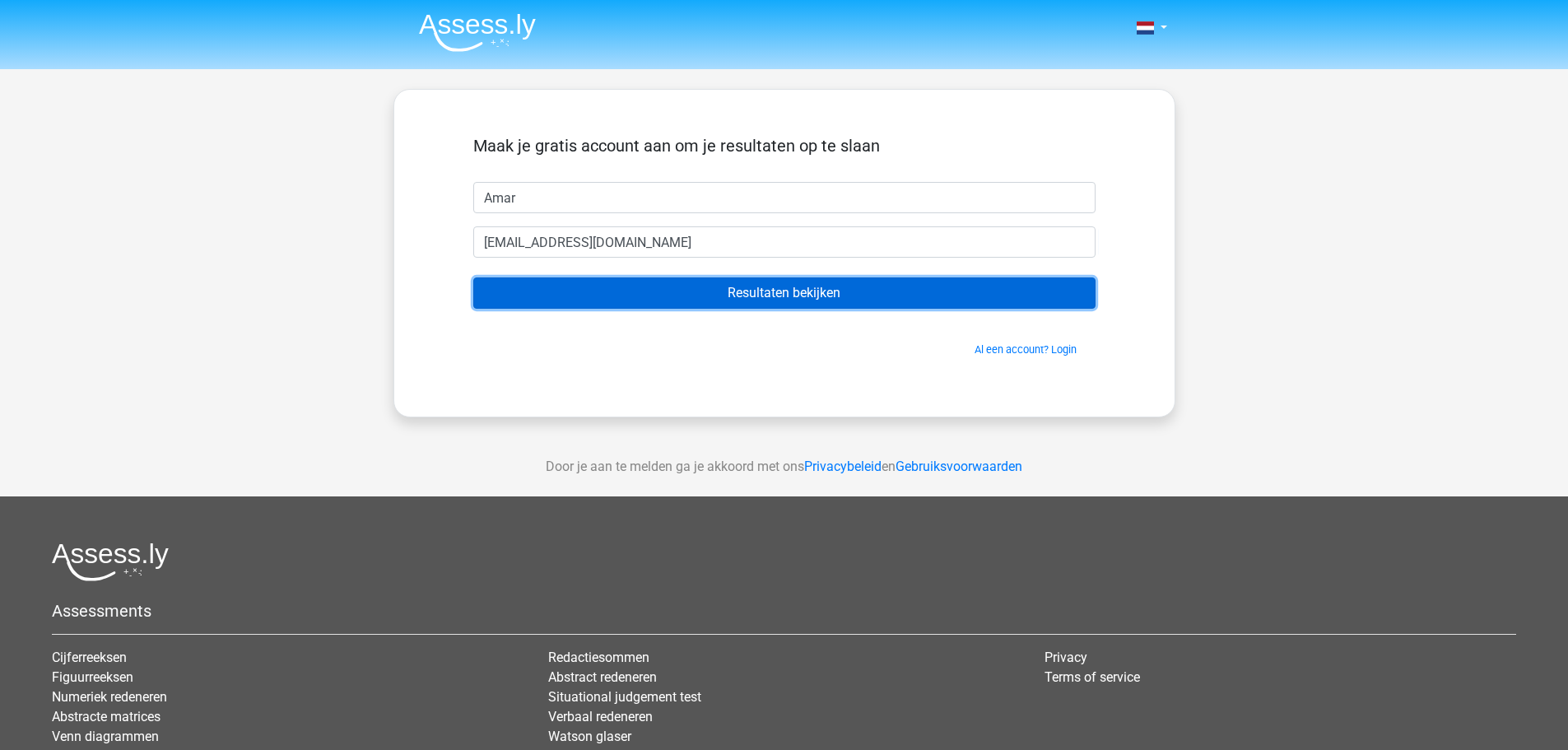
click at [560, 289] on input "Resultaten bekijken" at bounding box center [784, 293] width 622 height 32
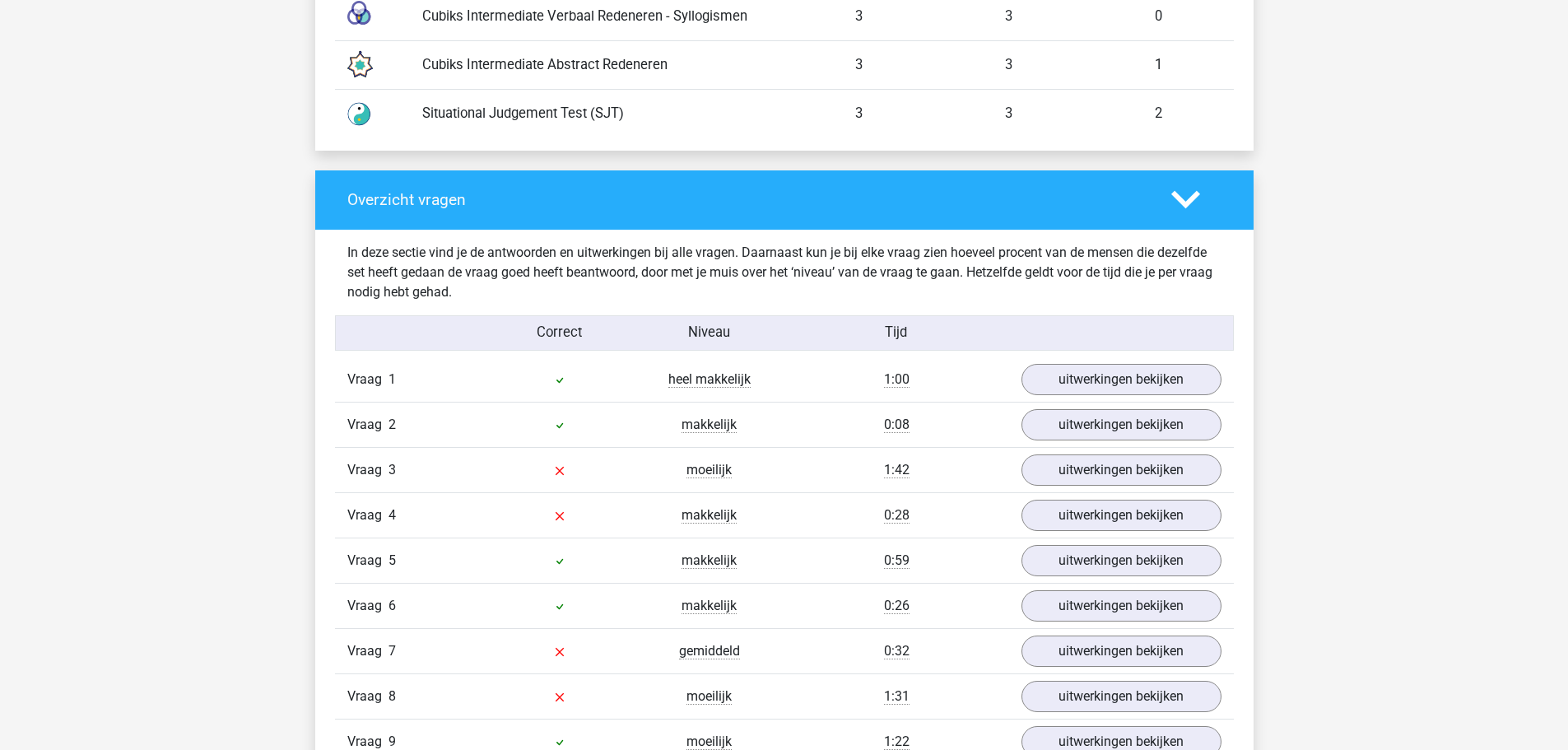
scroll to position [1647, 0]
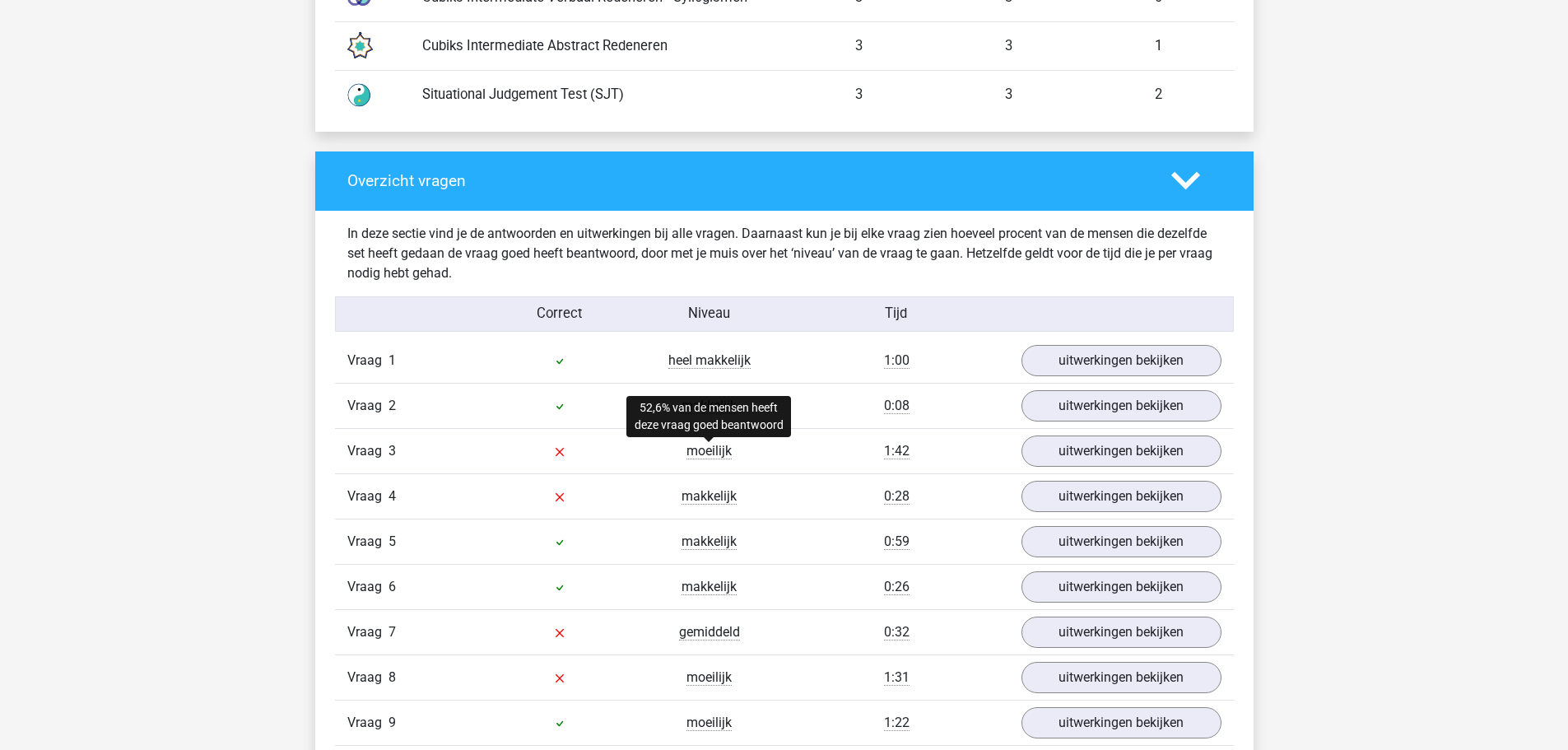
click at [719, 456] on span "moeilijk" at bounding box center [709, 452] width 45 height 17
click at [568, 452] on div at bounding box center [560, 452] width 150 height 20
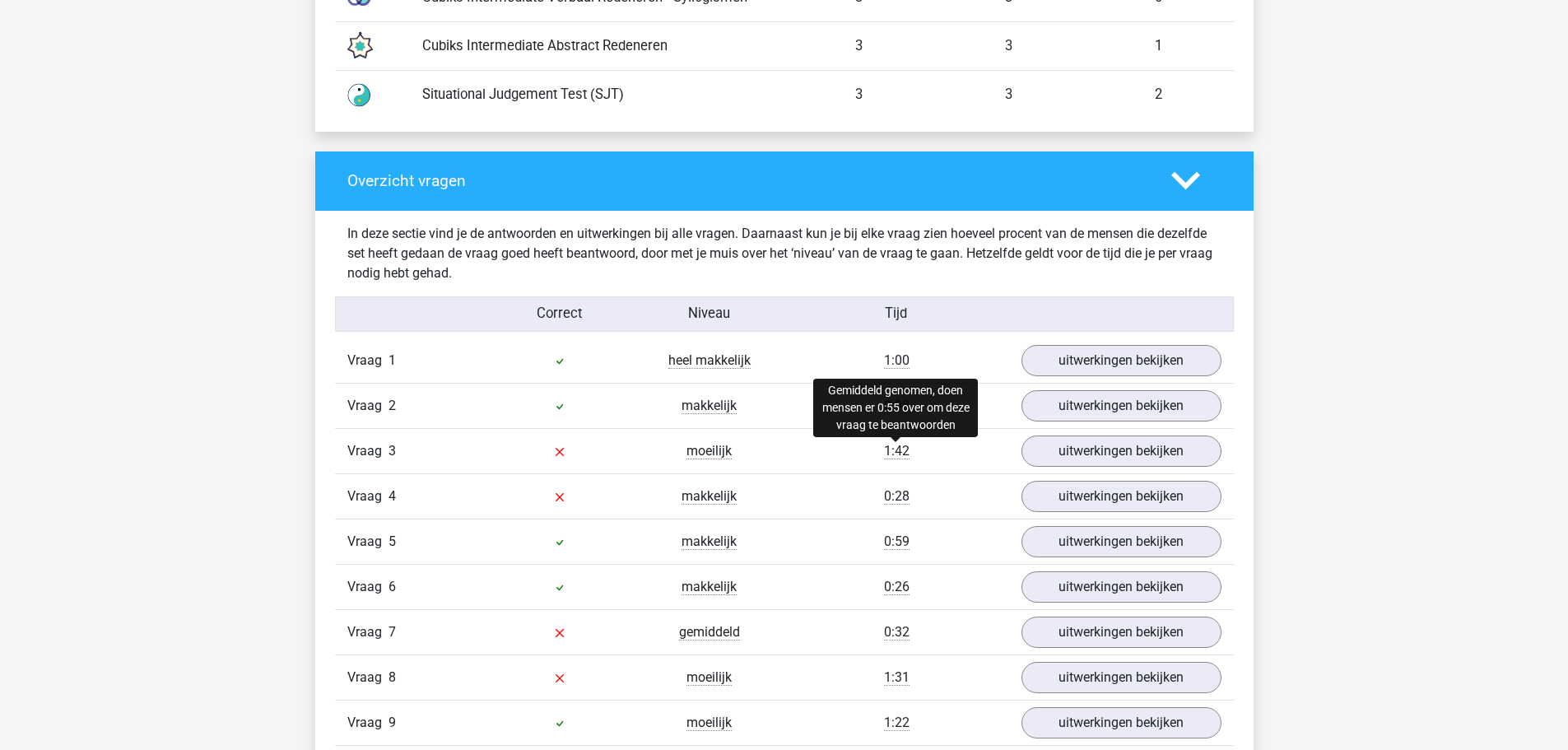
click at [888, 450] on span "1:42" at bounding box center [896, 452] width 26 height 17
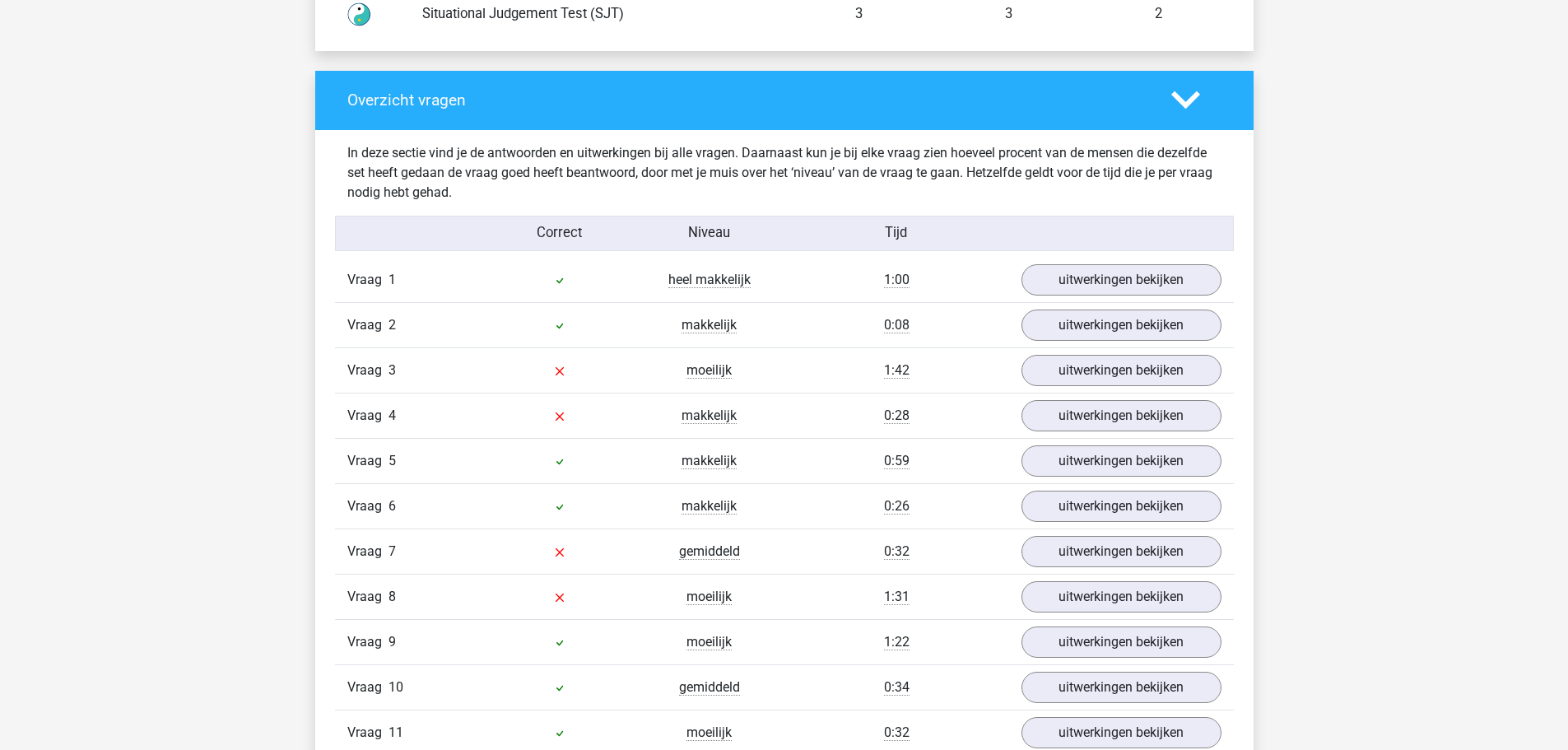
scroll to position [1729, 0]
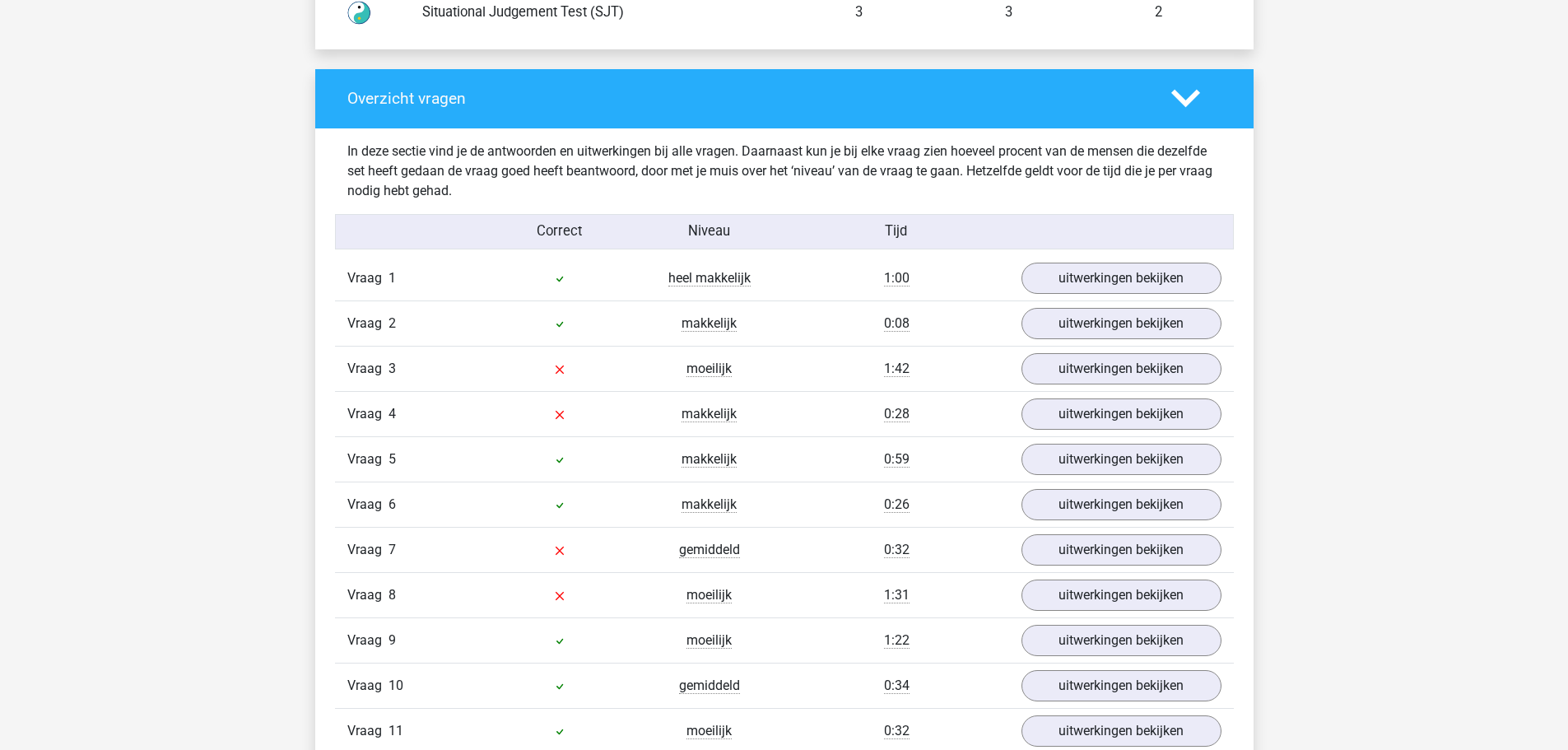
click at [1073, 350] on div "Vraag 3 moeilijk 1:42 uitwerkingen bekijken" at bounding box center [784, 368] width 899 height 45
click at [1071, 365] on link "uitwerkingen bekijken" at bounding box center [1121, 368] width 230 height 36
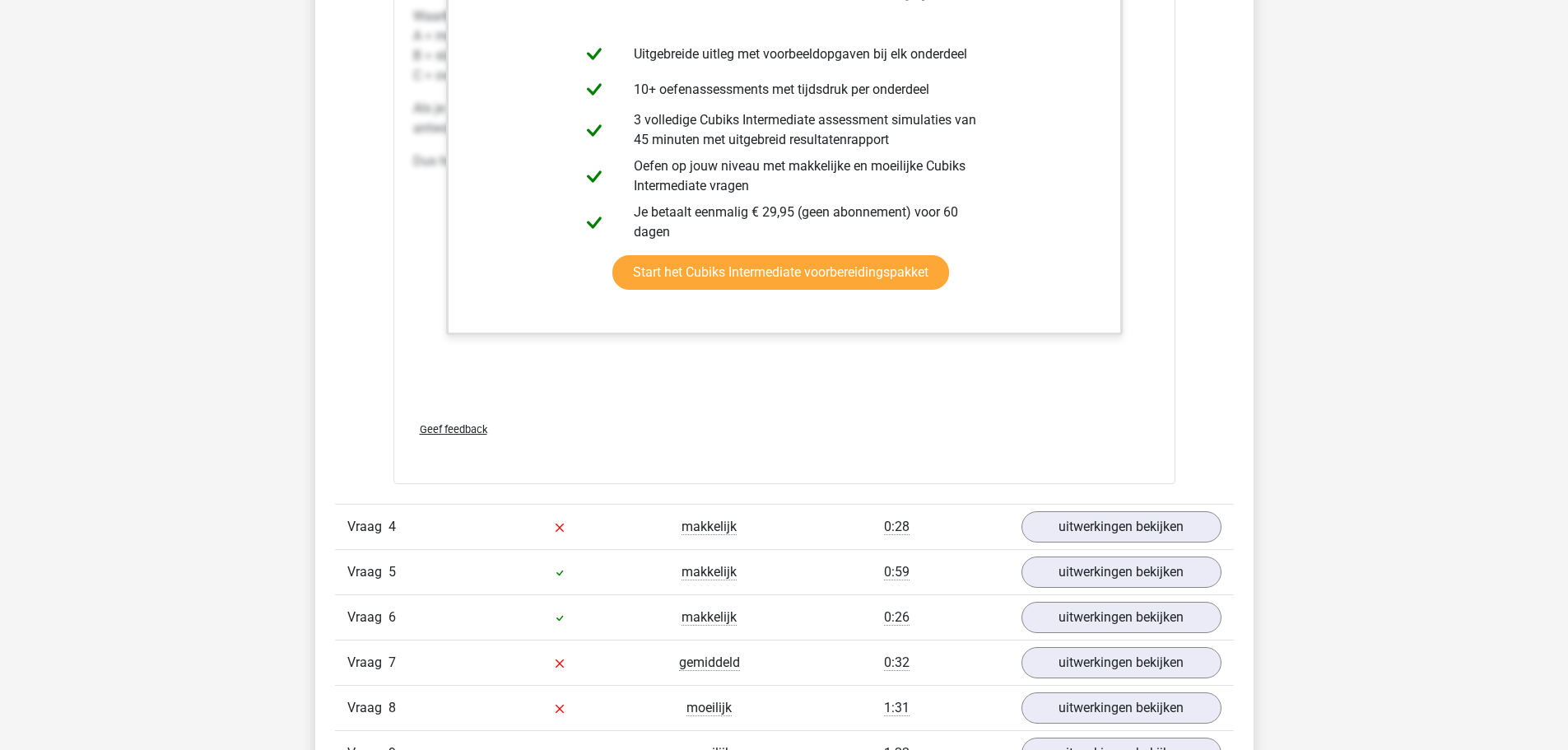
scroll to position [2635, 0]
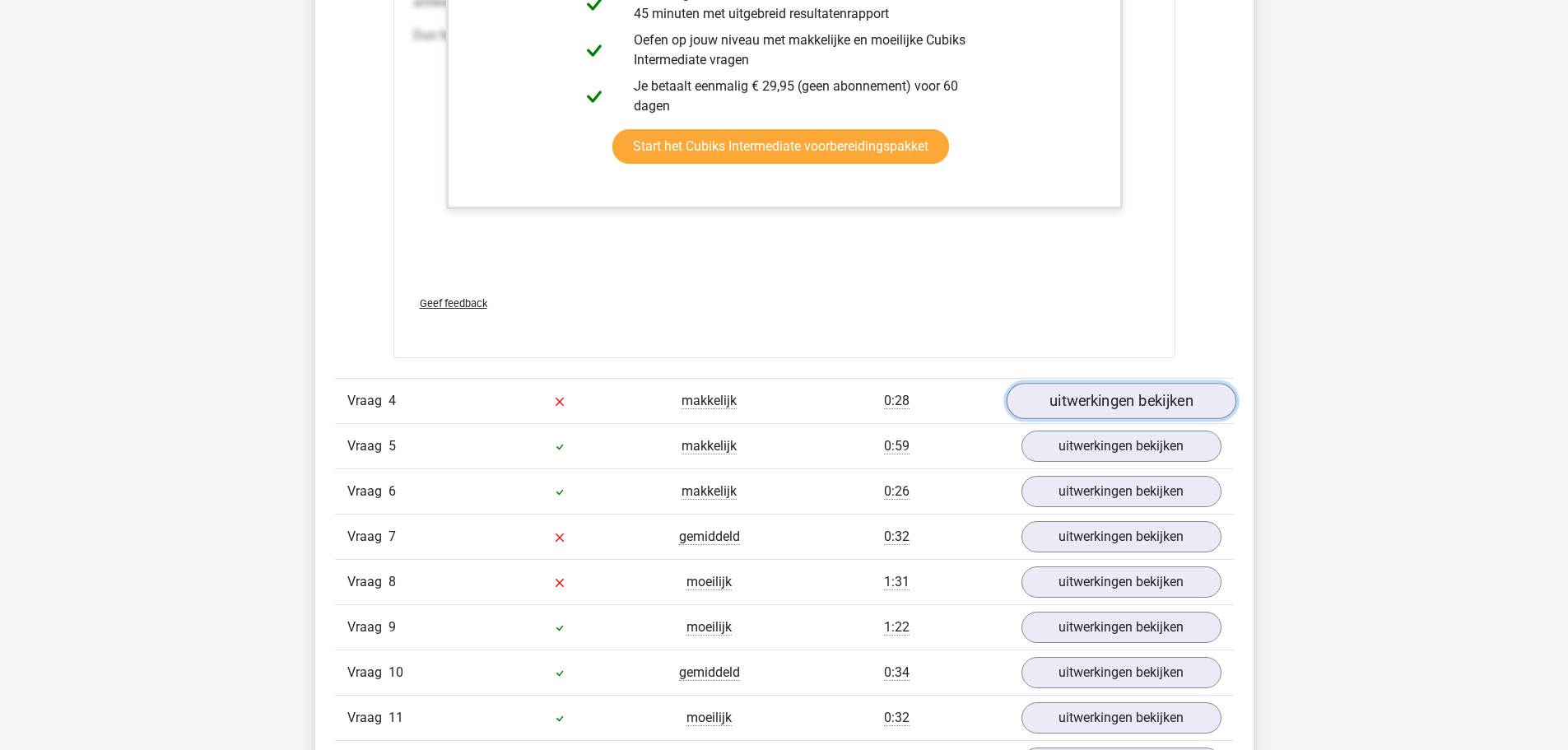
click at [1124, 398] on link "uitwerkingen bekijken" at bounding box center [1121, 400] width 230 height 36
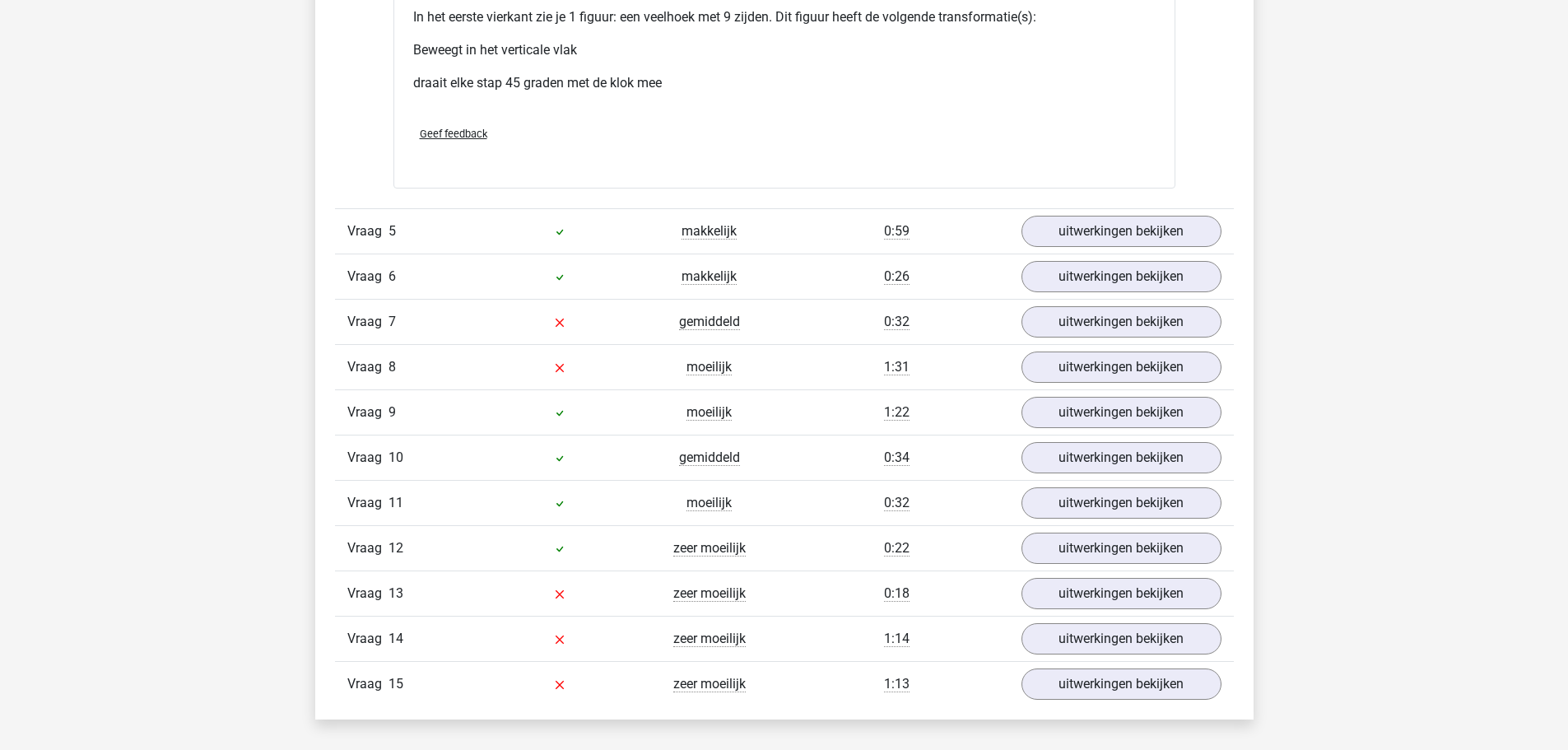
scroll to position [4199, 0]
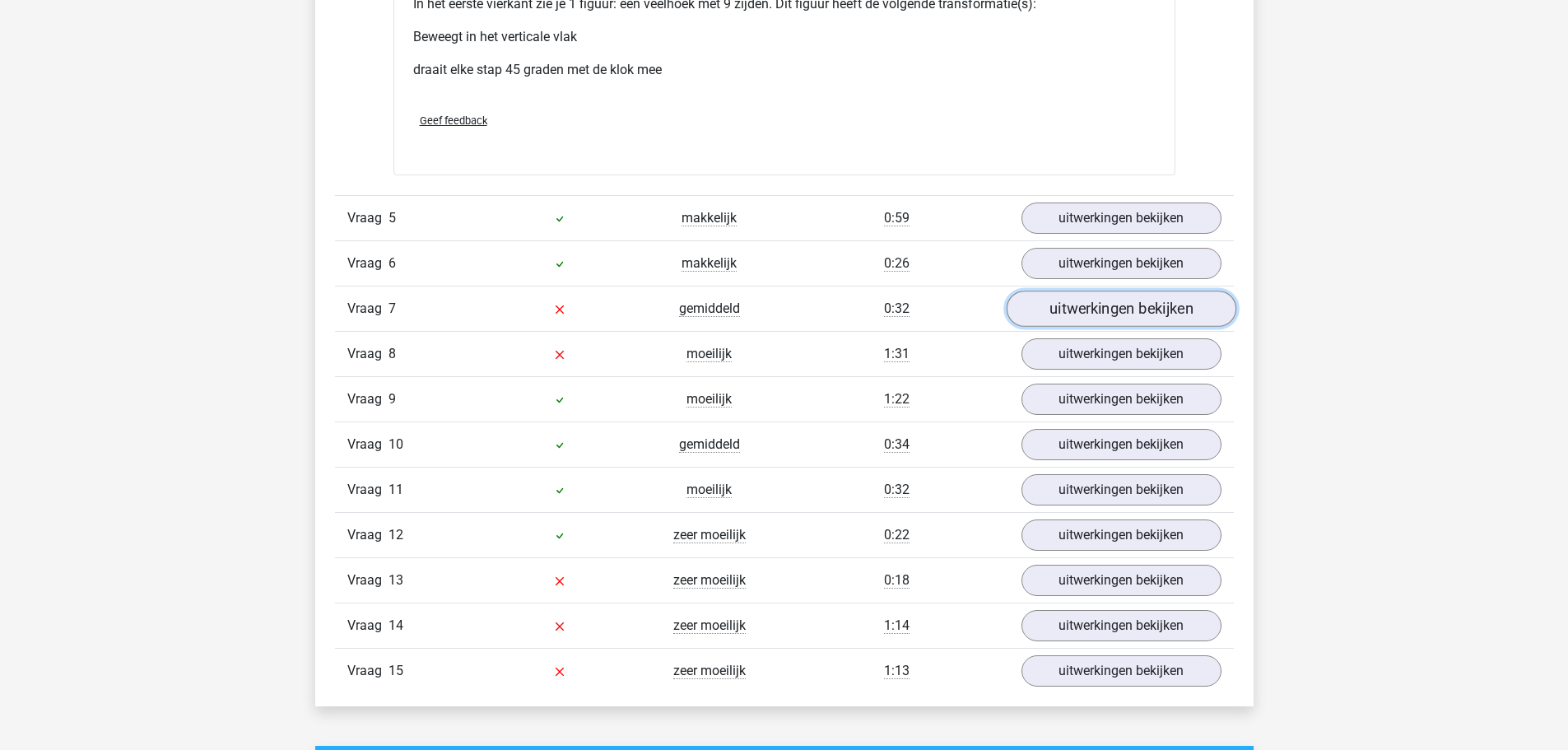
click at [1055, 316] on link "uitwerkingen bekijken" at bounding box center [1121, 308] width 230 height 36
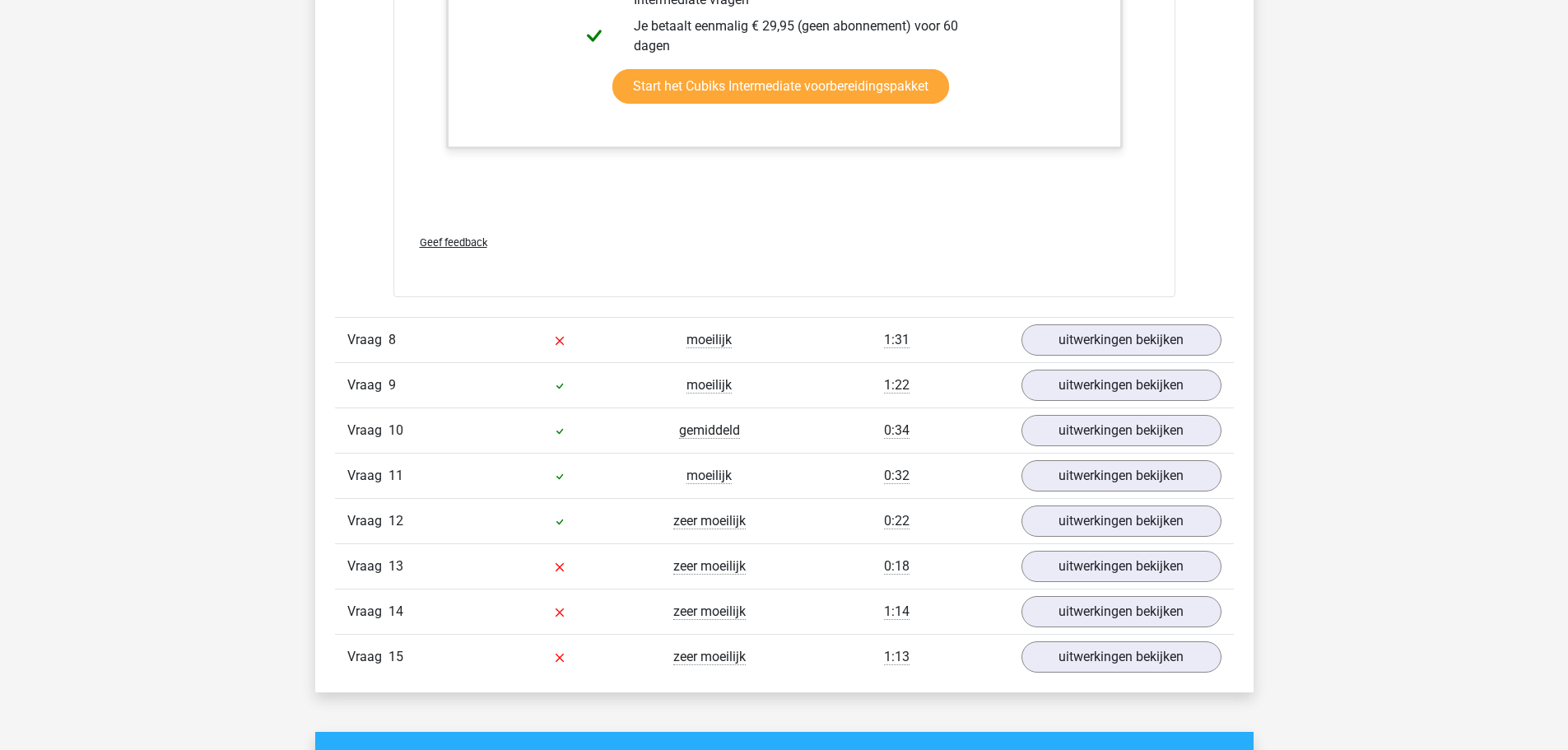
scroll to position [5022, 0]
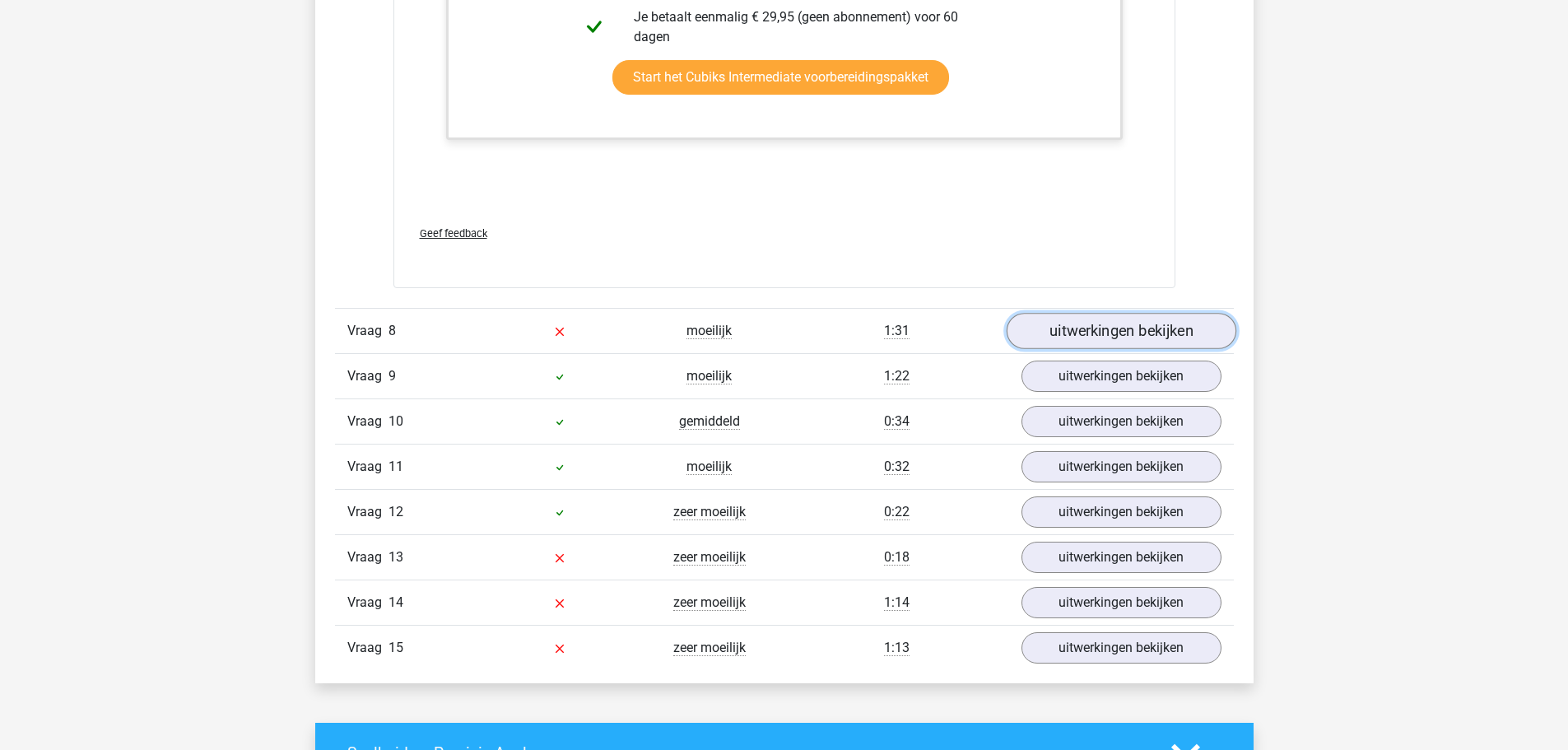
click at [1058, 332] on link "uitwerkingen bekijken" at bounding box center [1121, 330] width 230 height 36
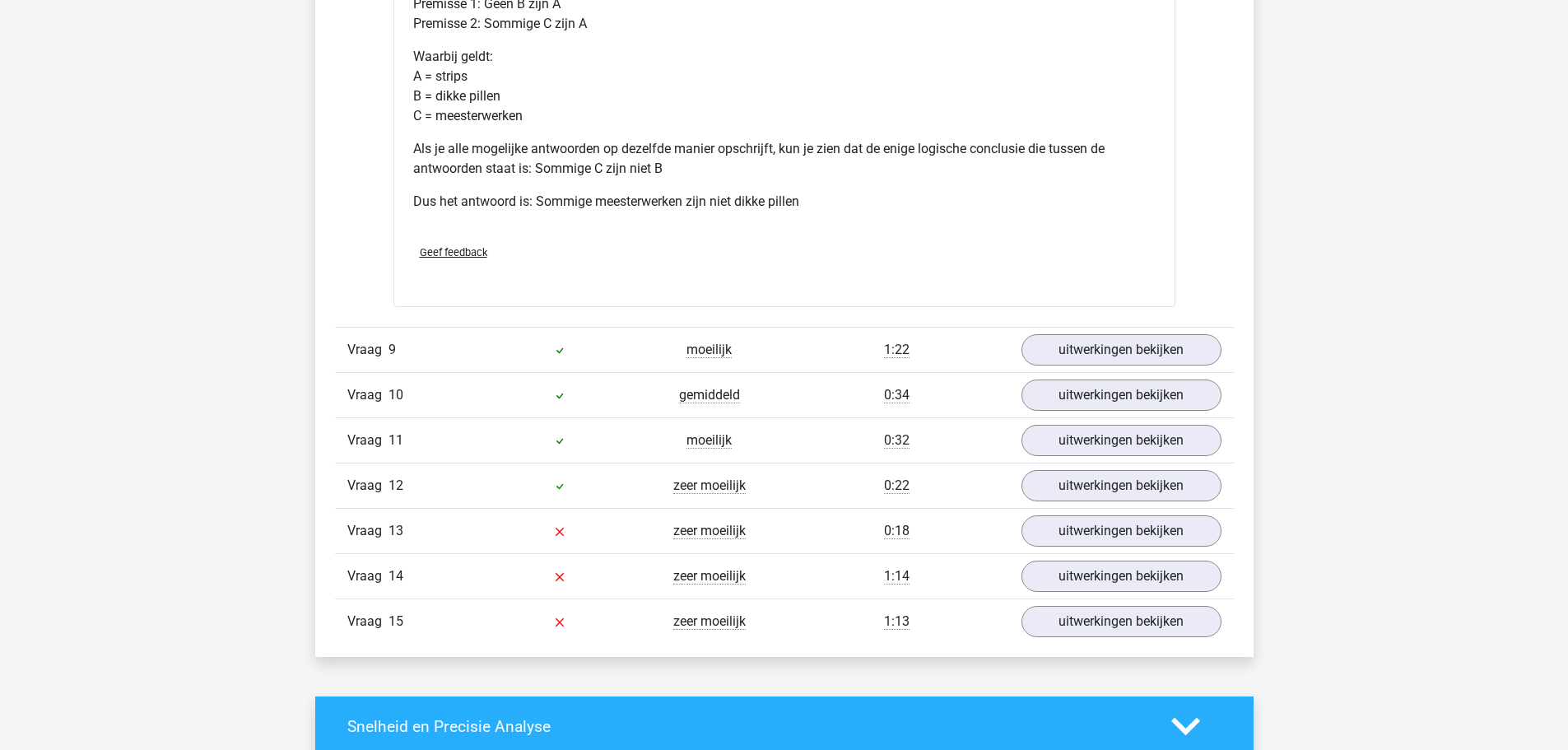
scroll to position [5763, 0]
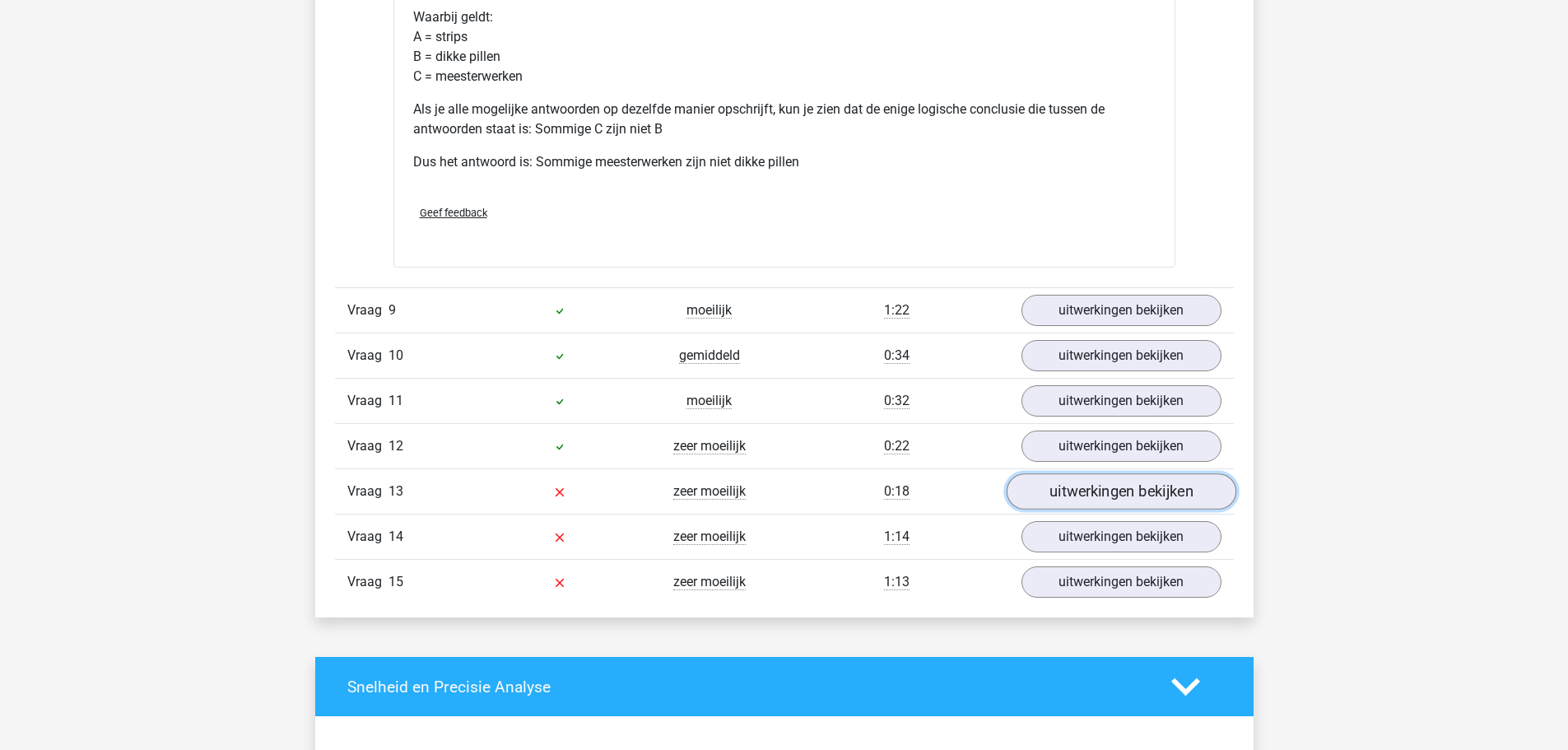
click at [1070, 510] on link "uitwerkingen bekijken" at bounding box center [1121, 491] width 230 height 36
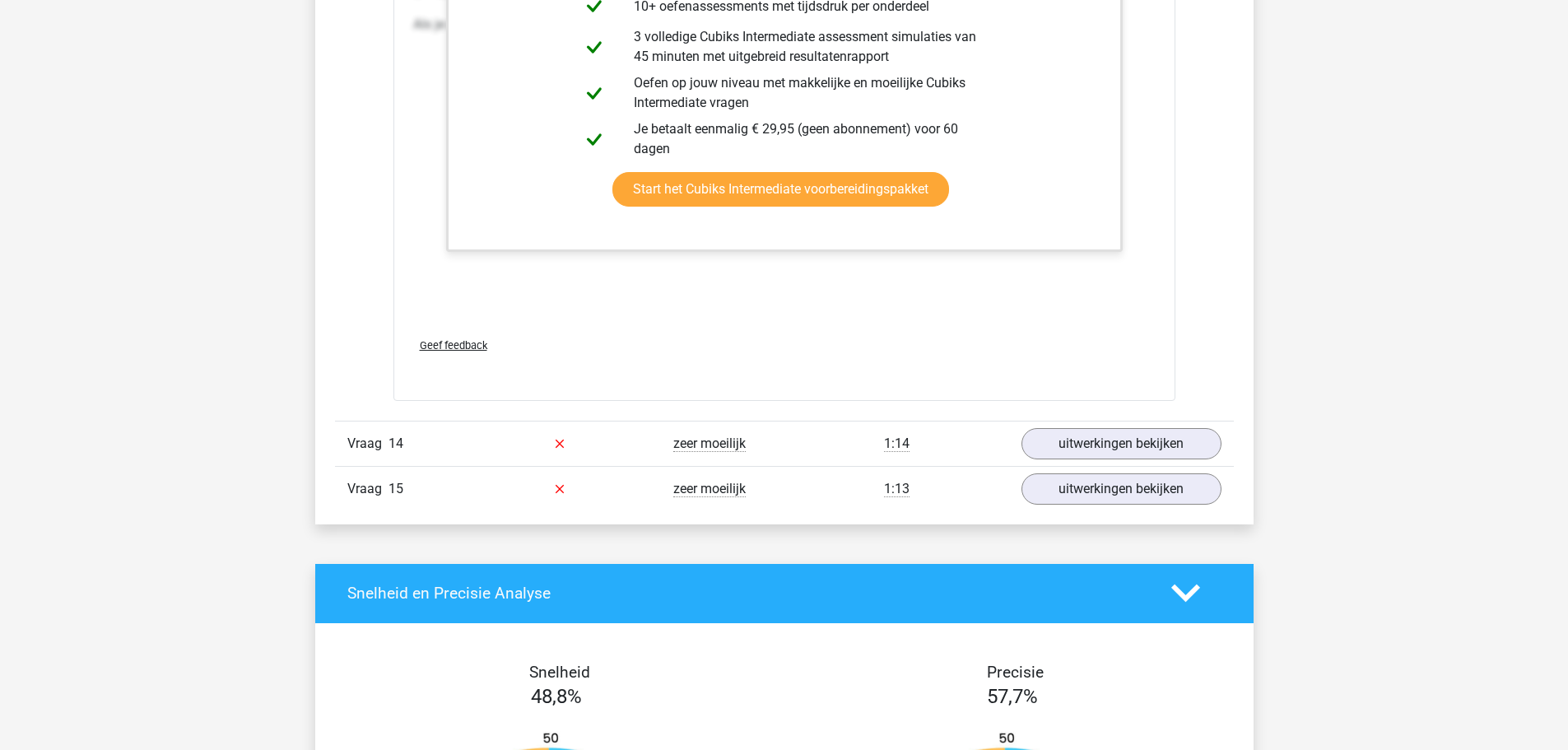
scroll to position [6751, 0]
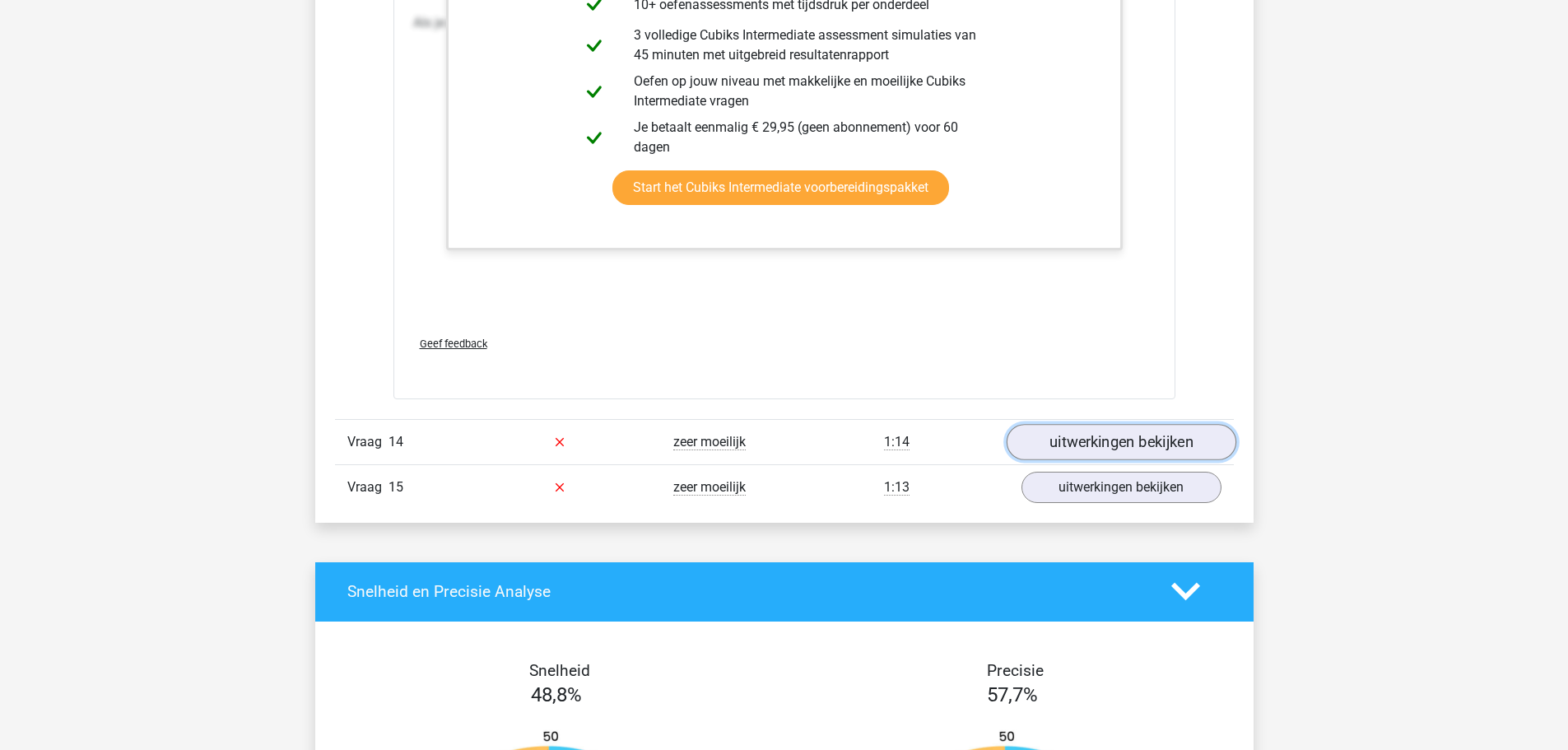
click at [1079, 460] on link "uitwerkingen bekijken" at bounding box center [1121, 442] width 230 height 36
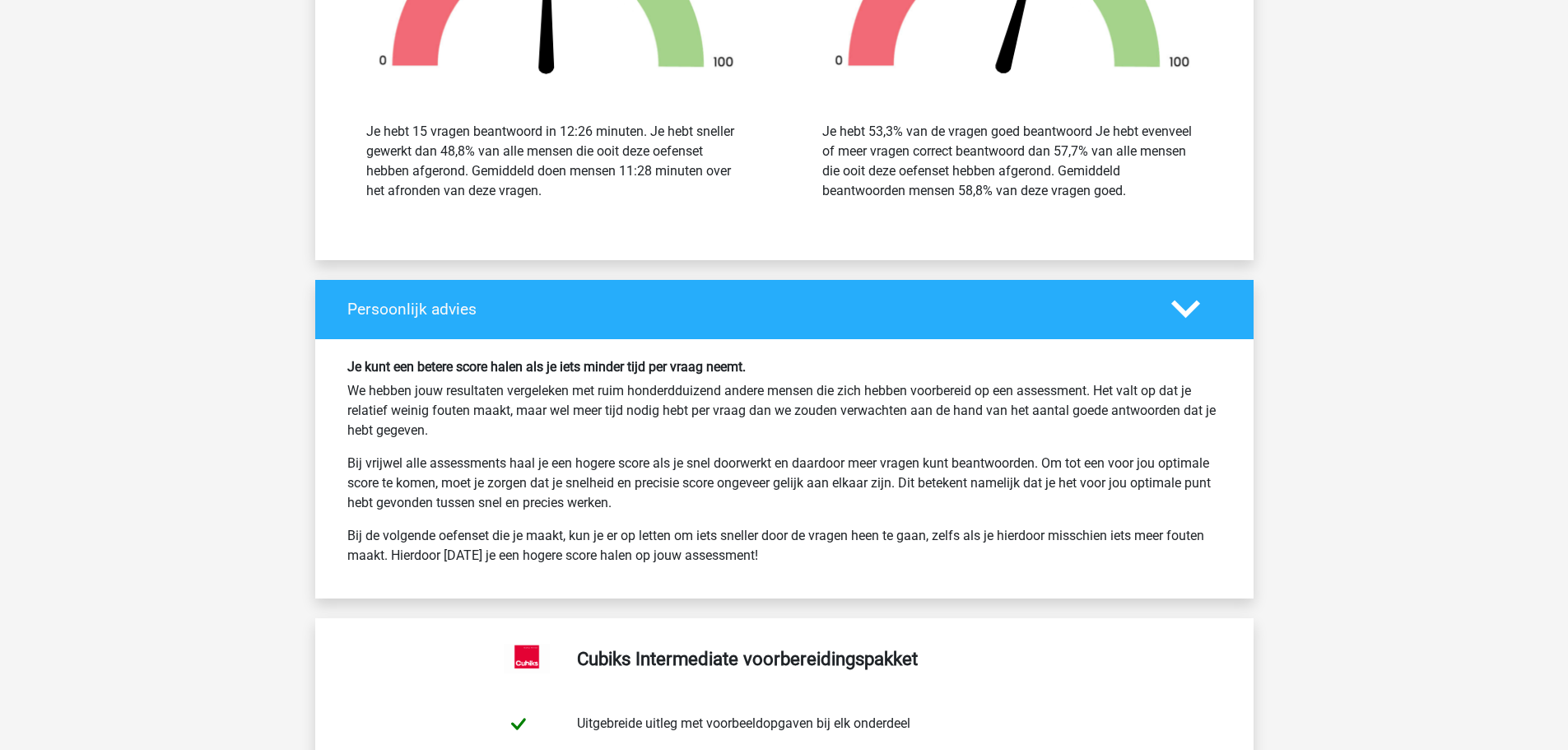
scroll to position [9221, 0]
